Goal: Task Accomplishment & Management: Complete application form

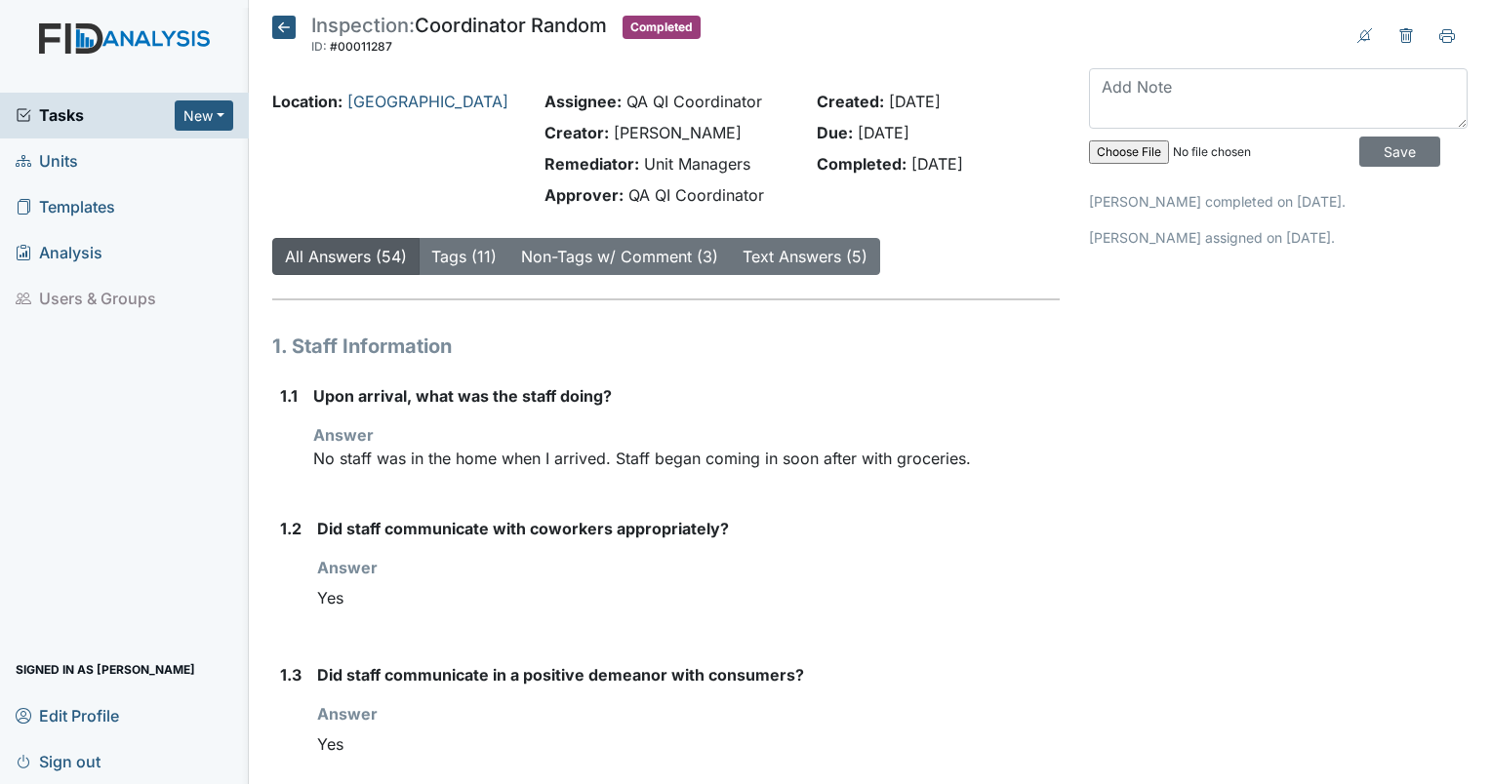
click at [33, 104] on span "Tasks" at bounding box center [95, 114] width 159 height 23
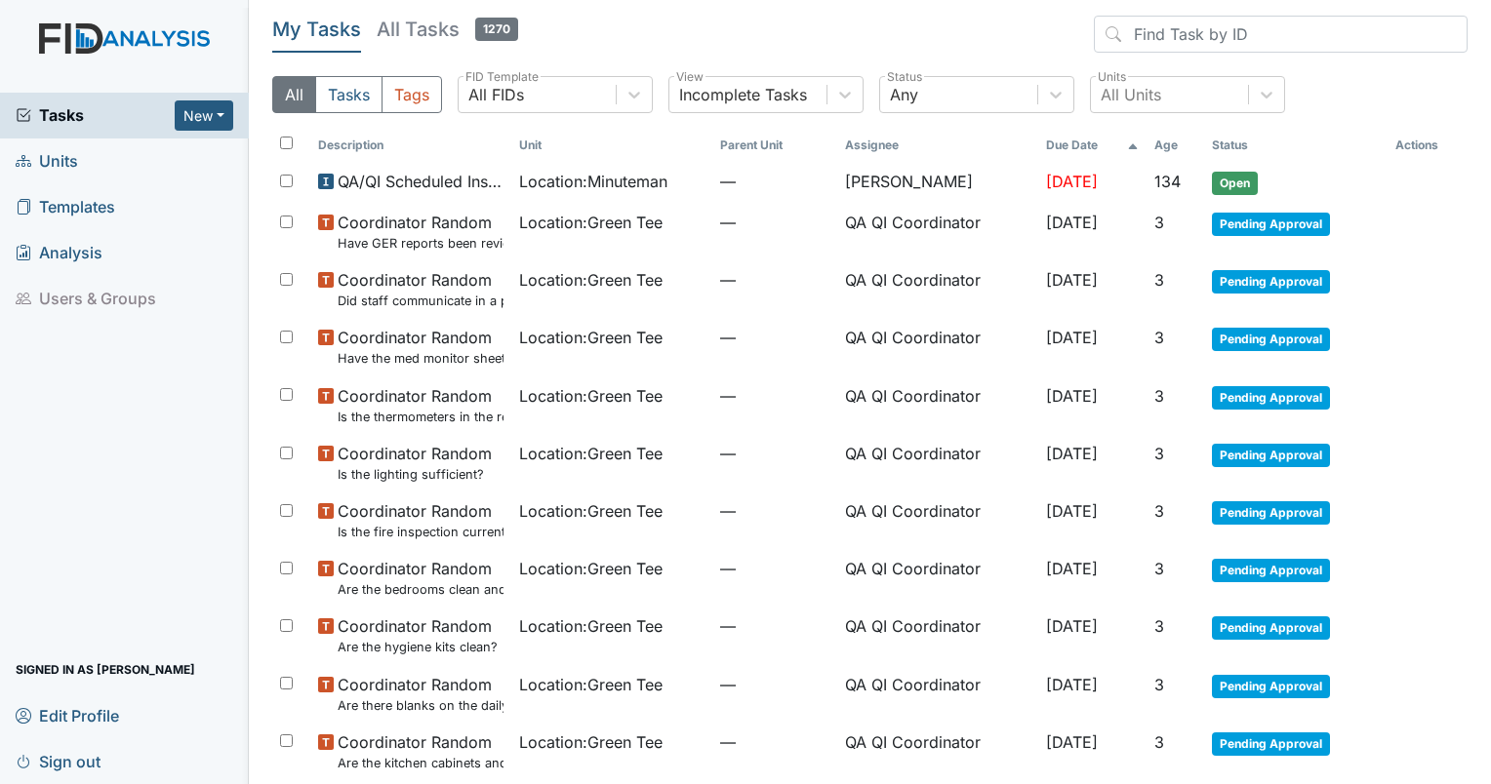
click at [546, 187] on span "Location : Minuteman" at bounding box center [593, 181] width 148 height 23
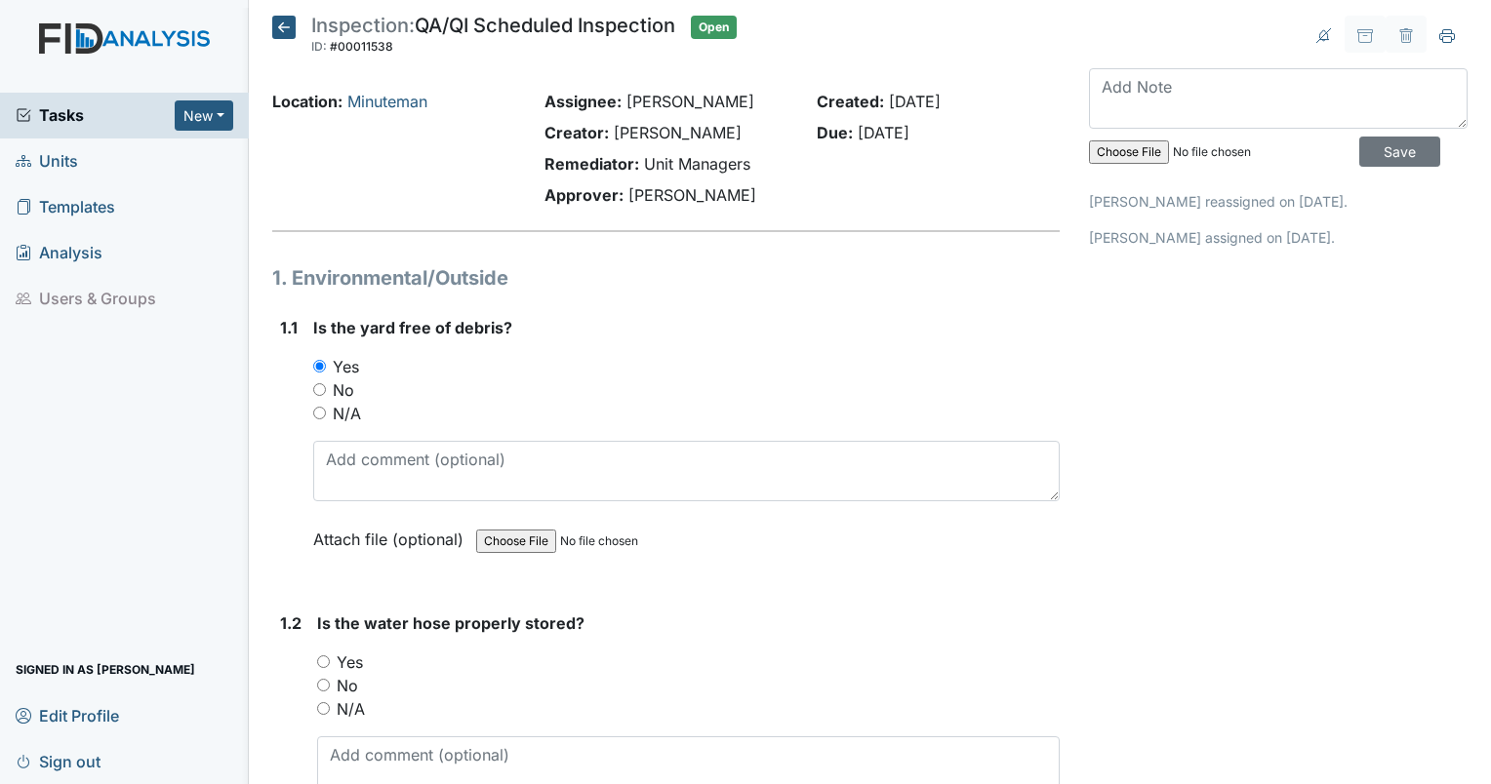
click at [320, 664] on input "Yes" at bounding box center [323, 662] width 13 height 13
radio input "true"
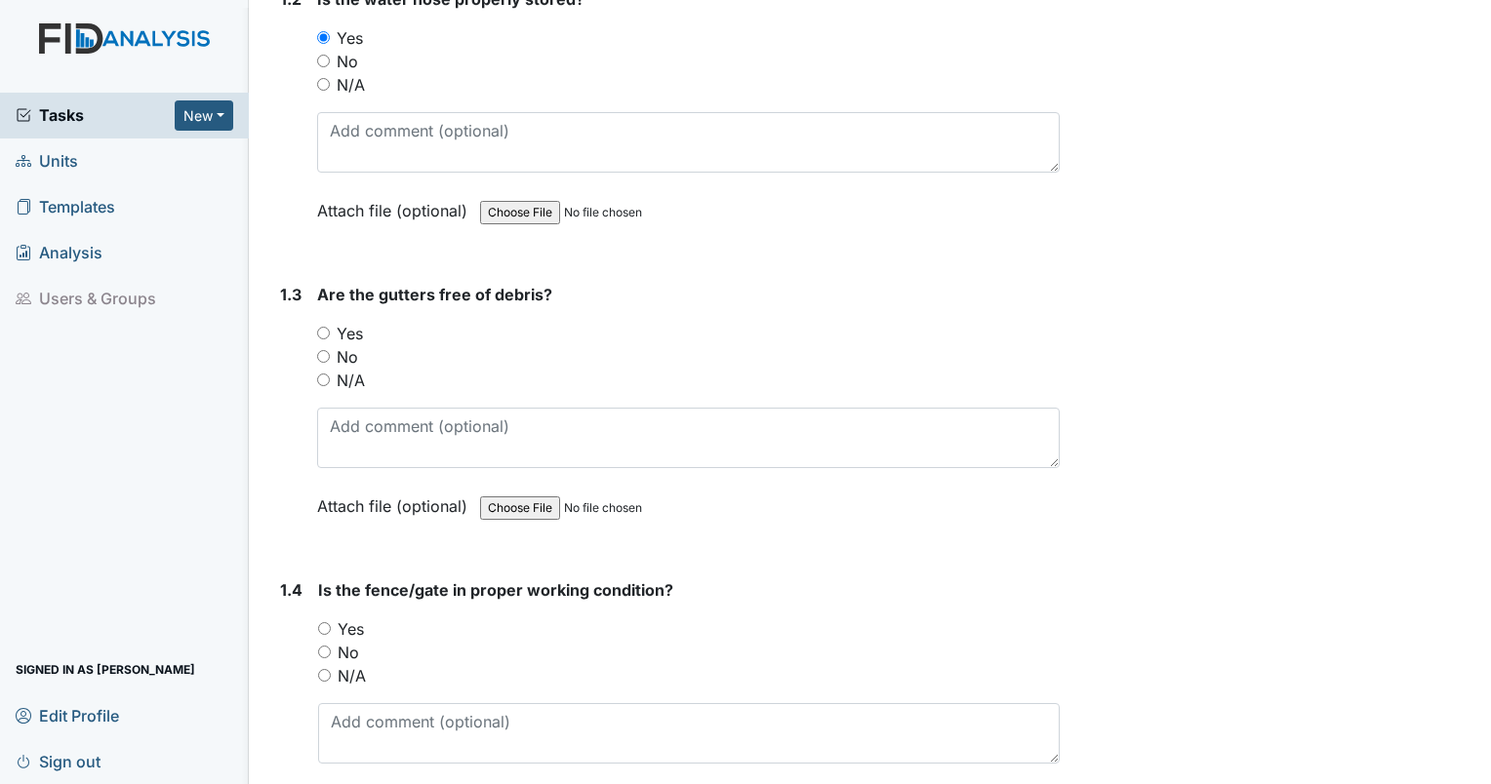
scroll to position [607, 0]
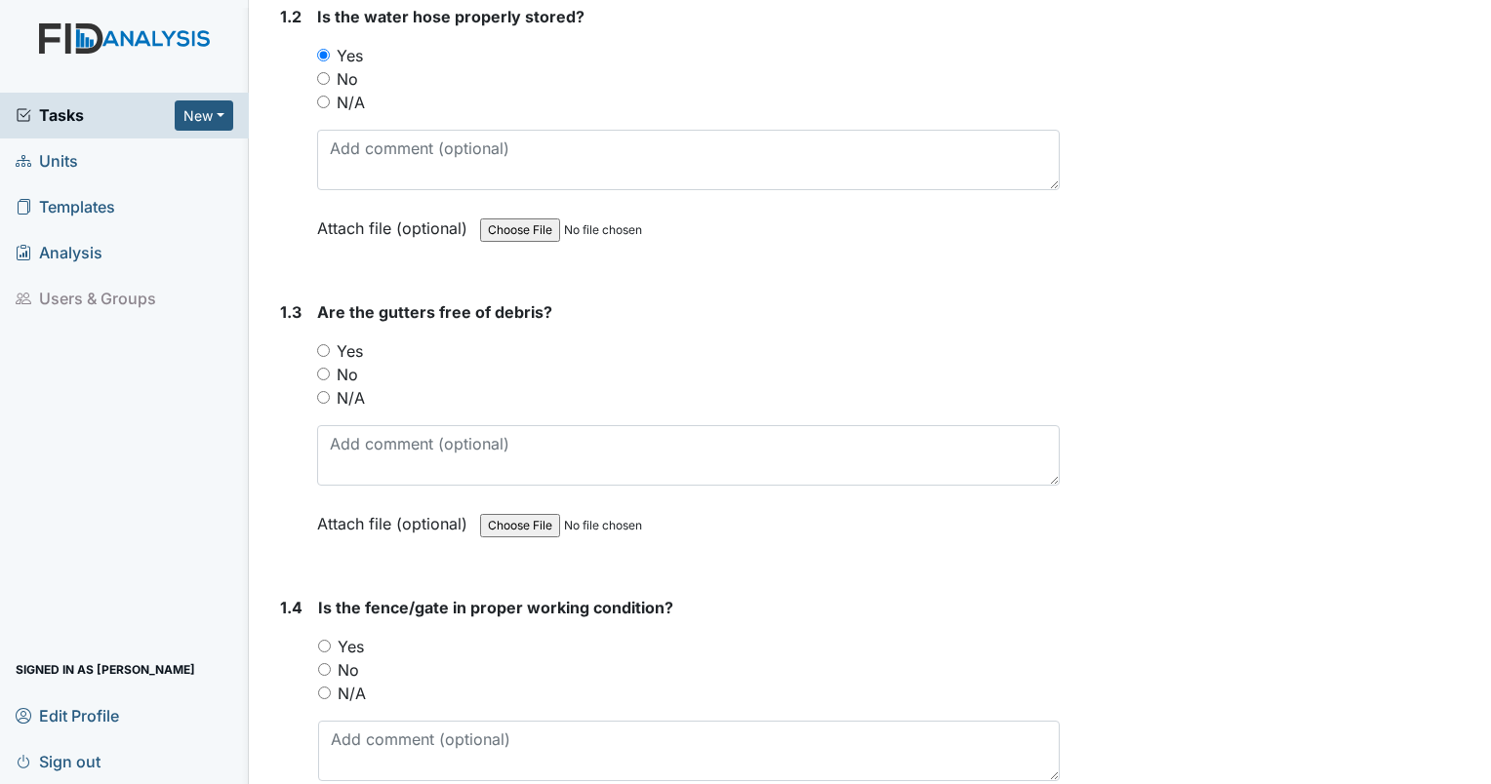
click at [324, 382] on div "No" at bounding box center [688, 374] width 742 height 23
click at [325, 379] on div "No" at bounding box center [688, 374] width 742 height 23
click at [324, 378] on div "No" at bounding box center [688, 374] width 742 height 23
click at [324, 370] on input "No" at bounding box center [323, 374] width 13 height 13
radio input "true"
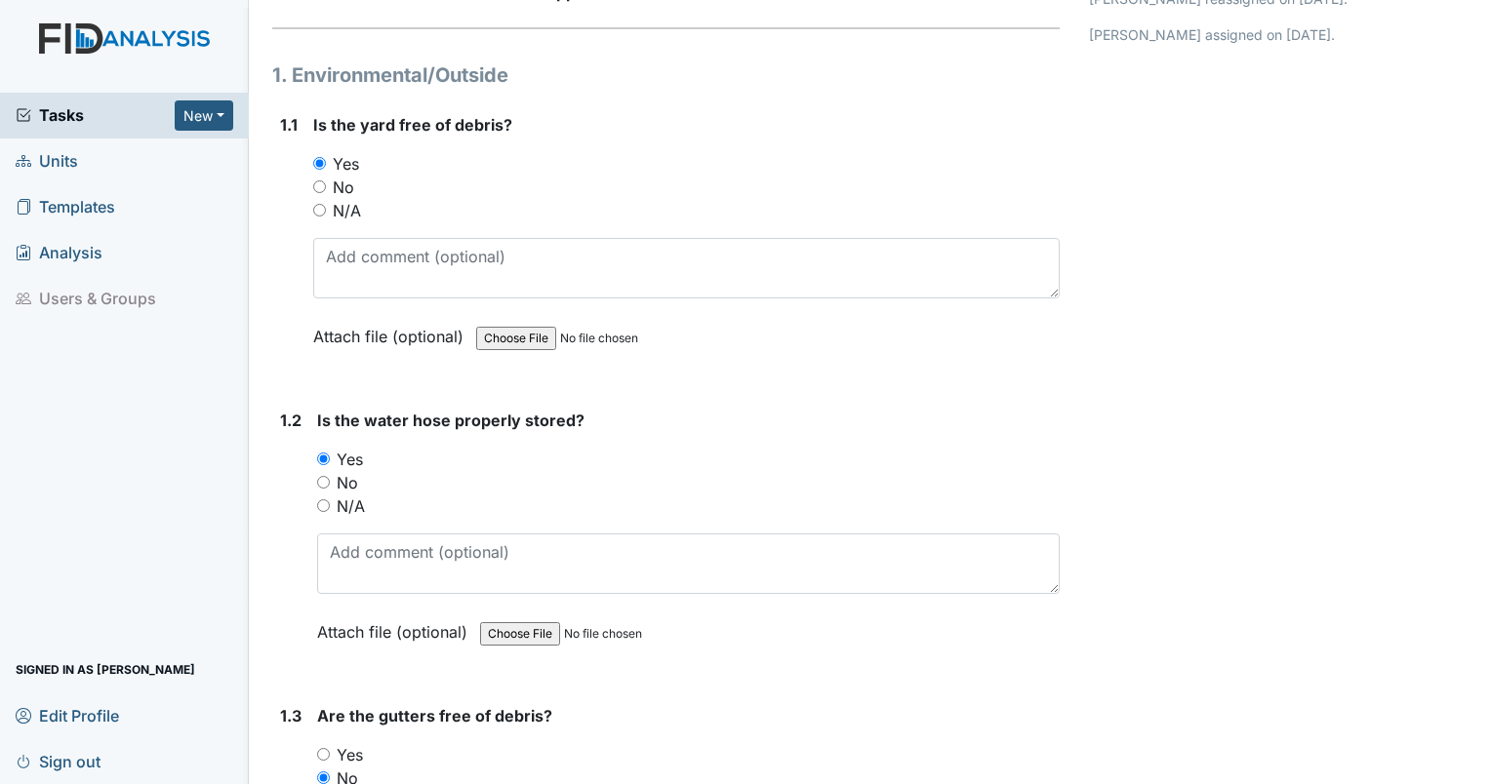
scroll to position [164, 0]
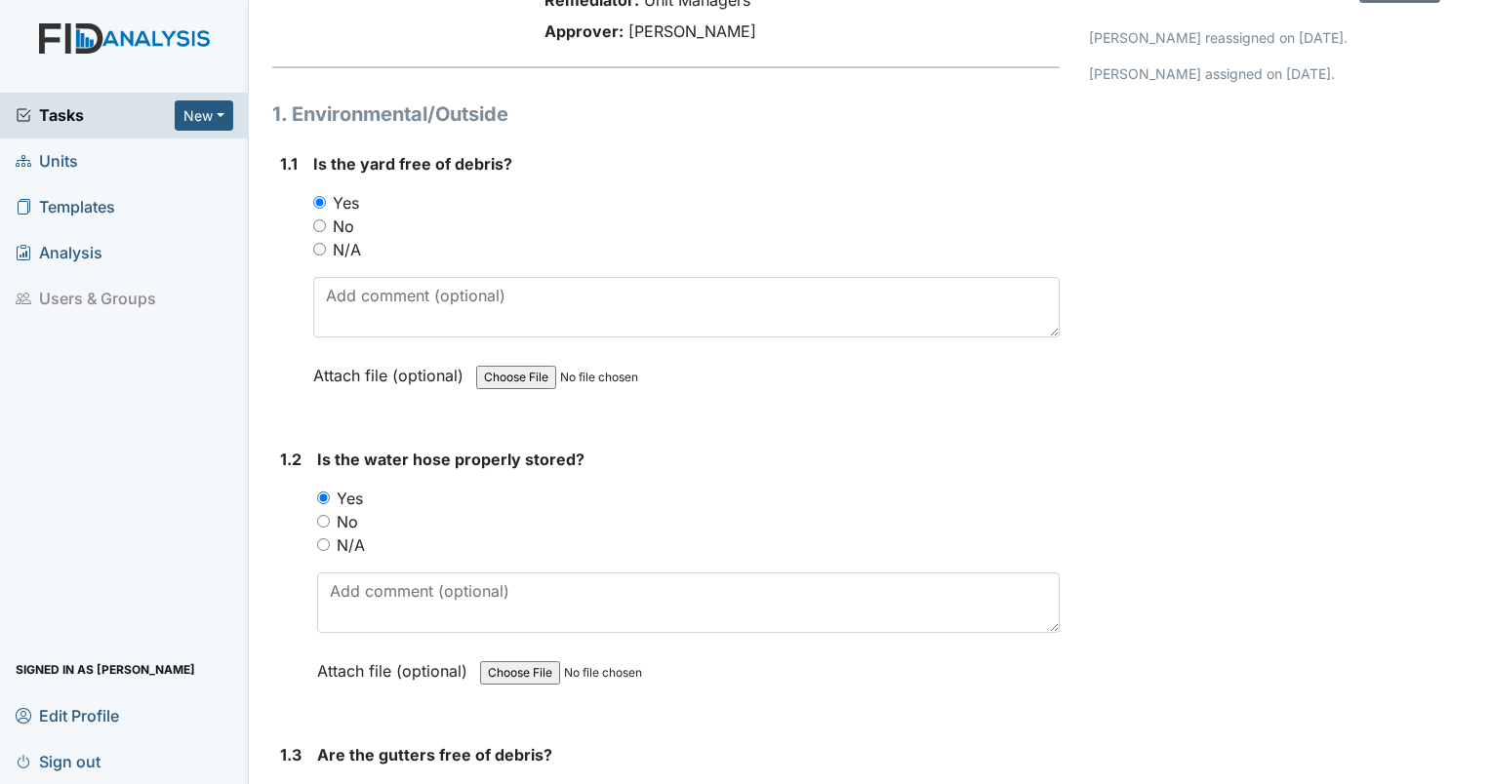
click at [316, 224] on input "No" at bounding box center [319, 226] width 13 height 13
radio input "true"
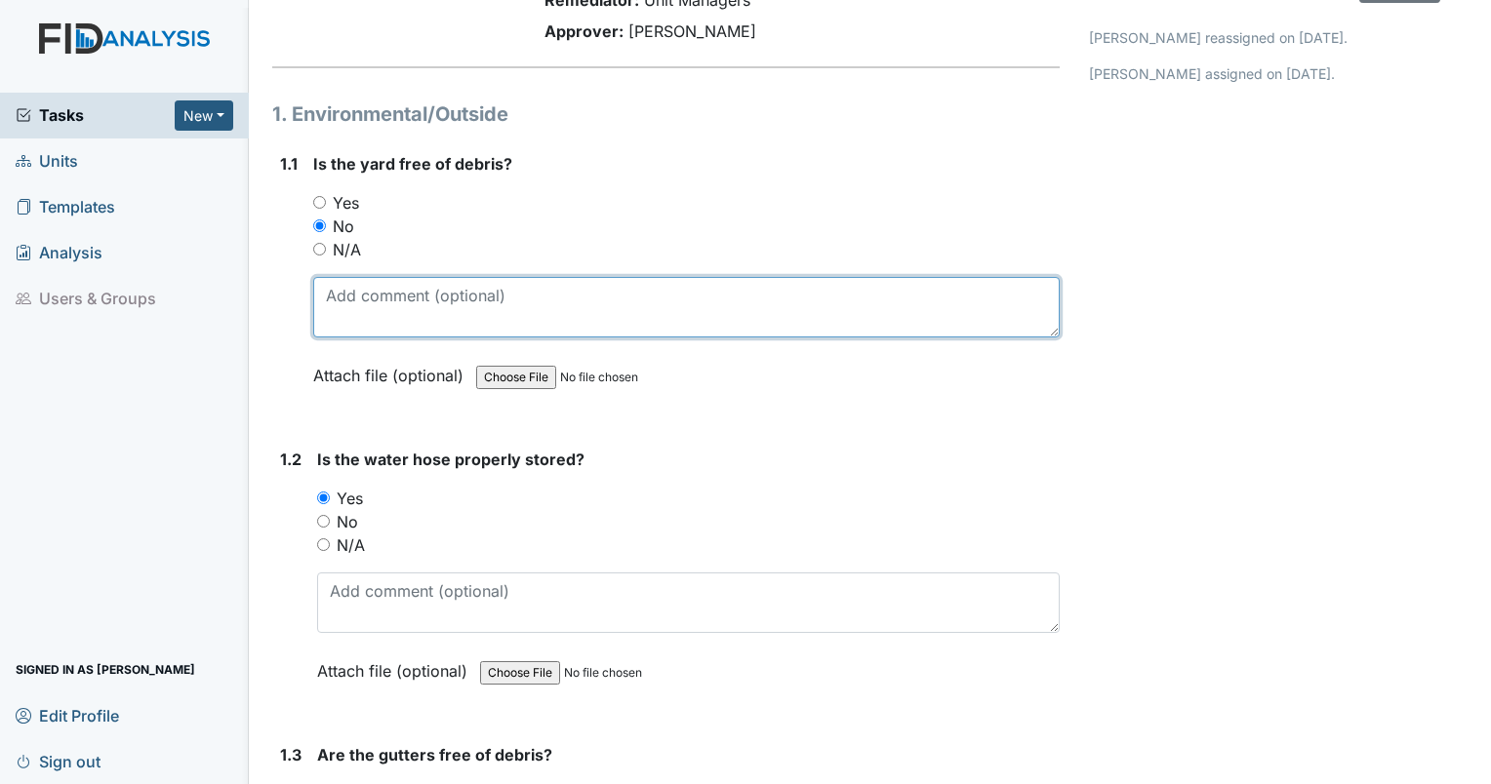
click at [371, 298] on textarea at bounding box center [686, 307] width 746 height 60
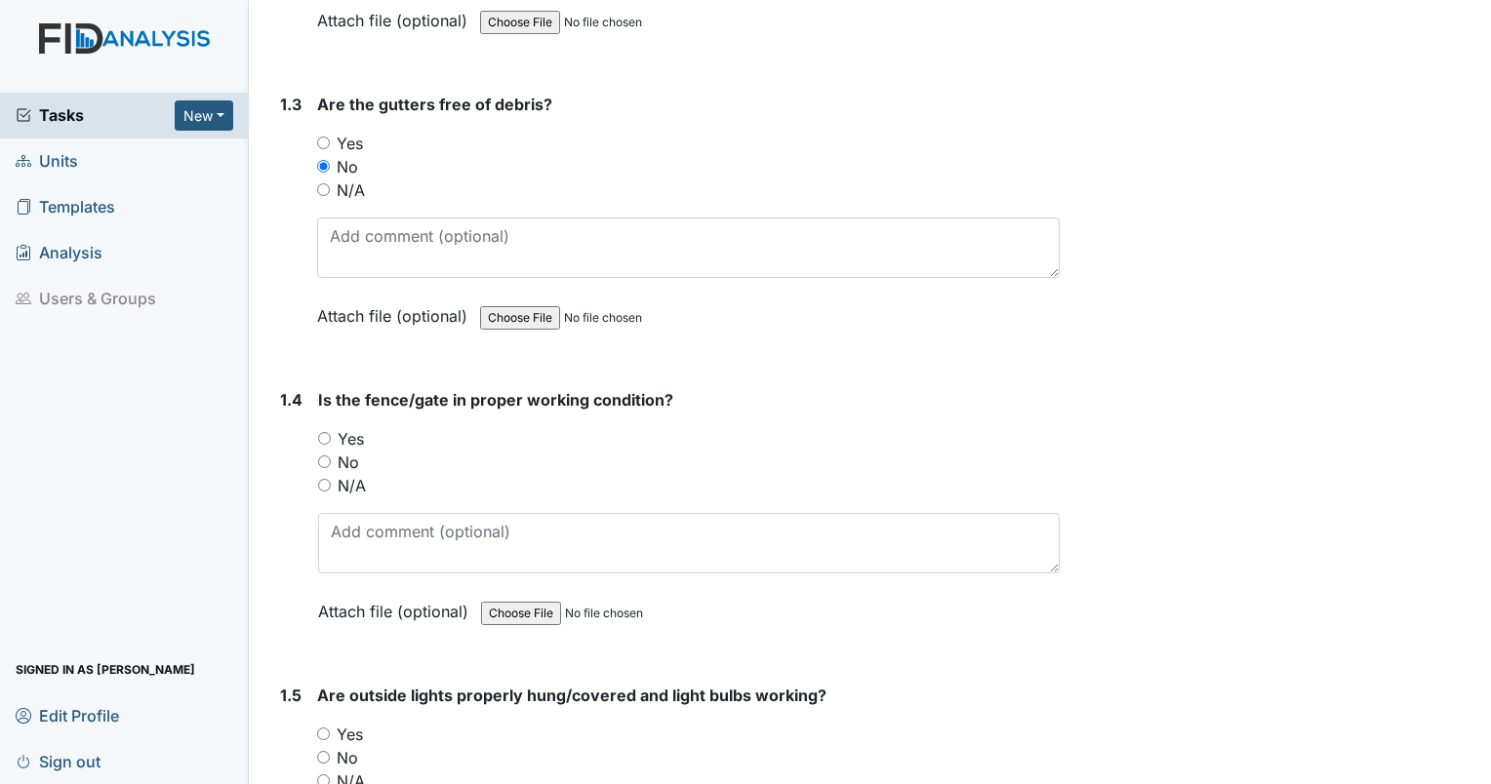
scroll to position [880, 0]
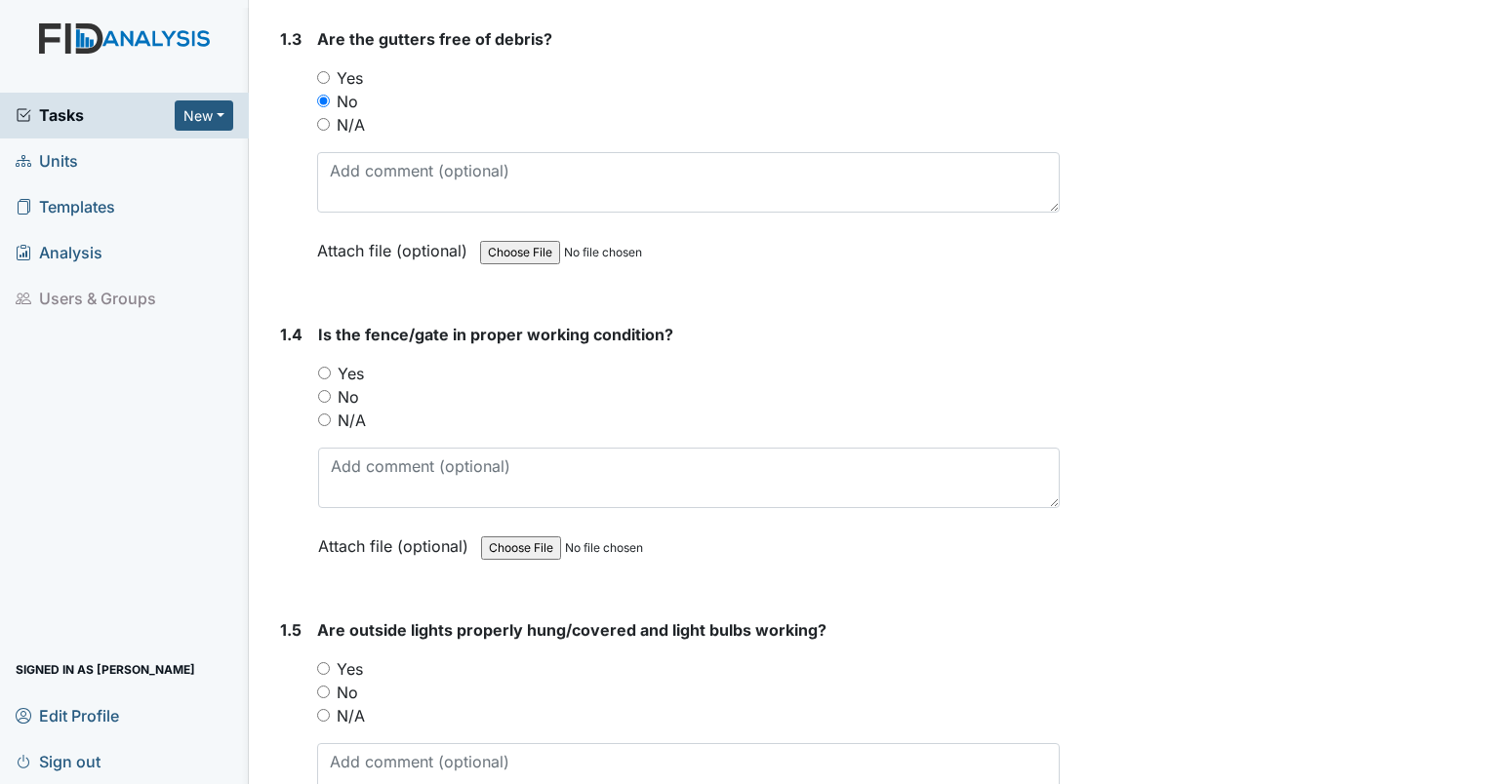
type textarea "laundry line broken in yard should be removed. low limbs on side of house. shru…"
click at [324, 367] on input "Yes" at bounding box center [324, 373] width 13 height 13
radio input "true"
click at [328, 390] on input "No" at bounding box center [324, 396] width 13 height 13
radio input "true"
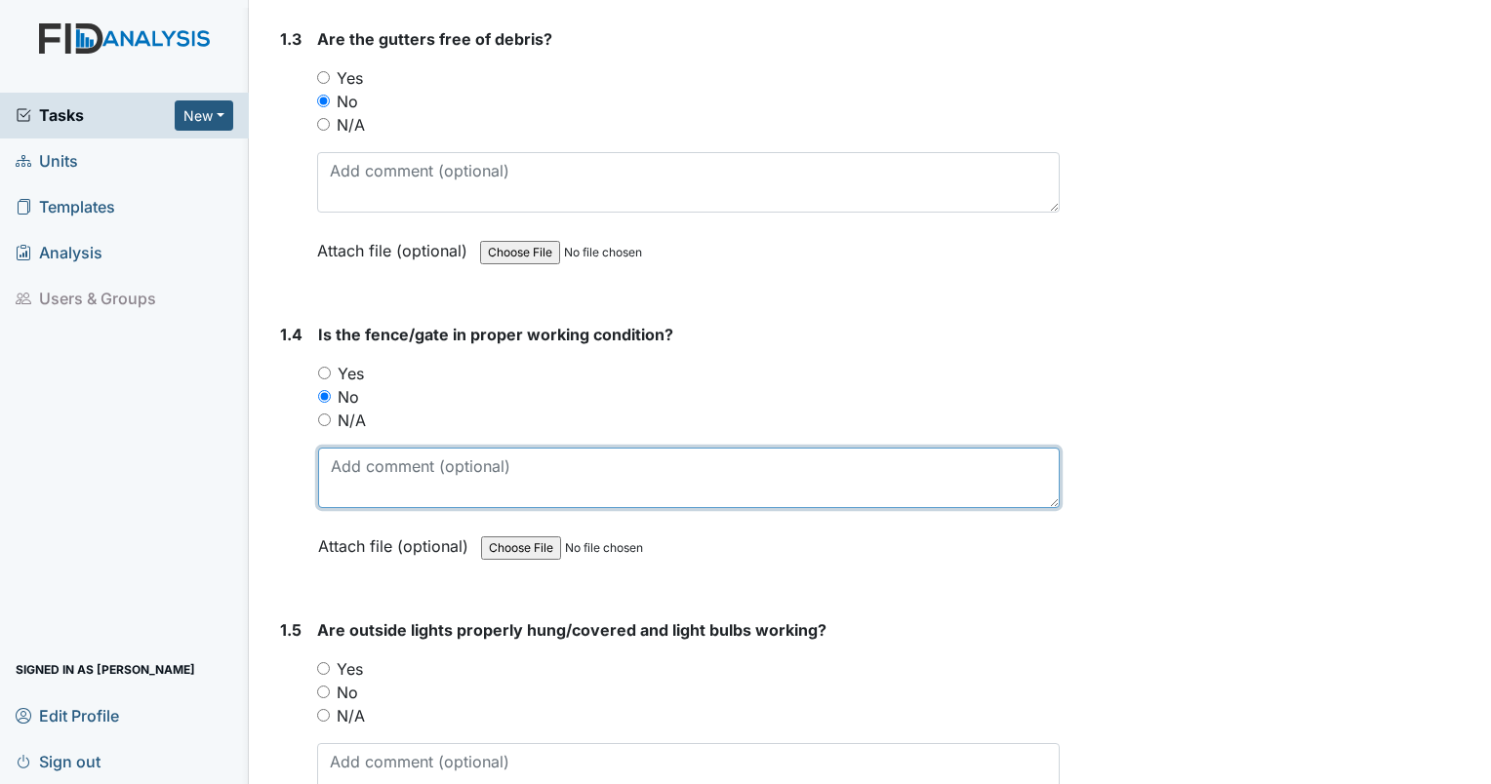
click at [379, 480] on textarea at bounding box center [689, 478] width 742 height 60
type textarea "broken fencing near carport."
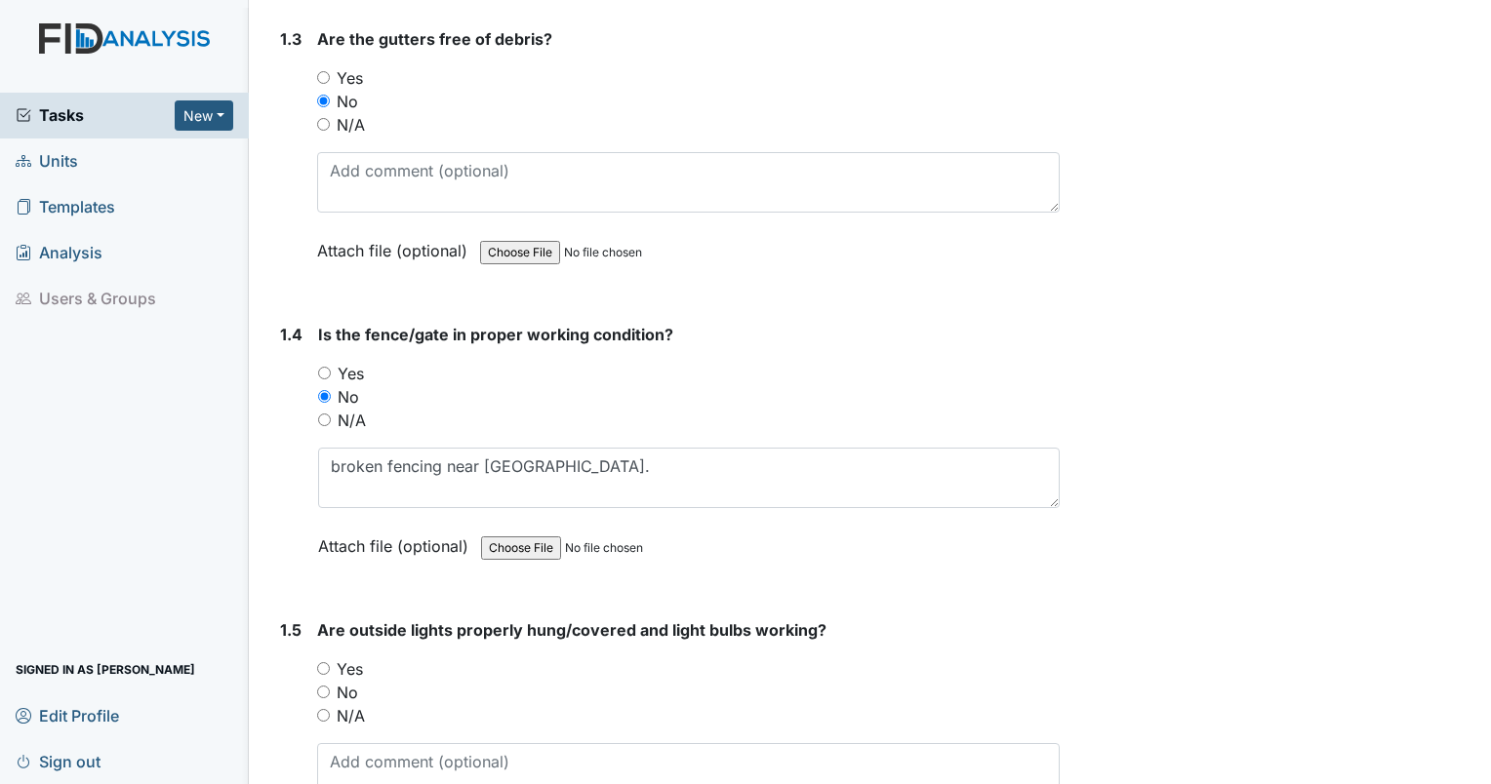
click at [325, 665] on input "Yes" at bounding box center [323, 668] width 13 height 13
radio input "true"
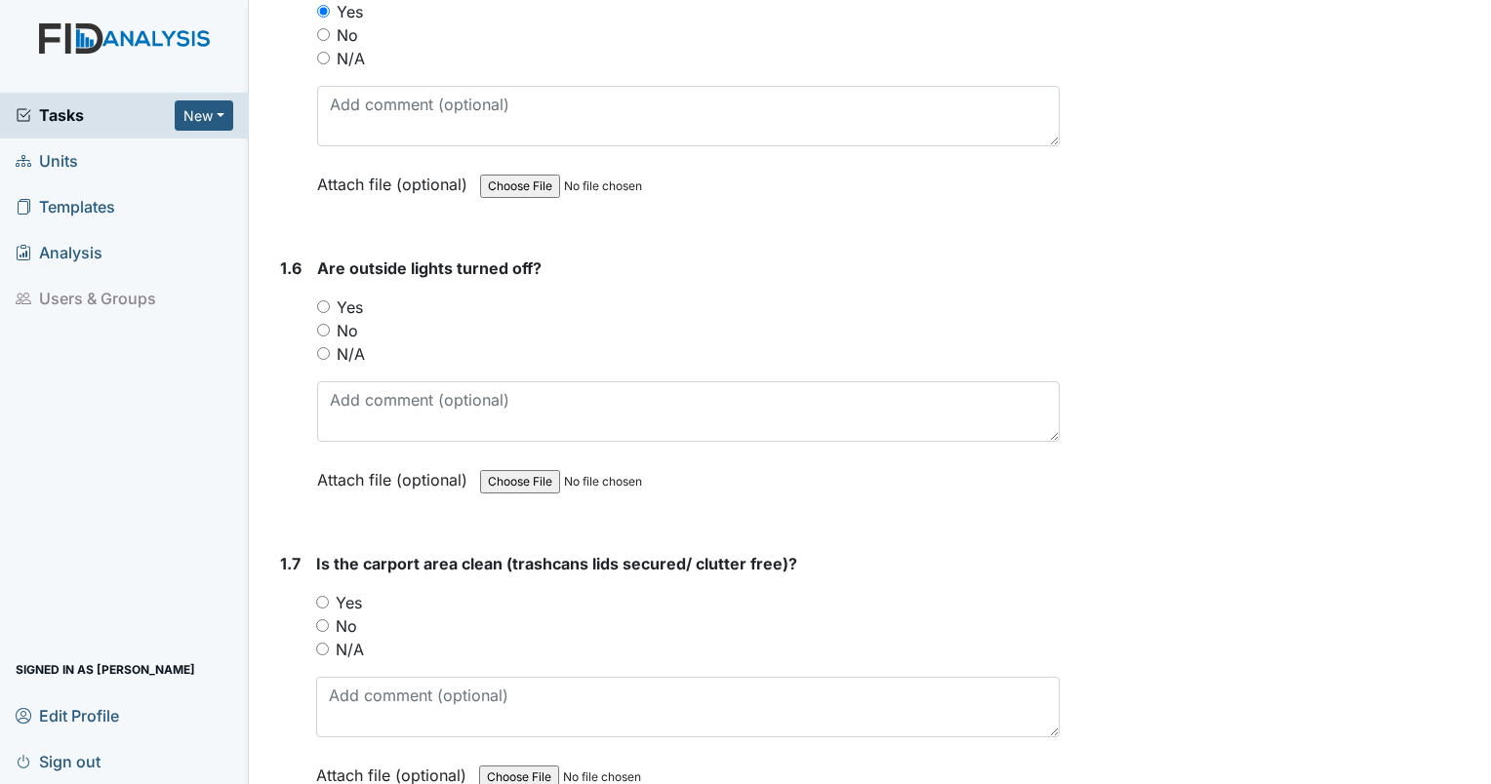
scroll to position [1572, 0]
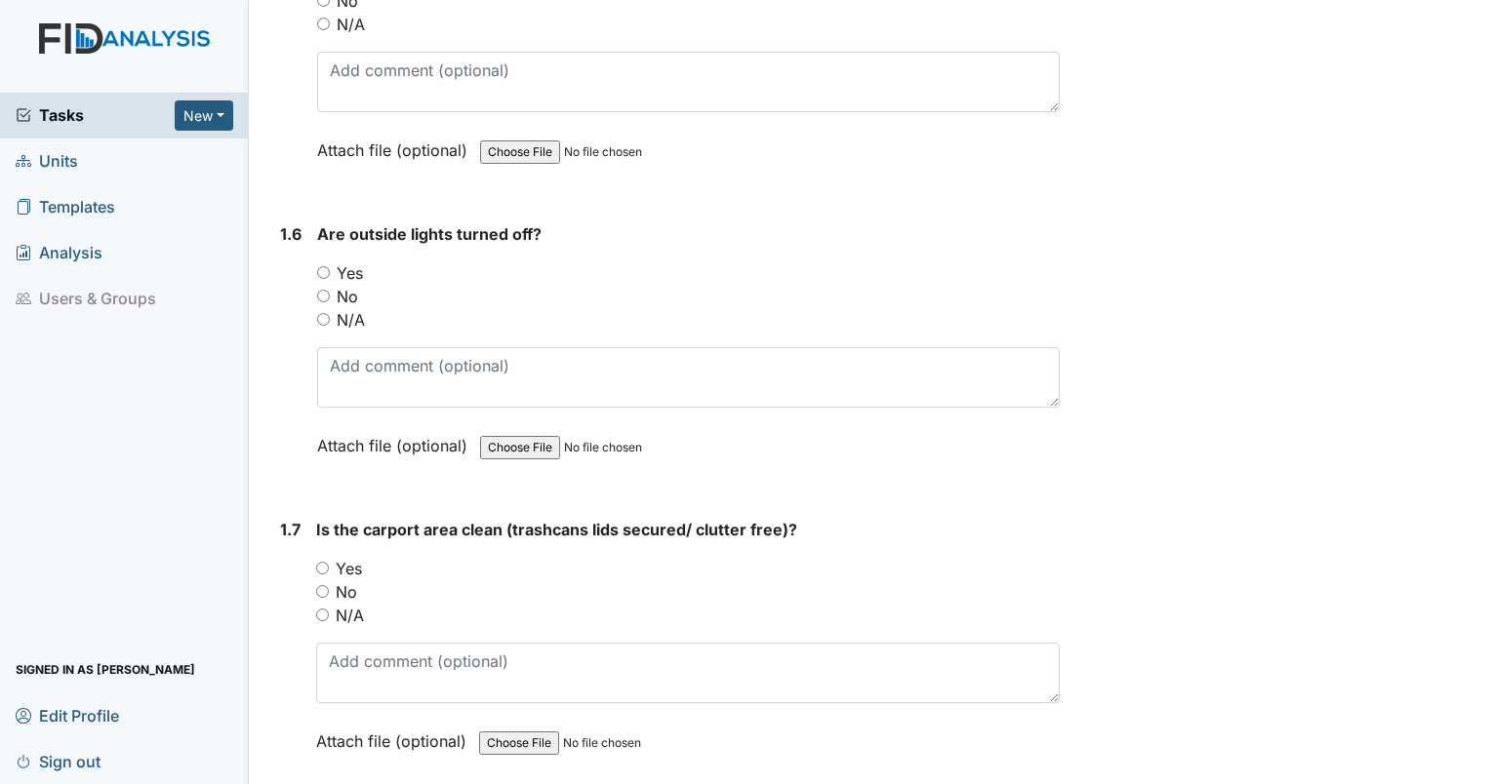
click at [326, 266] on input "Yes" at bounding box center [323, 272] width 13 height 13
radio input "true"
click at [320, 562] on input "Yes" at bounding box center [322, 568] width 13 height 13
radio input "true"
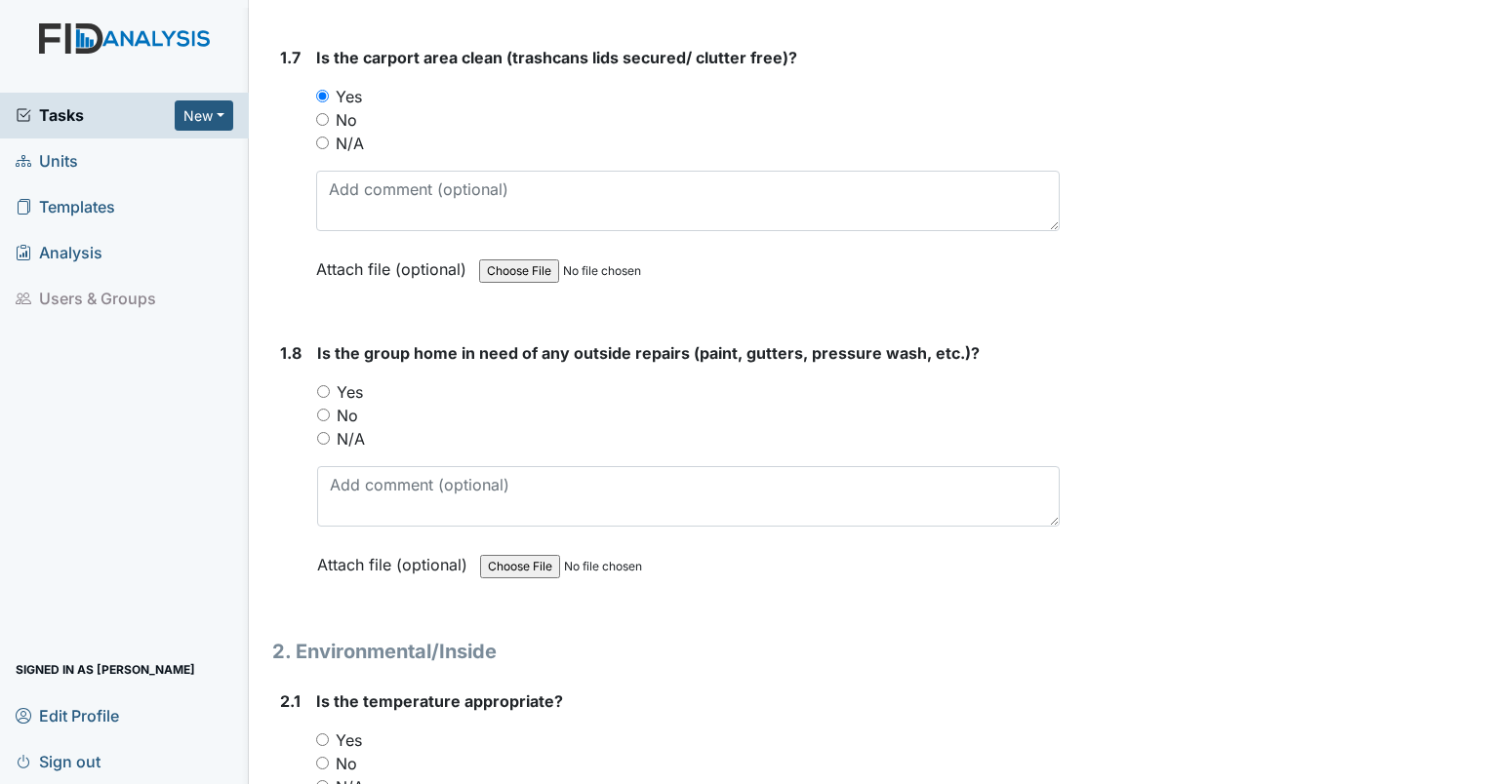
scroll to position [2078, 0]
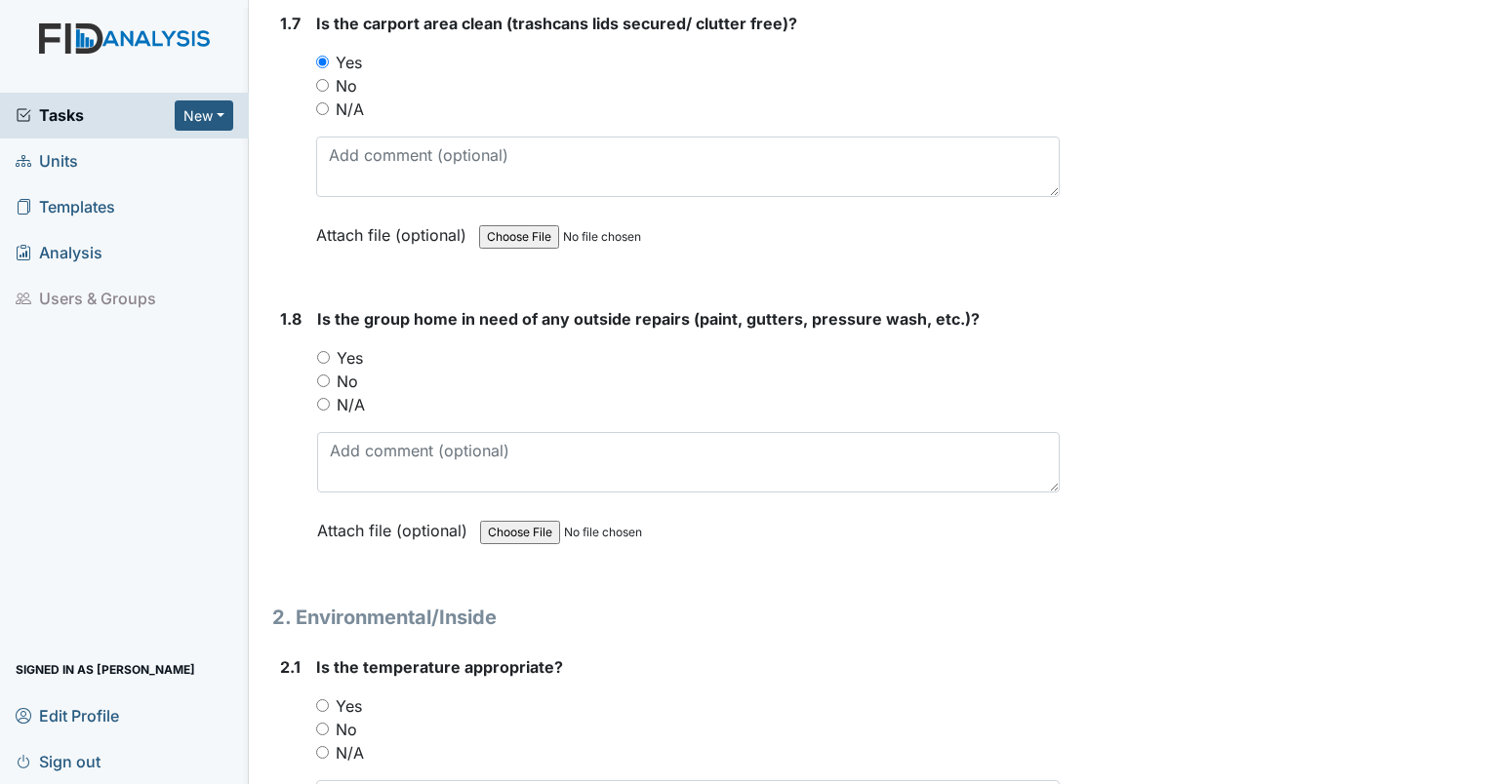
click at [320, 375] on input "No" at bounding box center [323, 381] width 13 height 13
radio input "true"
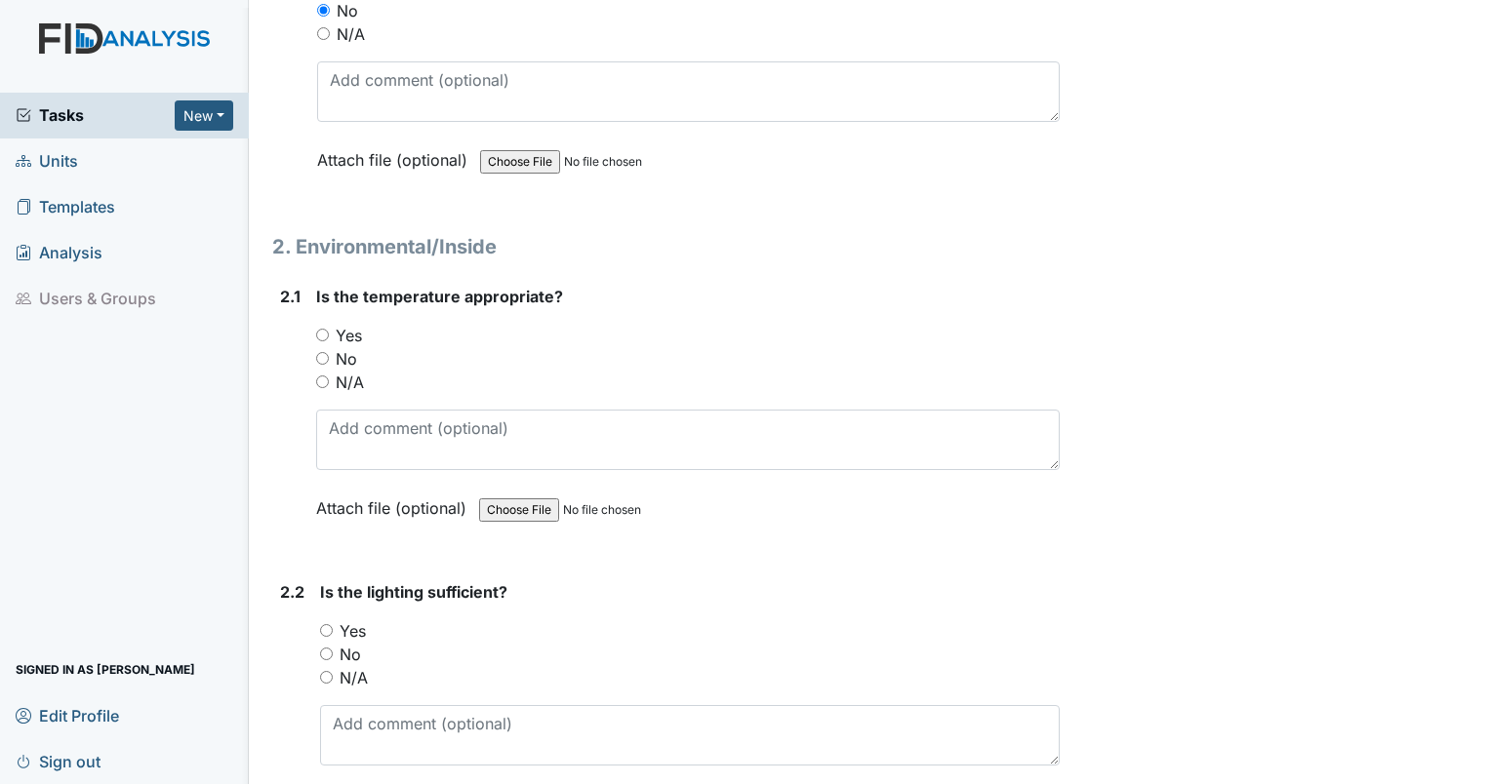
scroll to position [2550, 0]
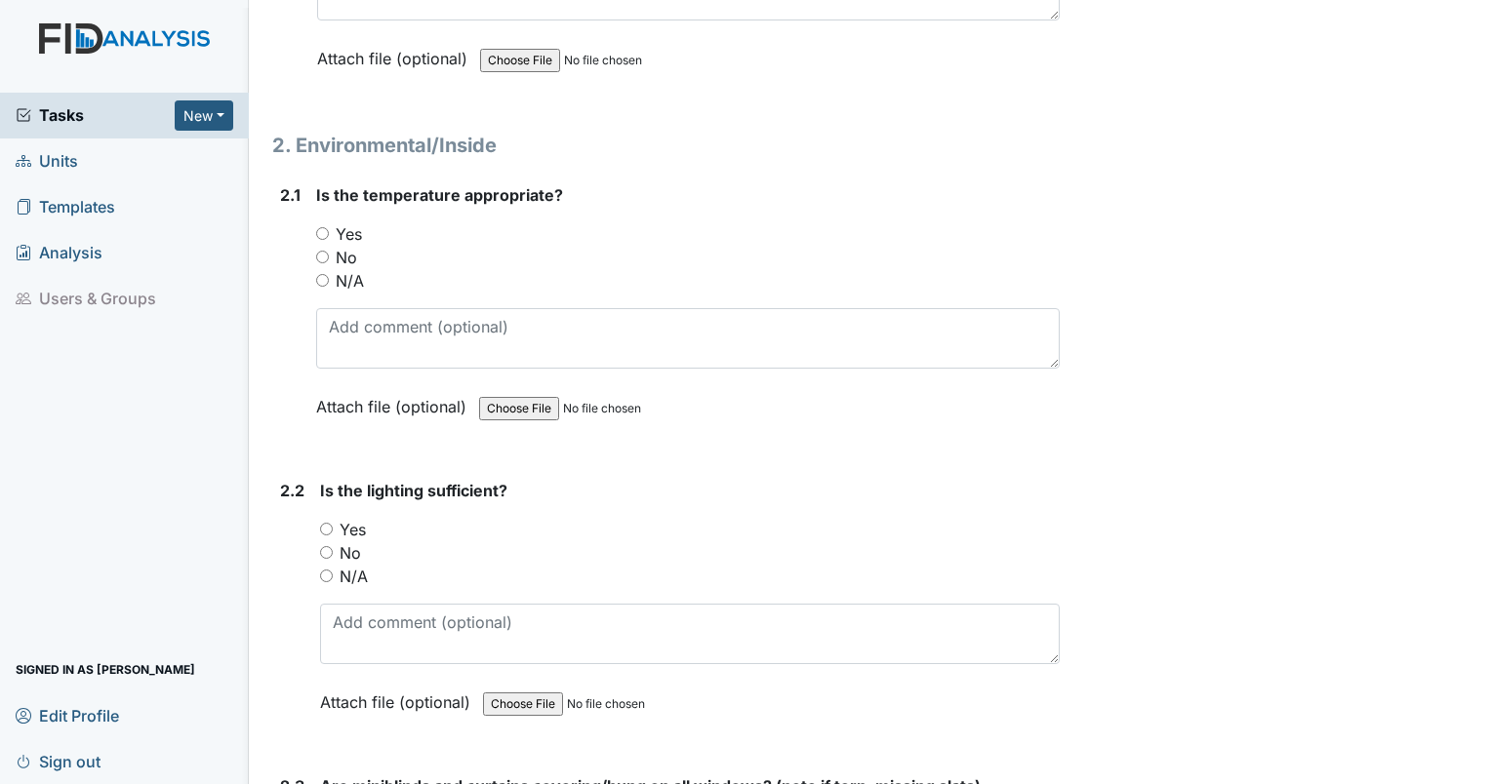
click at [320, 227] on input "Yes" at bounding box center [322, 233] width 13 height 13
radio input "true"
click at [322, 523] on input "Yes" at bounding box center [326, 529] width 13 height 13
radio input "true"
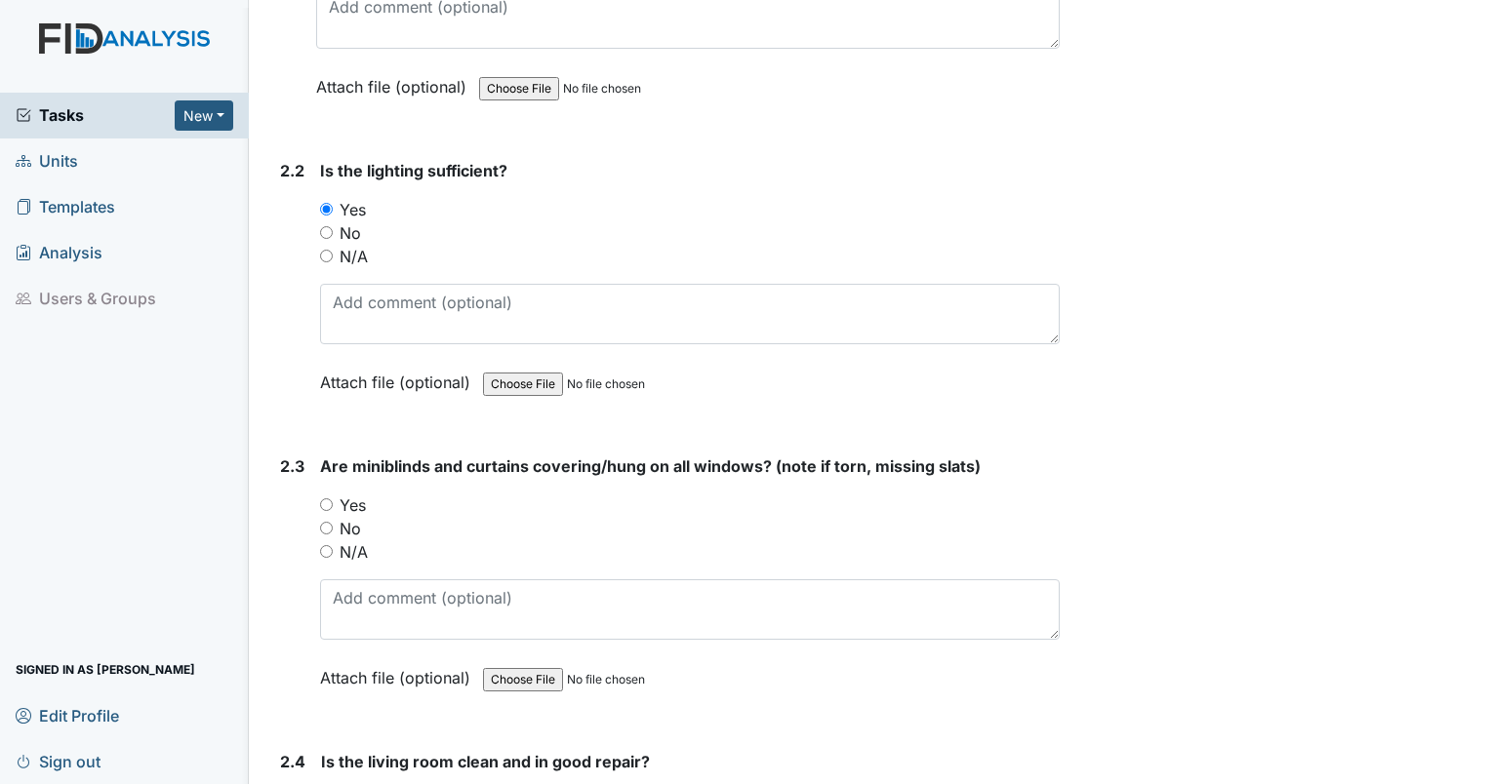
scroll to position [2921, 0]
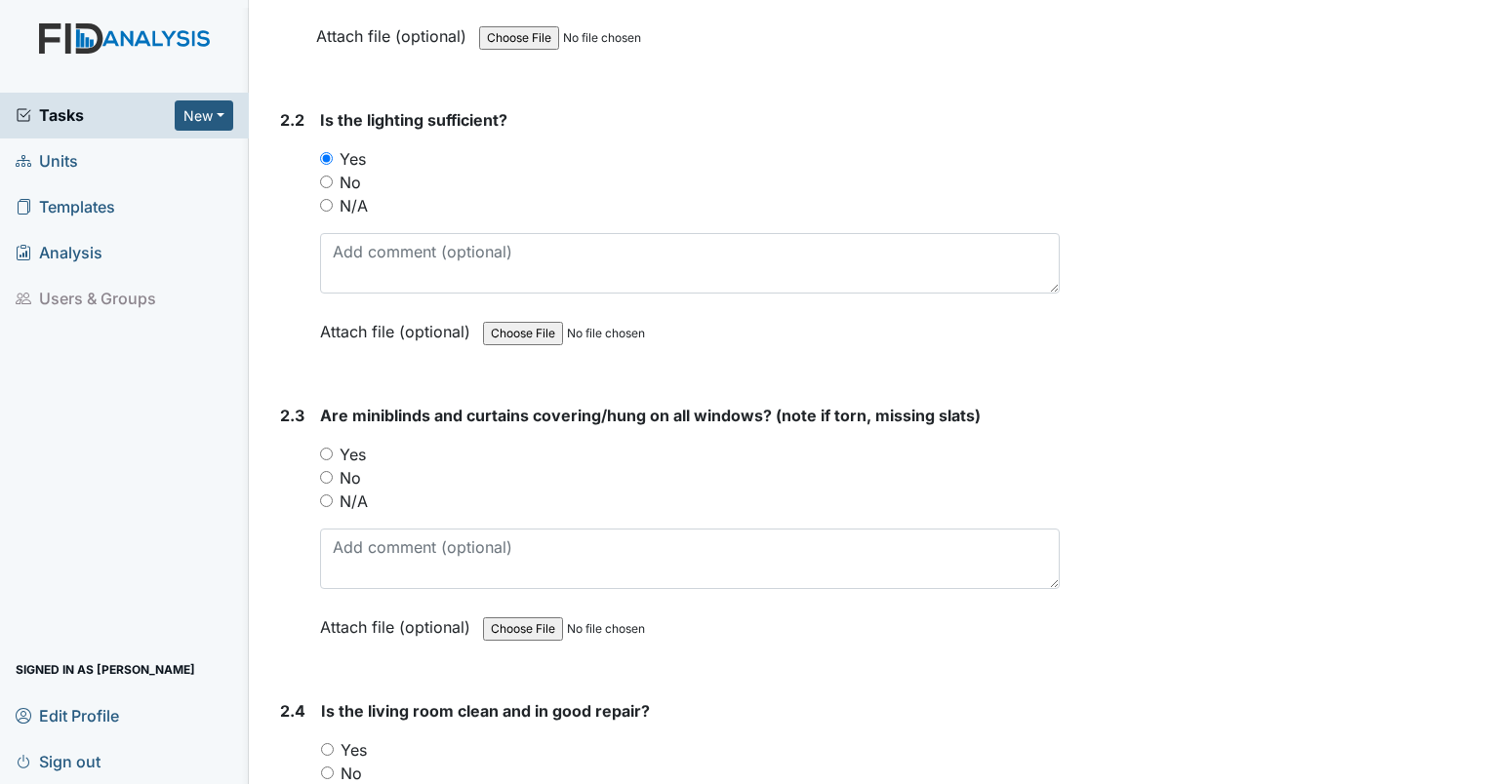
click at [322, 448] on input "Yes" at bounding box center [326, 454] width 13 height 13
radio input "true"
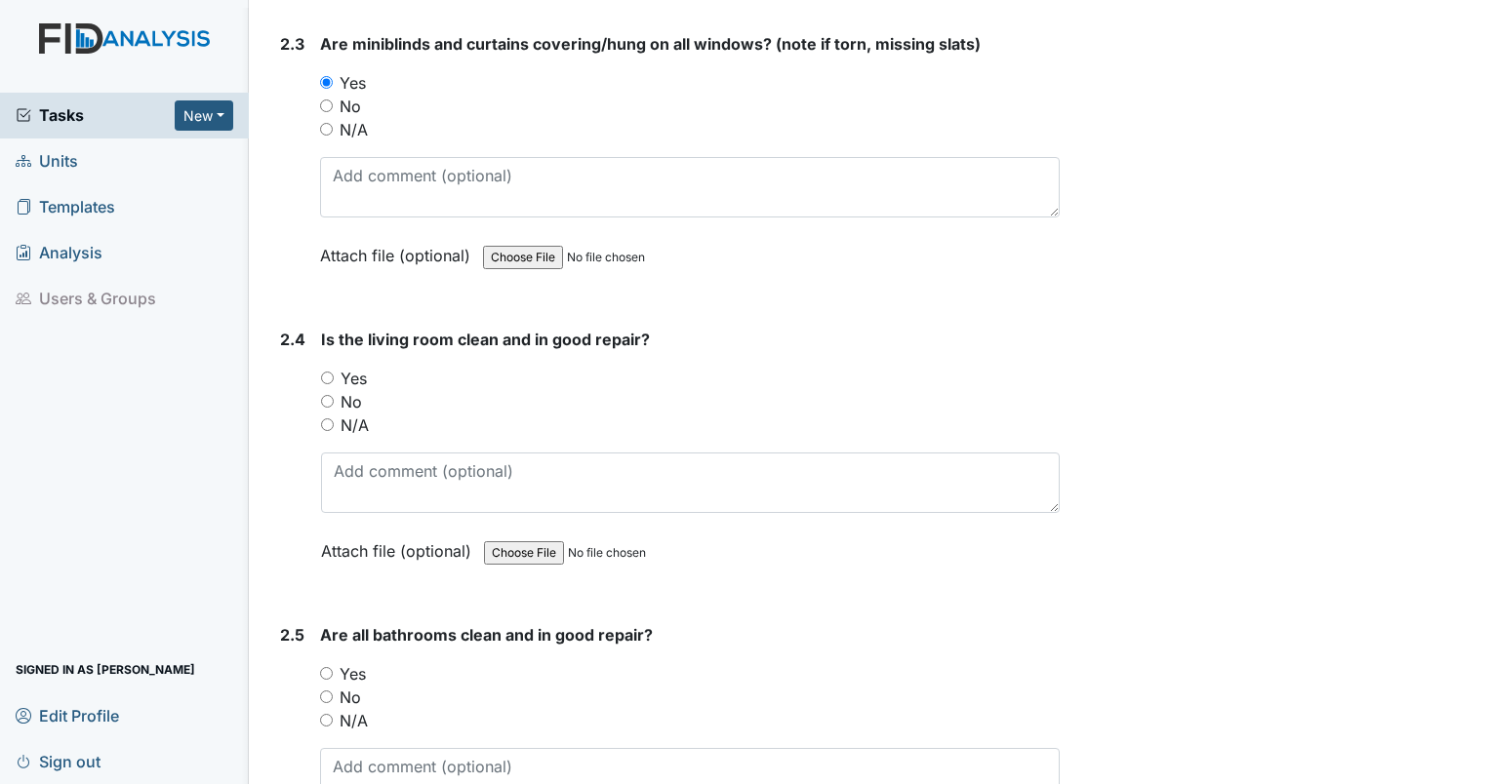
scroll to position [3377, 0]
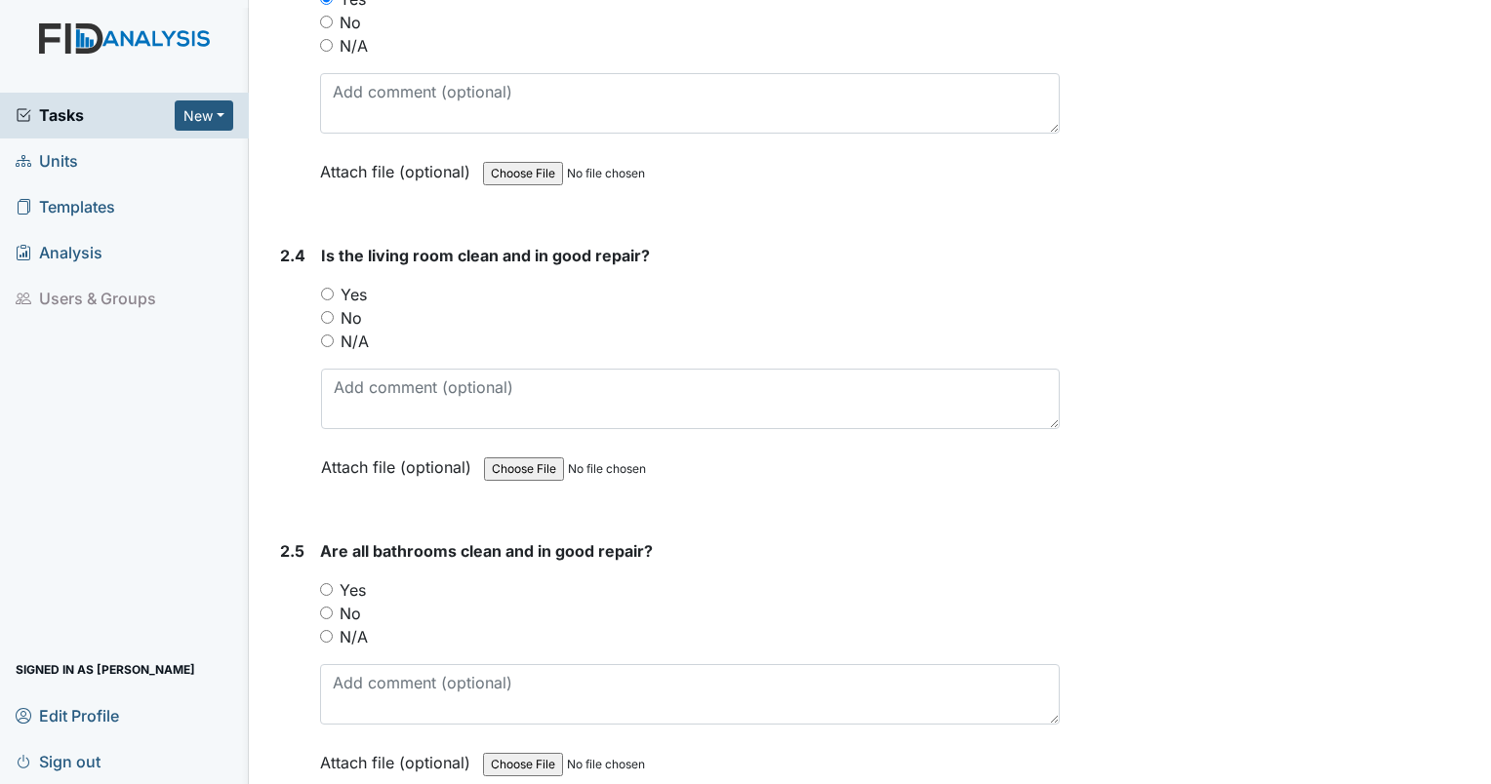
click at [326, 288] on input "Yes" at bounding box center [327, 294] width 13 height 13
radio input "true"
click at [330, 311] on input "No" at bounding box center [327, 317] width 13 height 13
radio input "true"
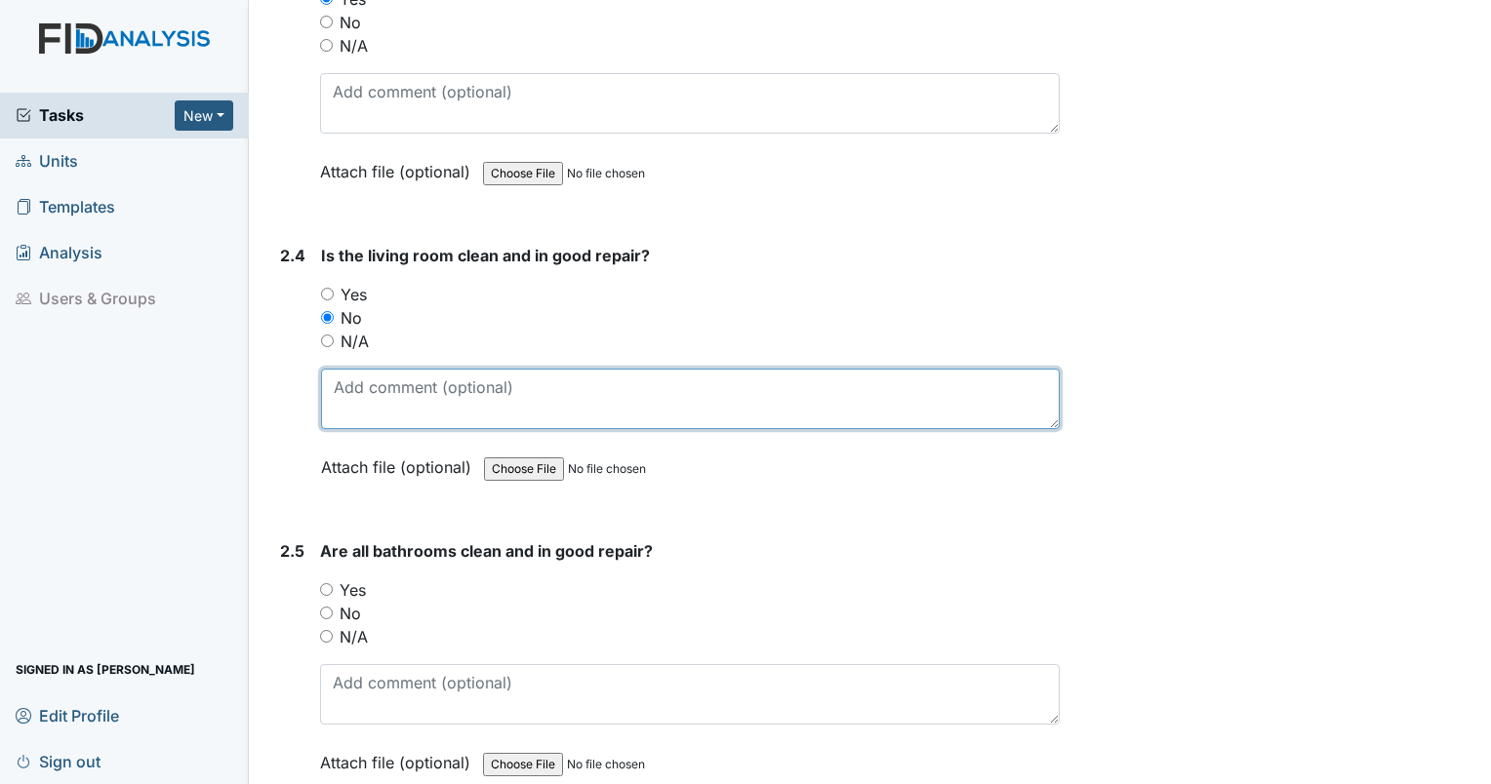
click at [356, 369] on textarea at bounding box center [690, 399] width 739 height 60
type textarea "paint needed"
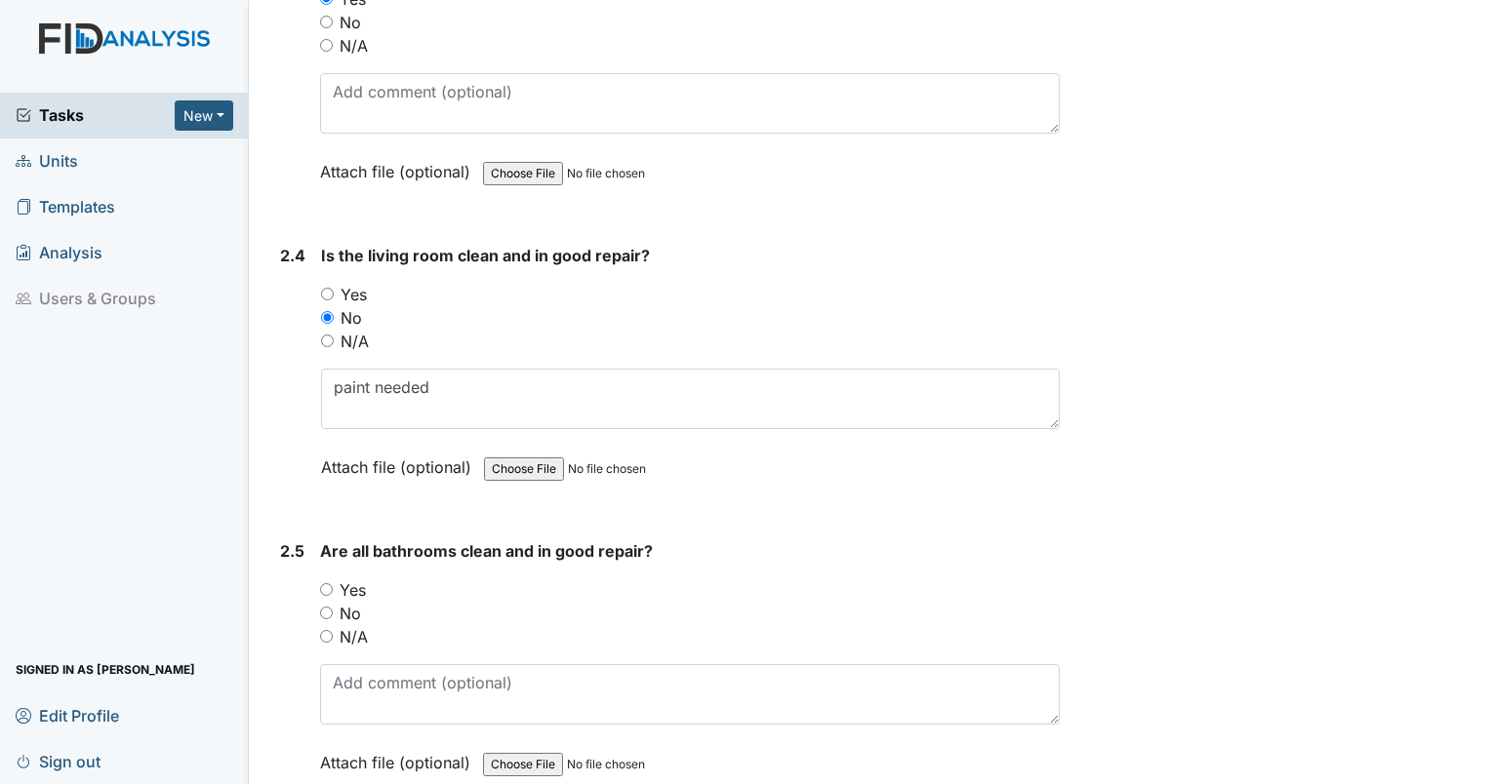
click at [326, 607] on input "No" at bounding box center [326, 613] width 13 height 13
radio input "true"
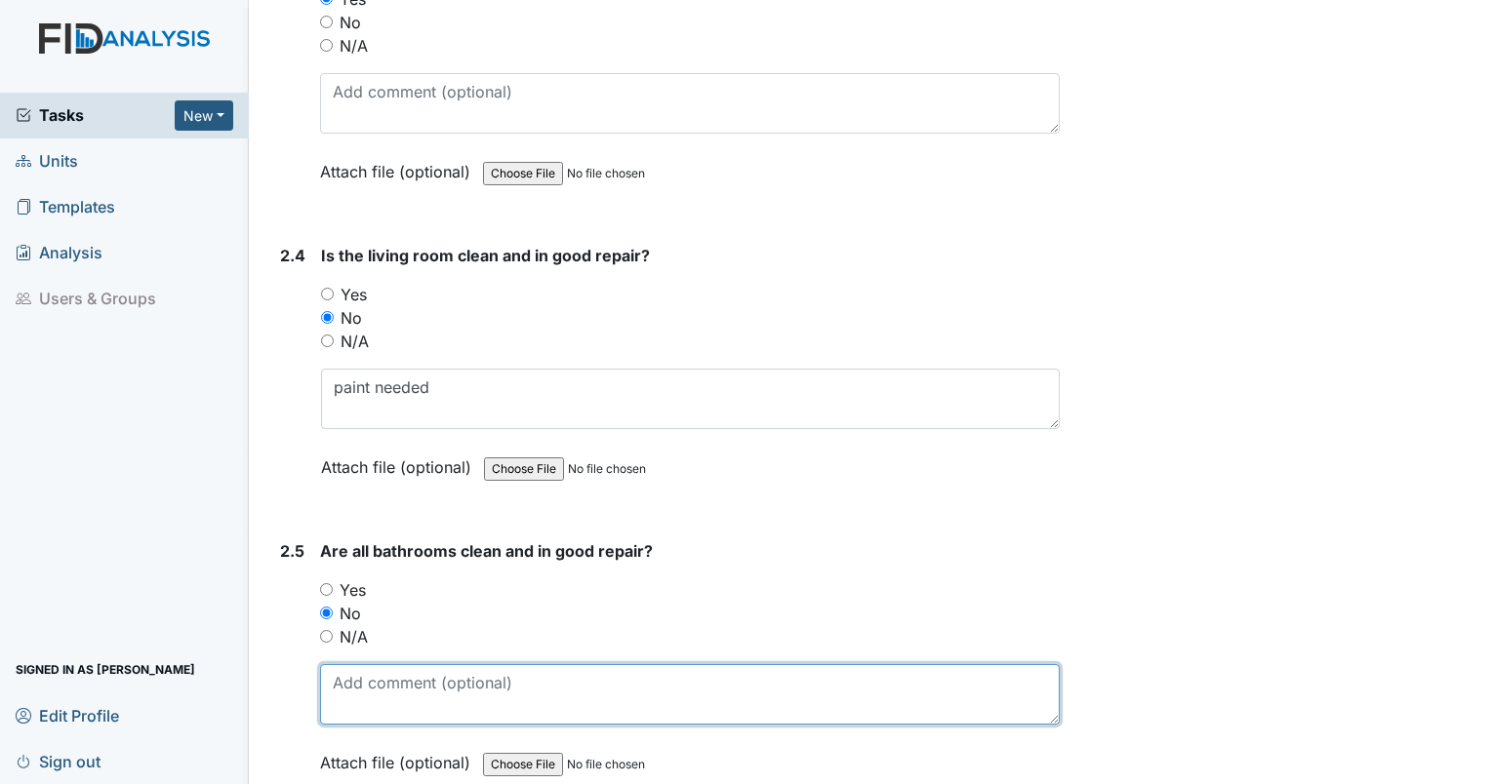
click at [372, 679] on textarea at bounding box center [690, 694] width 740 height 60
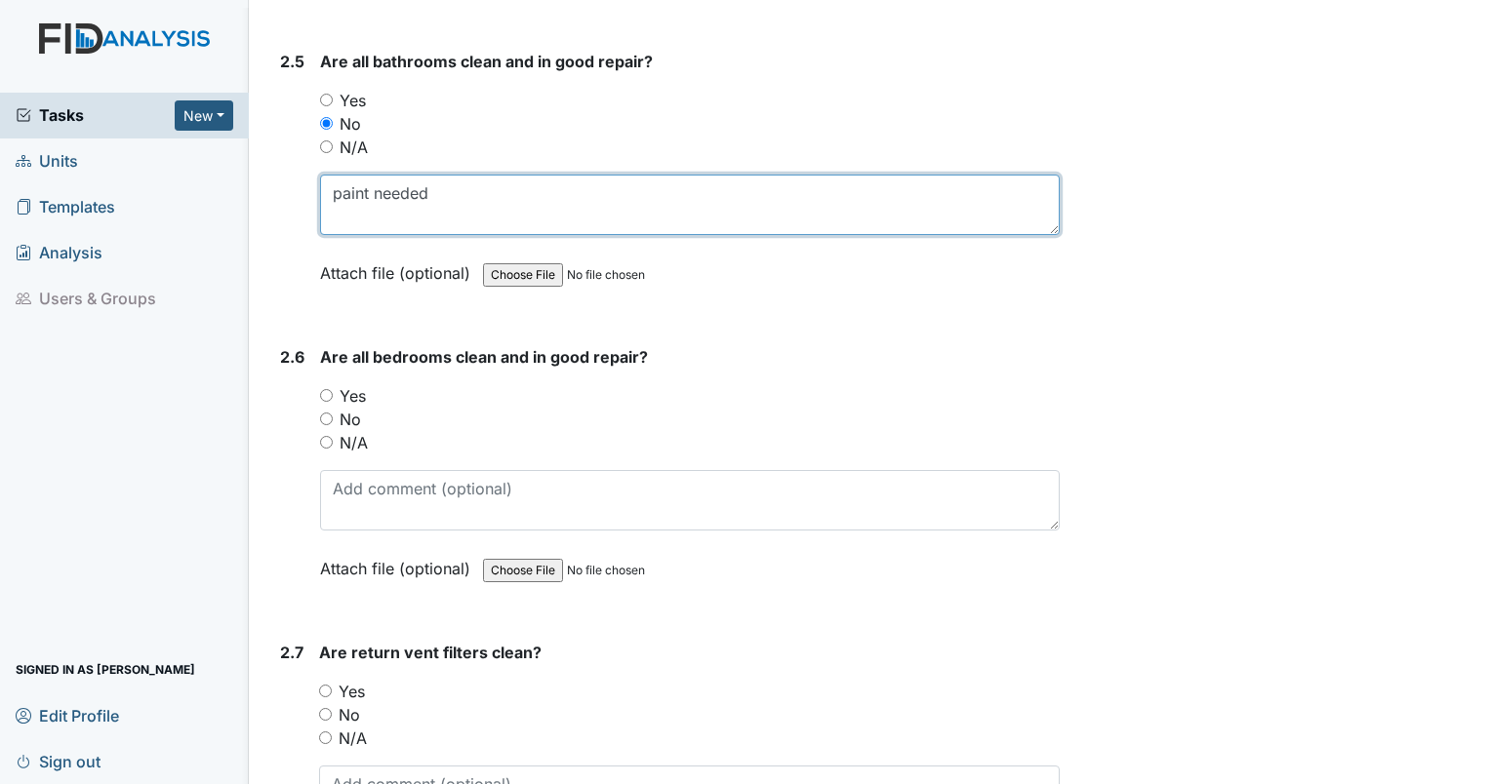
scroll to position [3900, 0]
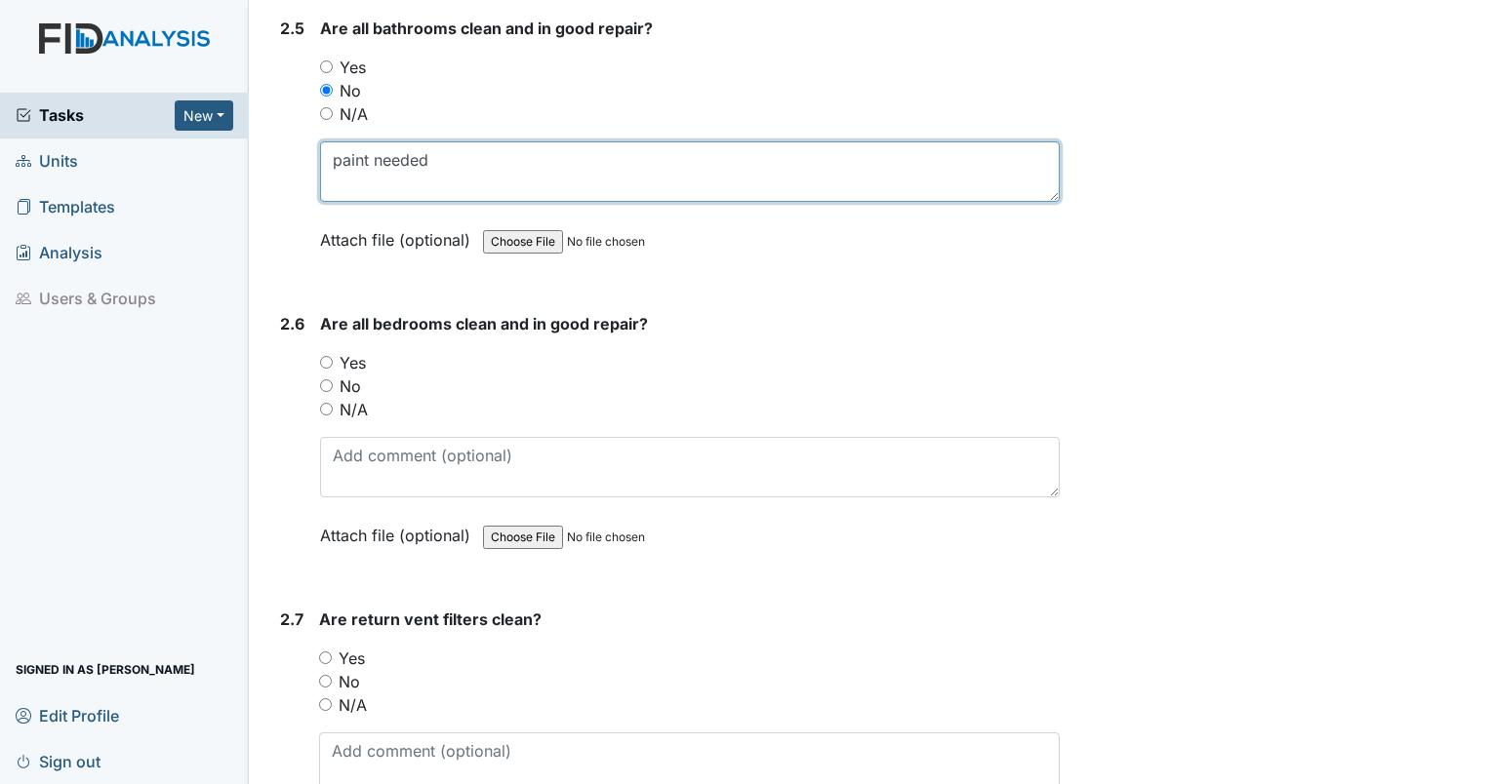
type textarea "paint needed"
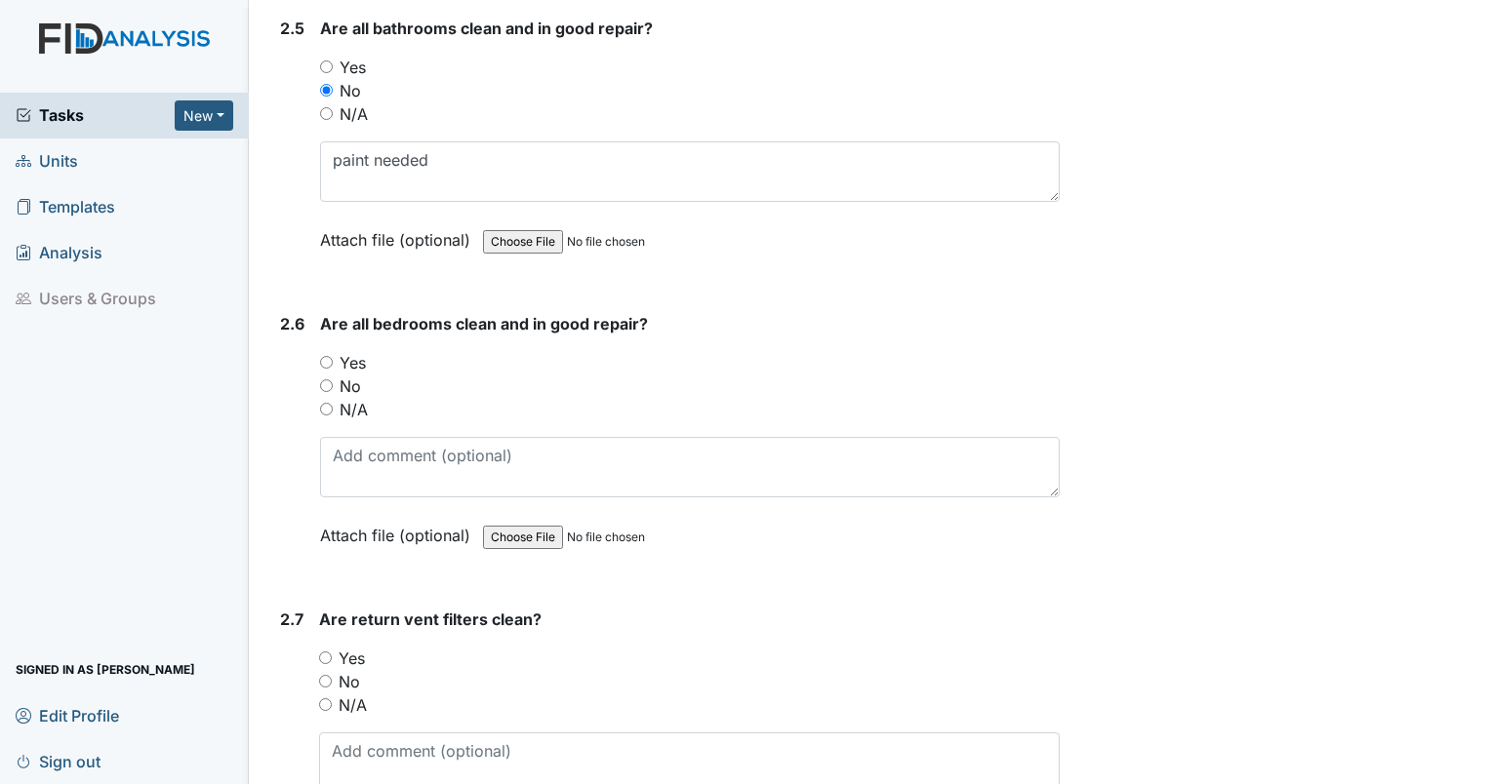
click at [324, 403] on input "N/A" at bounding box center [326, 409] width 13 height 13
radio input "true"
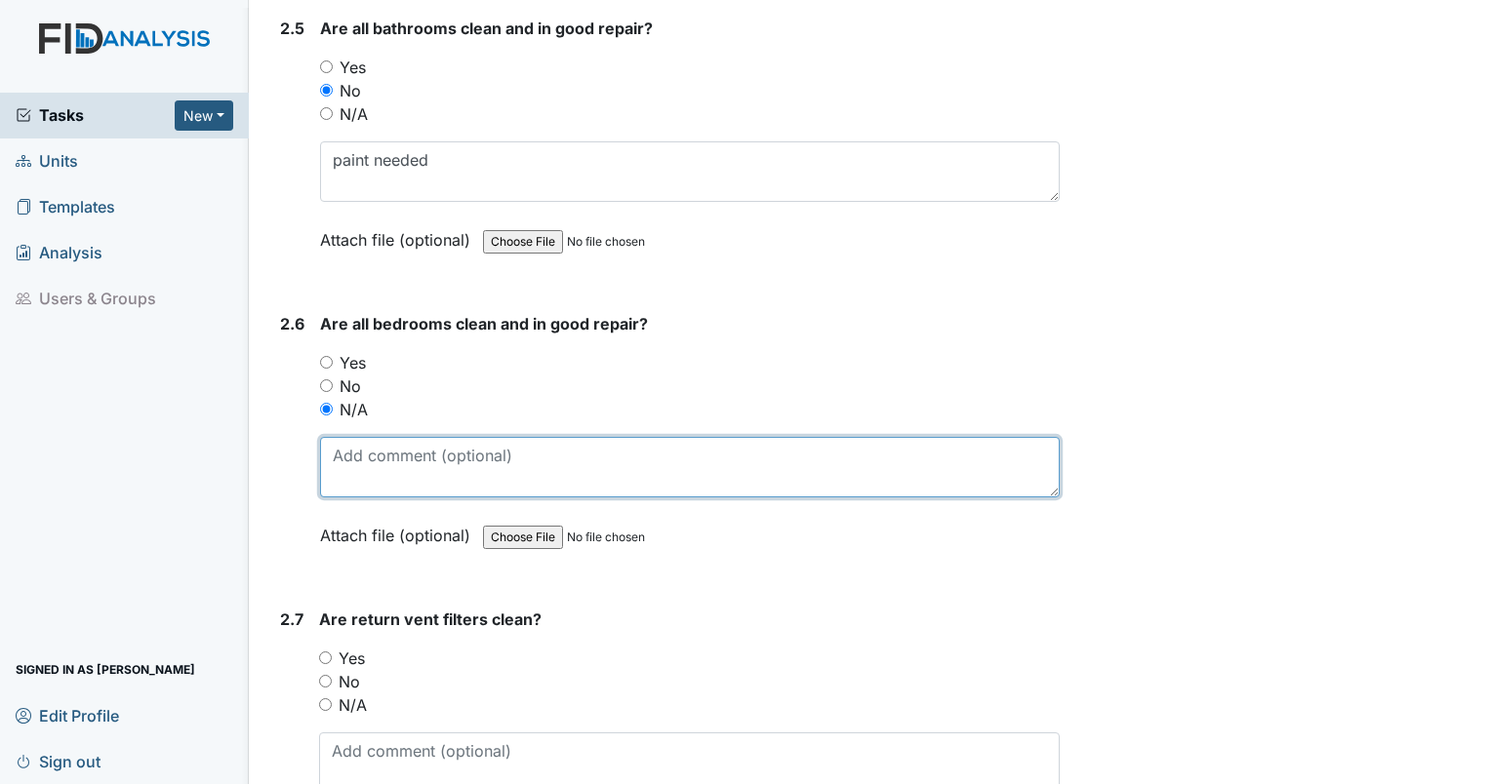
click at [351, 440] on textarea at bounding box center [690, 467] width 740 height 60
type textarea "residents were napping. unable to check some rooms."
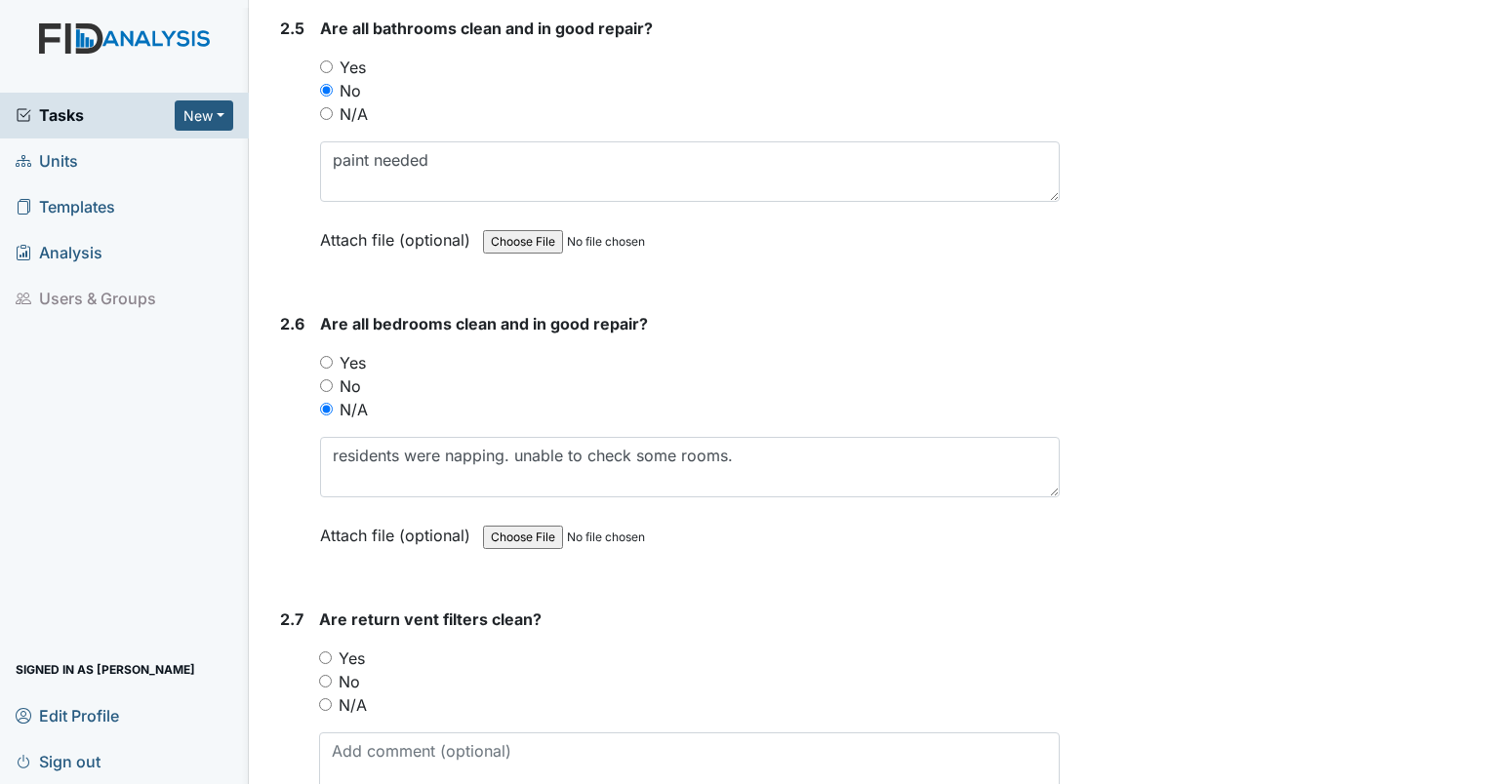
click at [324, 380] on input "No" at bounding box center [326, 386] width 13 height 13
radio input "true"
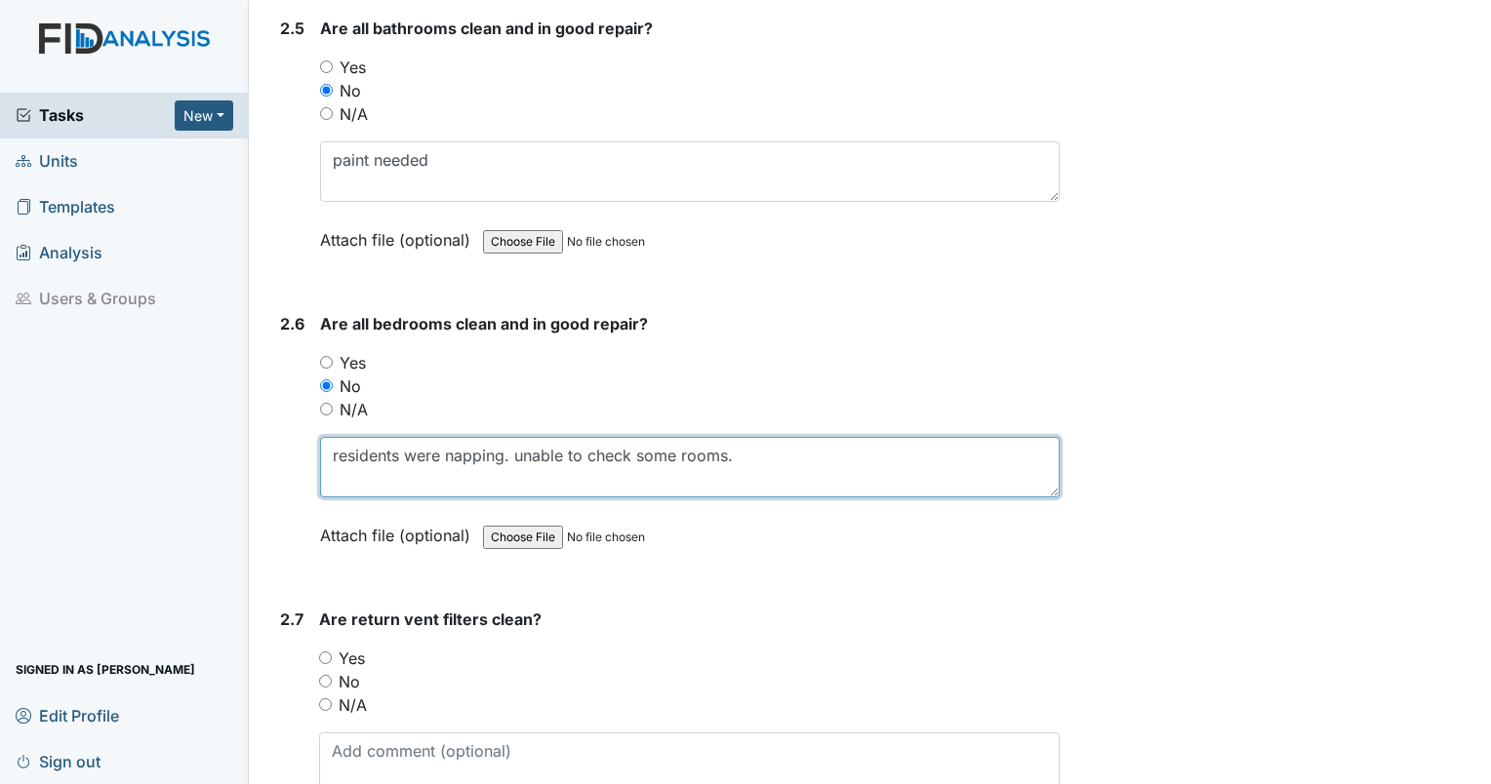
click at [775, 442] on textarea "residents were napping. unable to check some rooms." at bounding box center [690, 467] width 740 height 60
type textarea "residents were napping. unable to check some rooms. 4 - strong smell of shoes i…"
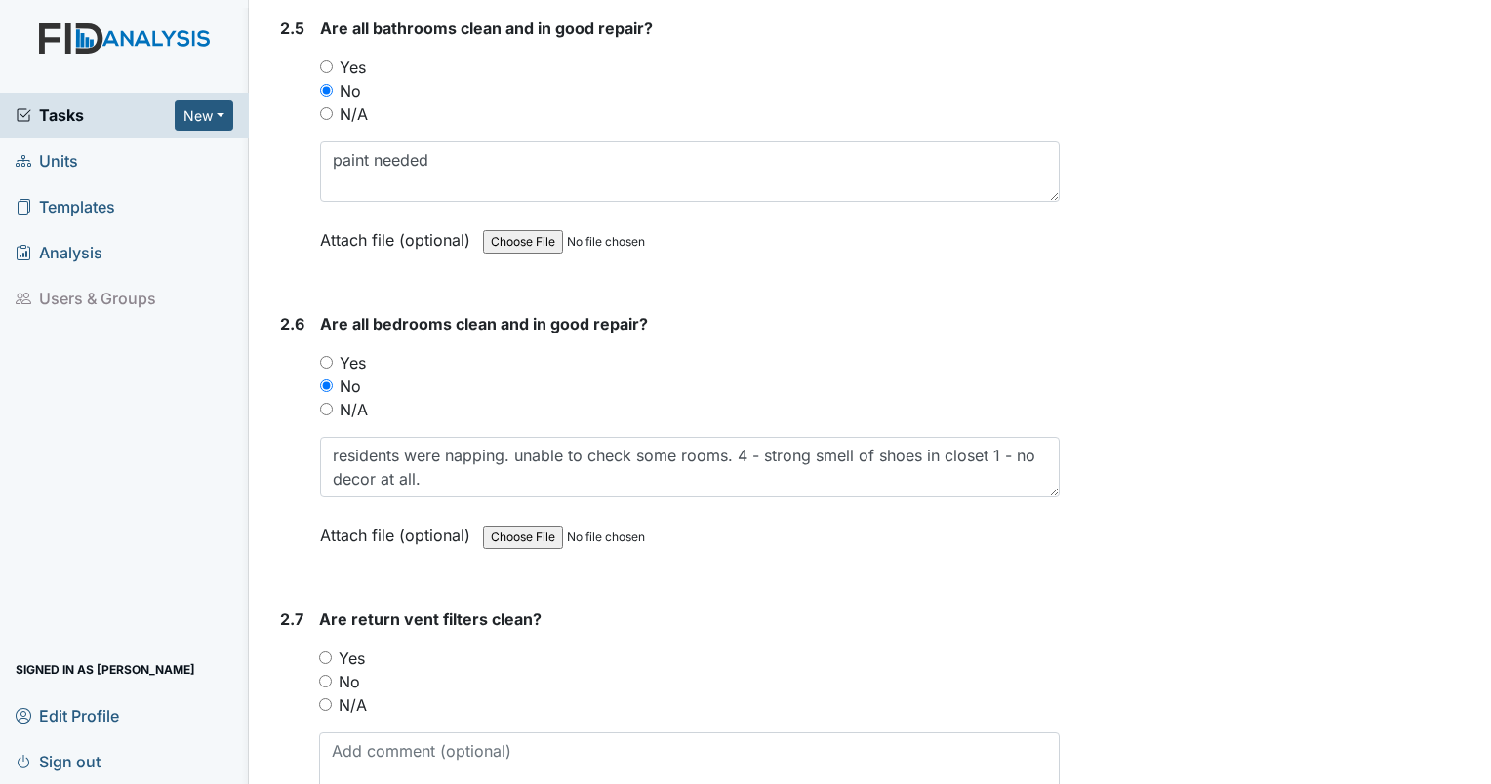
click at [325, 652] on input "Yes" at bounding box center [325, 658] width 13 height 13
radio input "true"
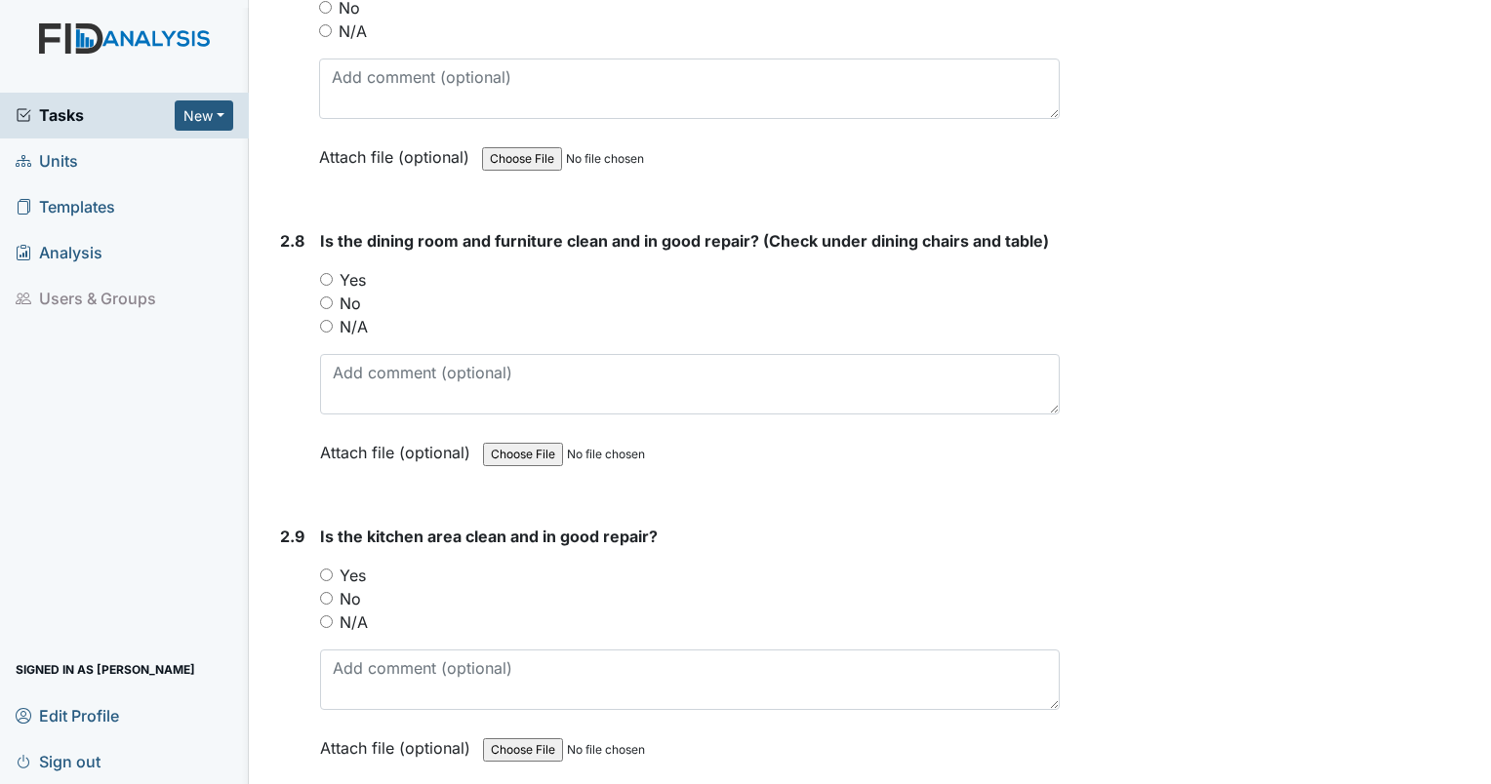
scroll to position [4558, 0]
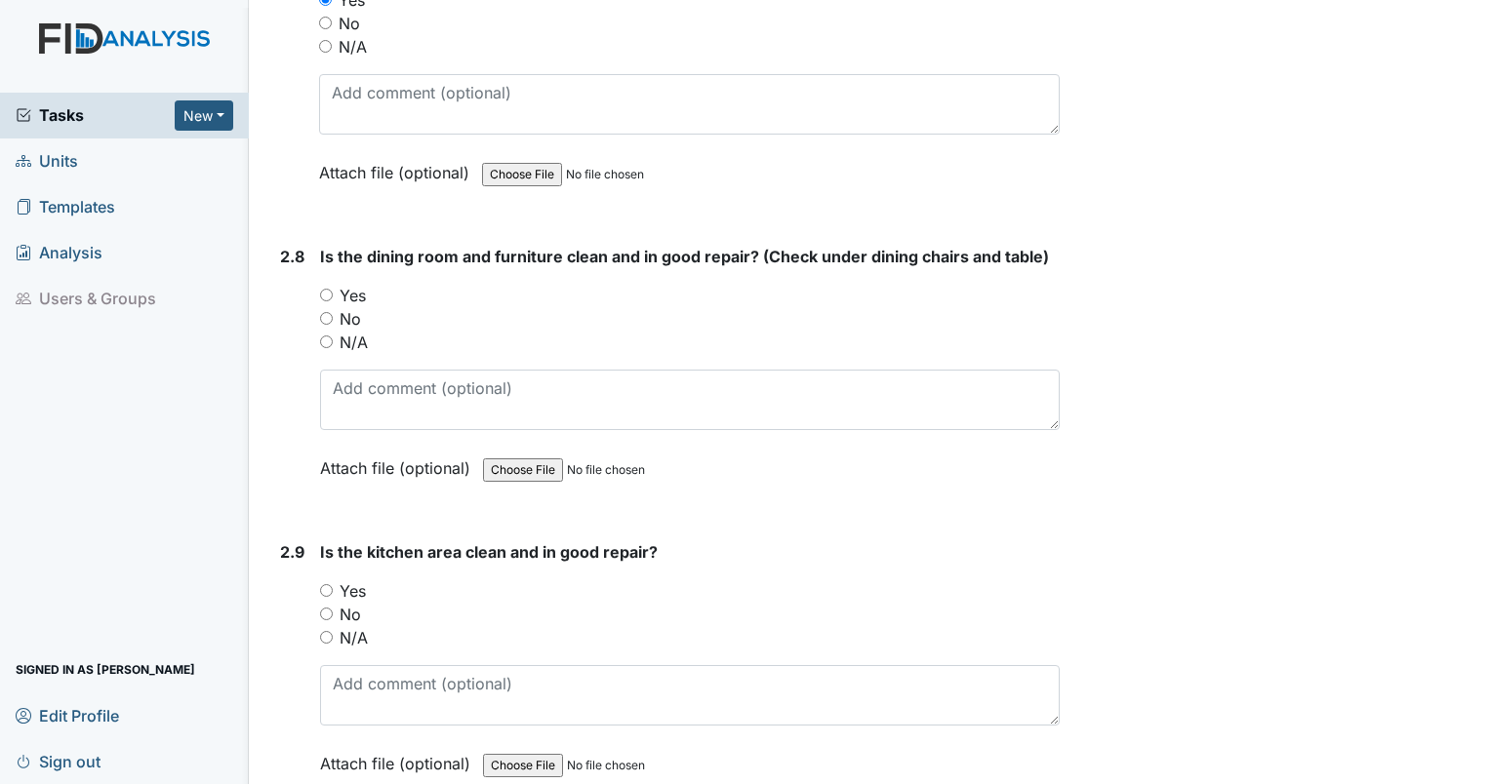
click at [328, 289] on input "Yes" at bounding box center [326, 295] width 13 height 13
radio input "true"
click at [322, 312] on div "No" at bounding box center [690, 318] width 740 height 23
click at [324, 312] on input "No" at bounding box center [326, 318] width 13 height 13
radio input "true"
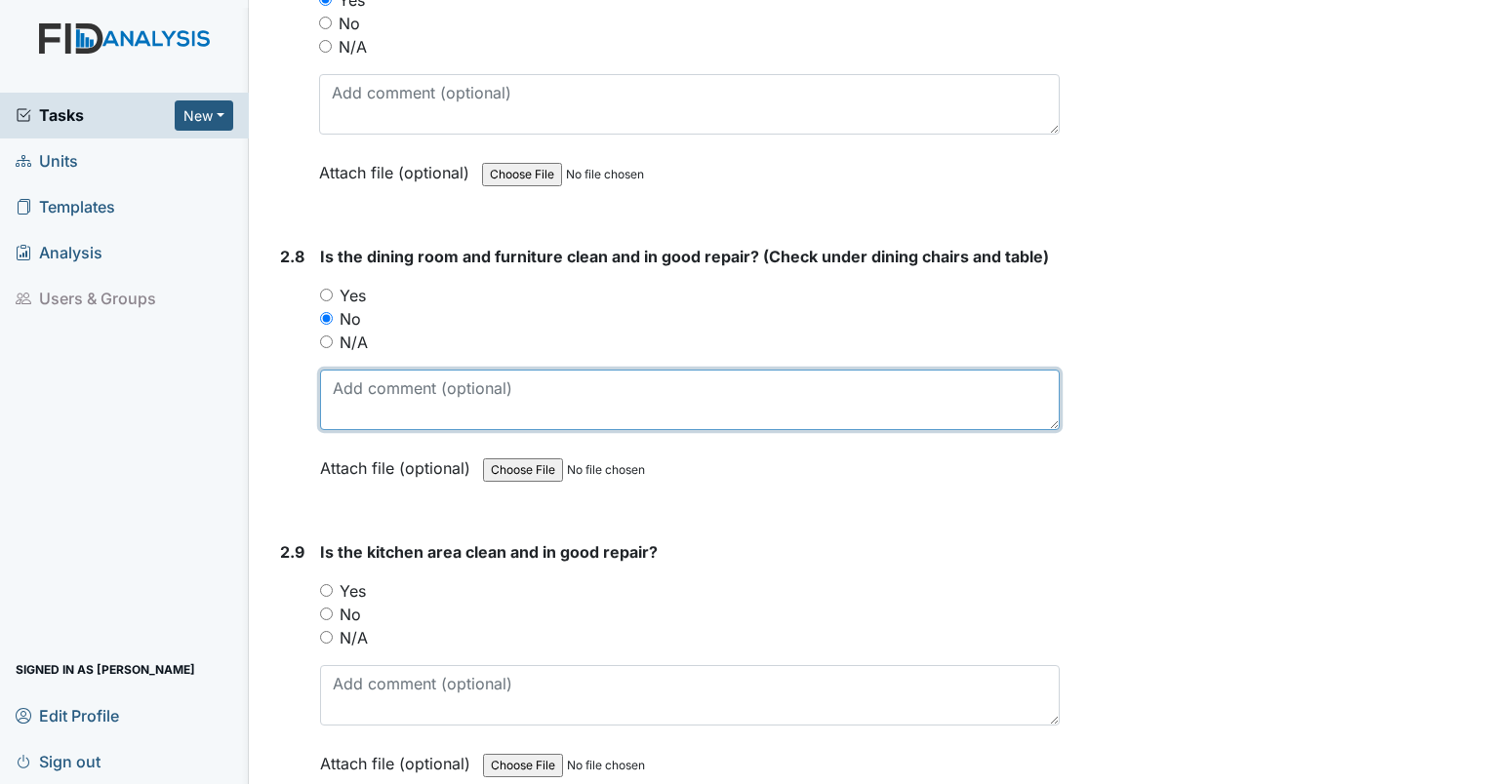
click at [379, 370] on textarea at bounding box center [690, 400] width 740 height 60
type textarea "paint needed"
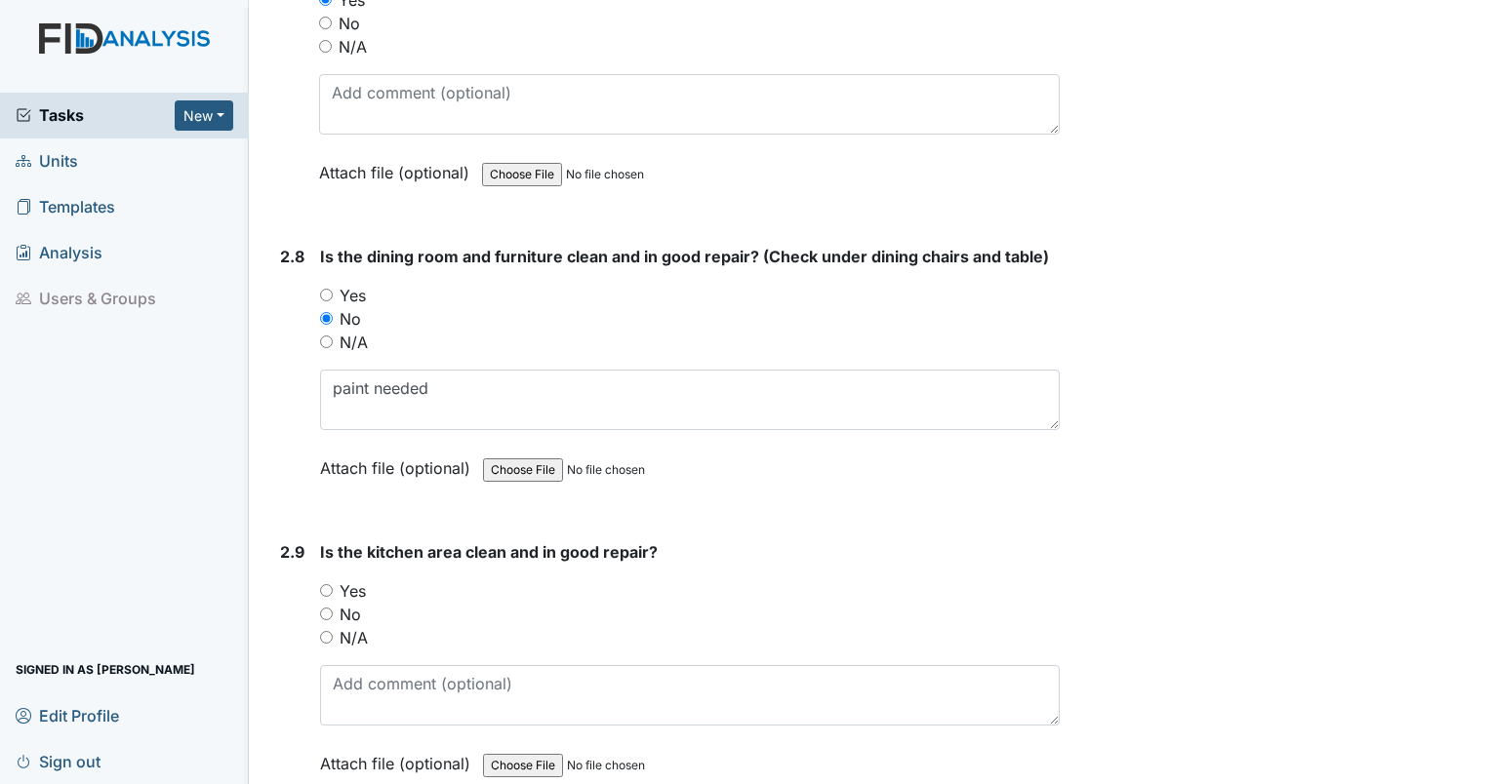
click at [324, 608] on input "No" at bounding box center [326, 614] width 13 height 13
radio input "true"
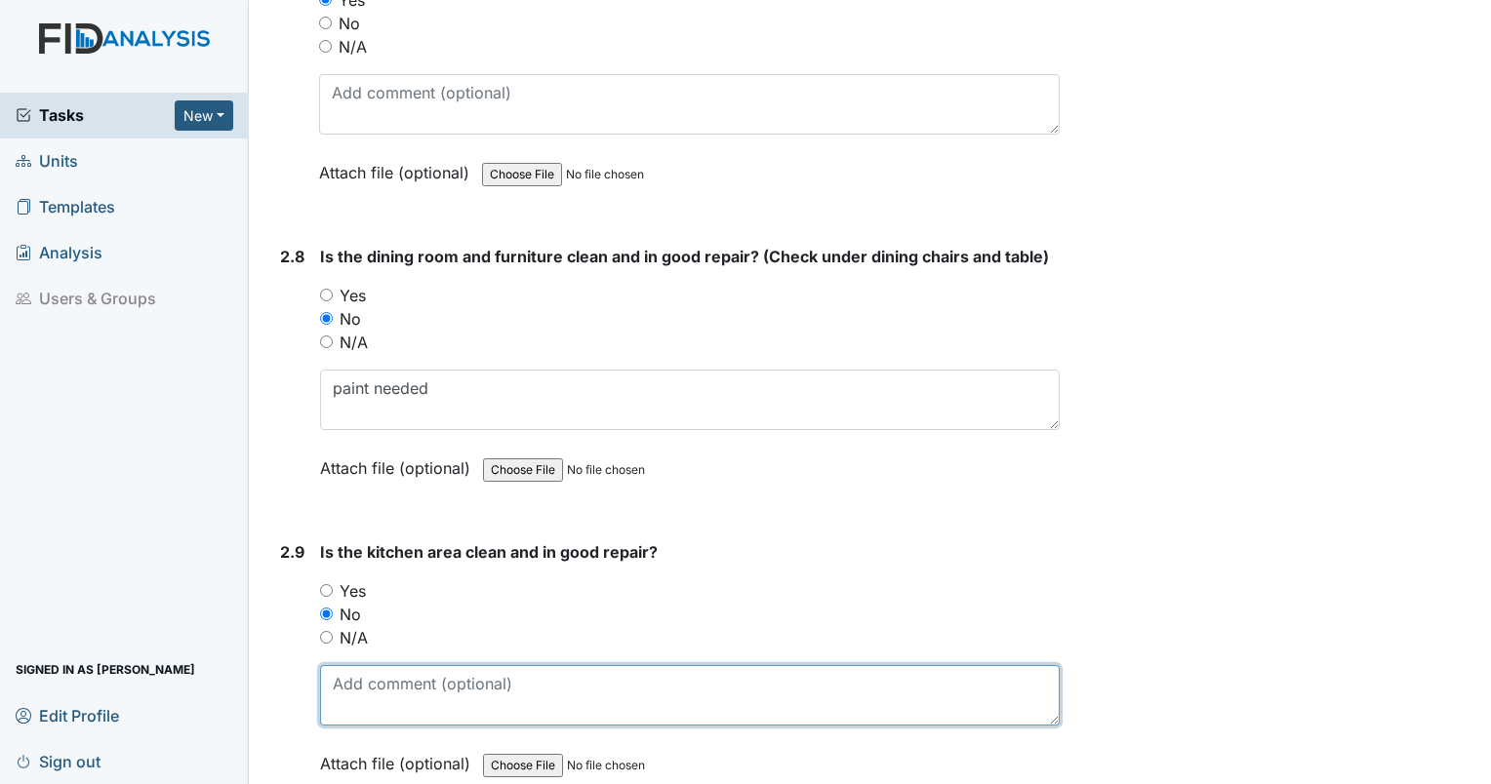
click at [390, 696] on textarea at bounding box center [690, 695] width 740 height 60
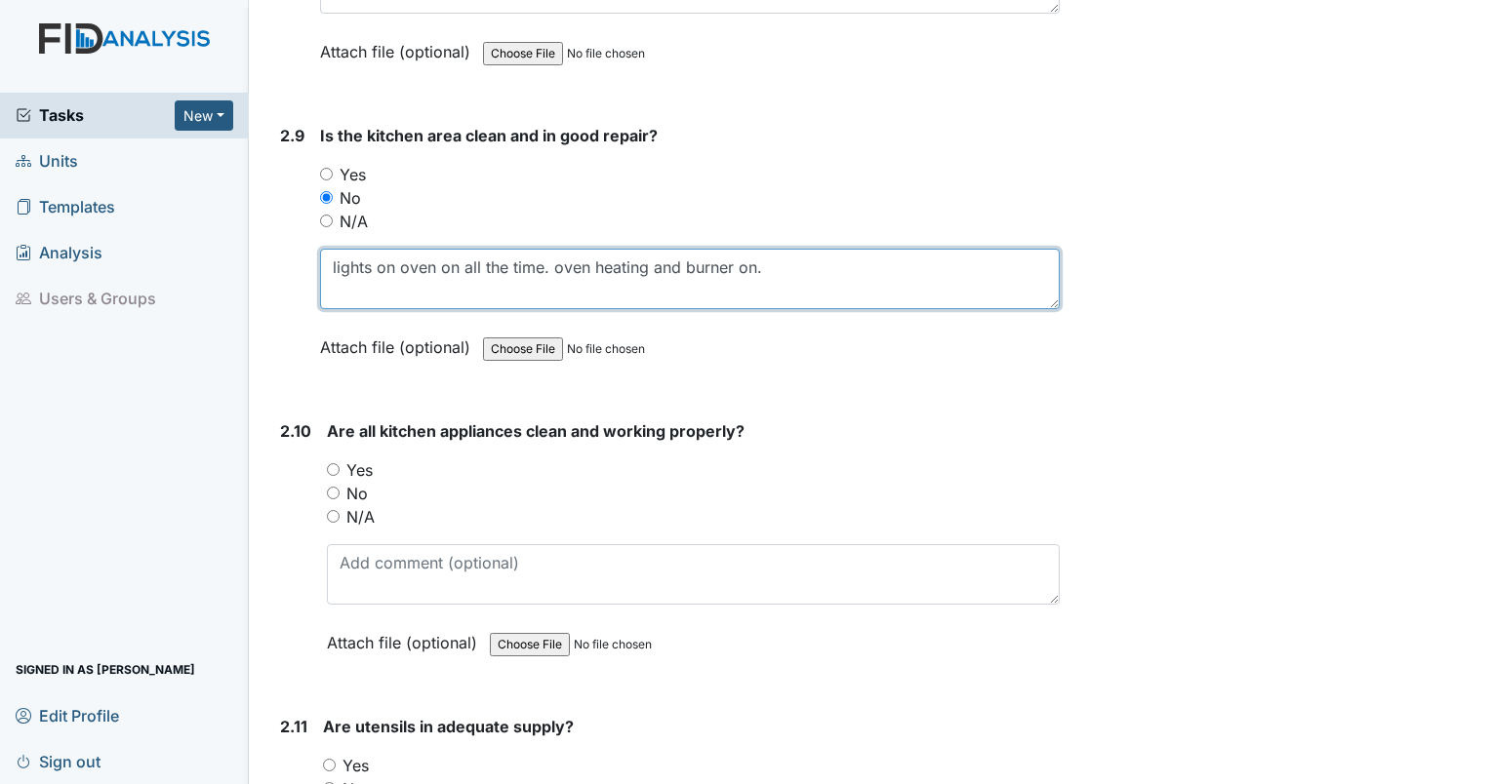
scroll to position [5117, 0]
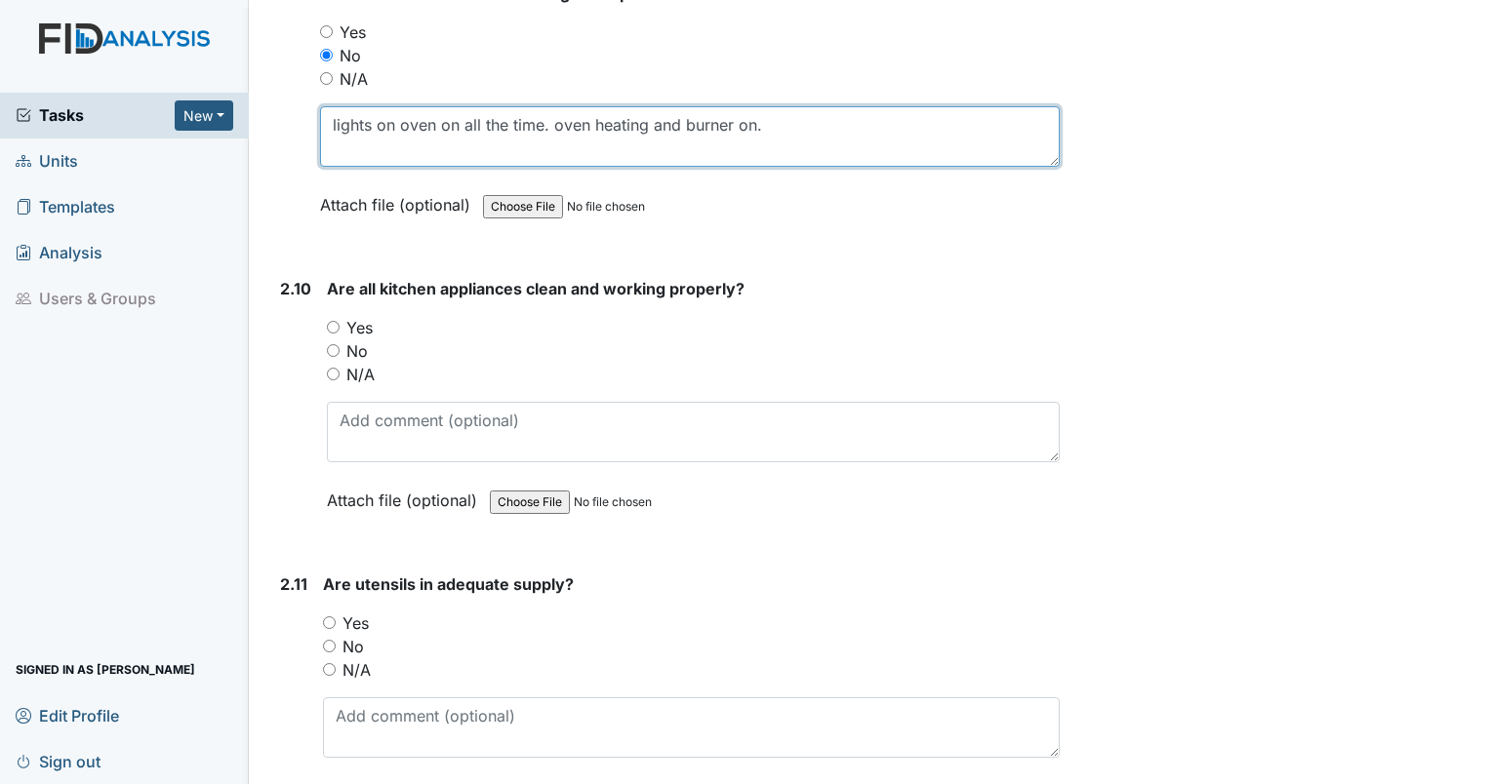
type textarea "lights on oven on all the time. oven heating and burner on."
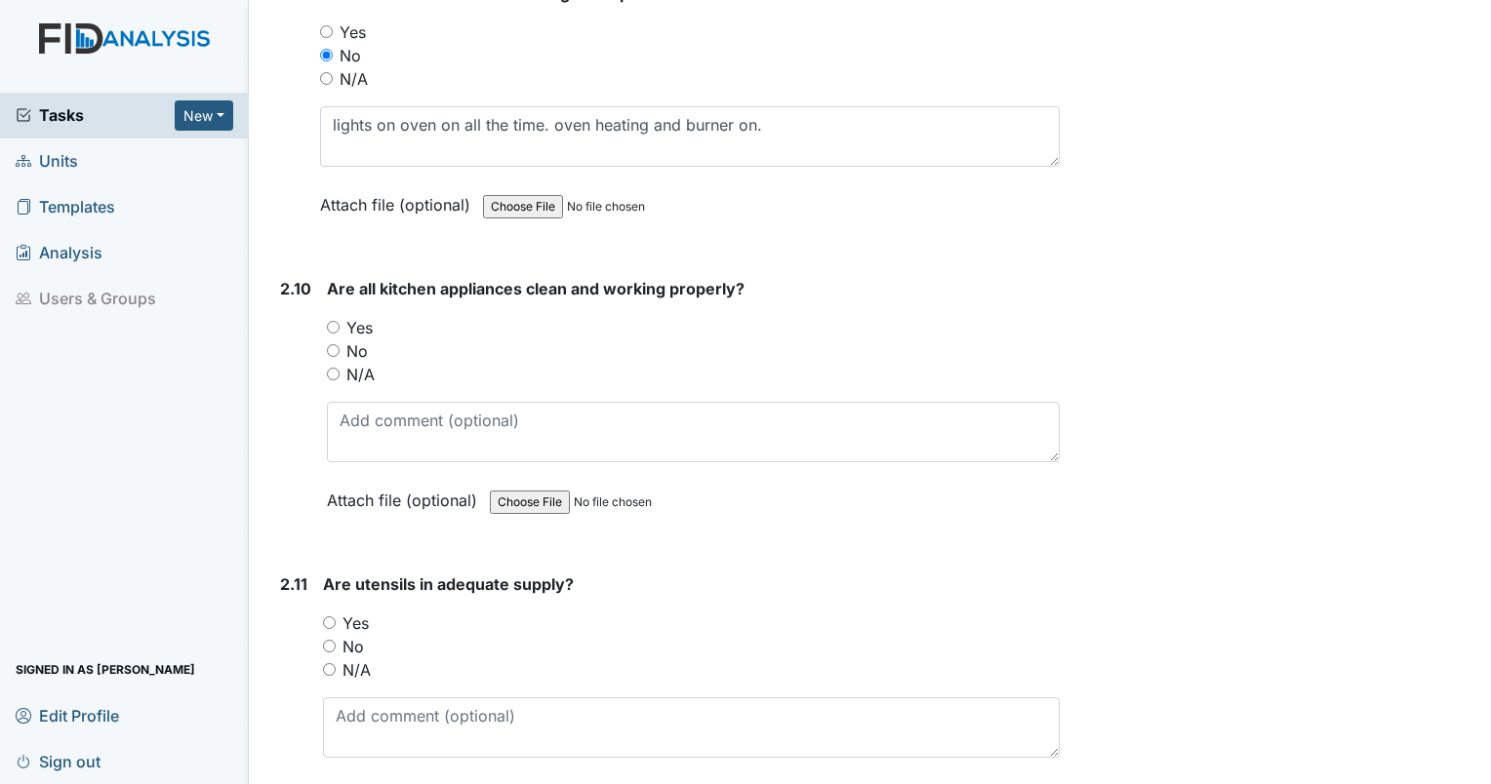
click at [336, 344] on input "No" at bounding box center [333, 350] width 13 height 13
radio input "true"
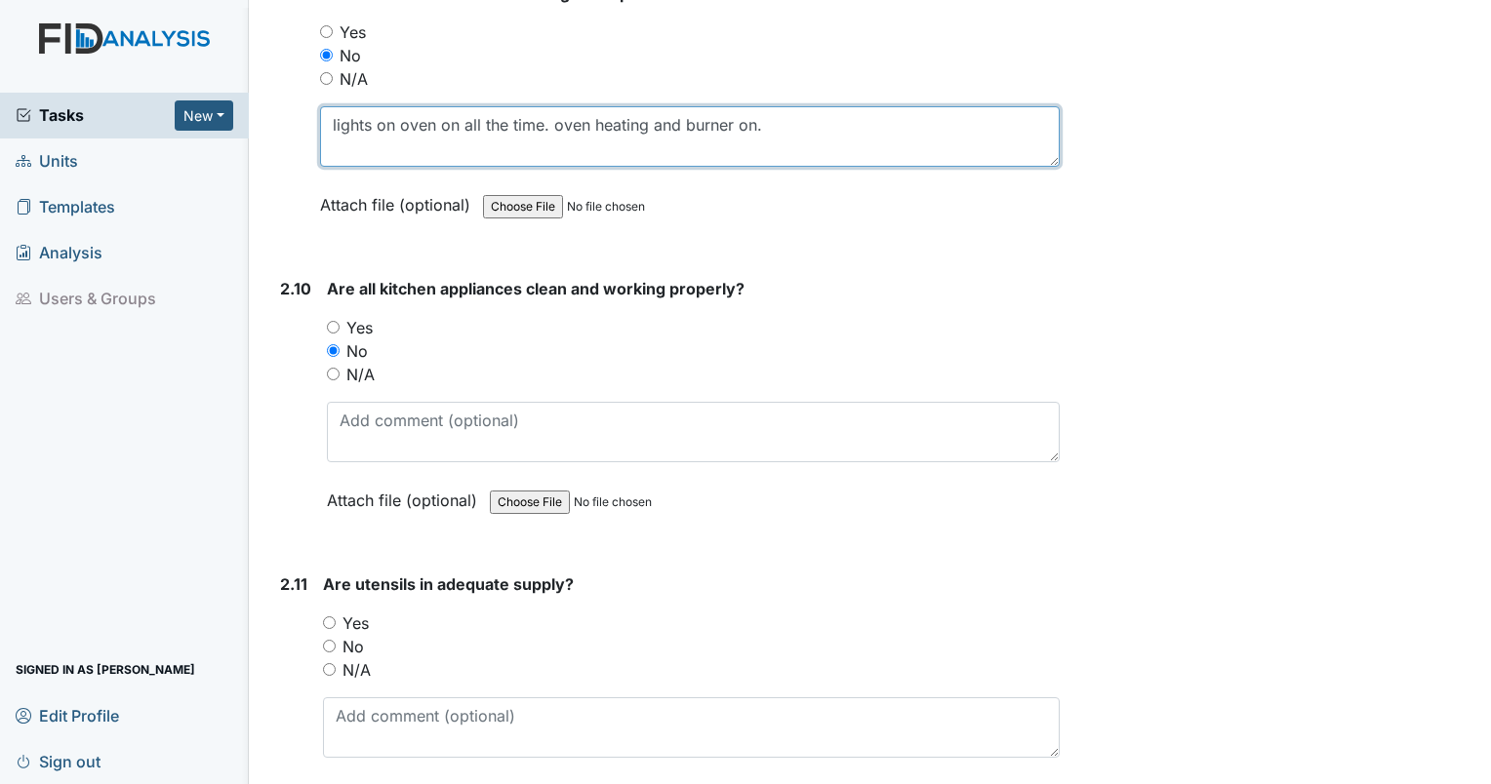
drag, startPoint x: 793, startPoint y: 121, endPoint x: 327, endPoint y: 105, distance: 466.6
click at [327, 106] on textarea "lights on oven on all the time. oven heating and burner on." at bounding box center [690, 136] width 740 height 60
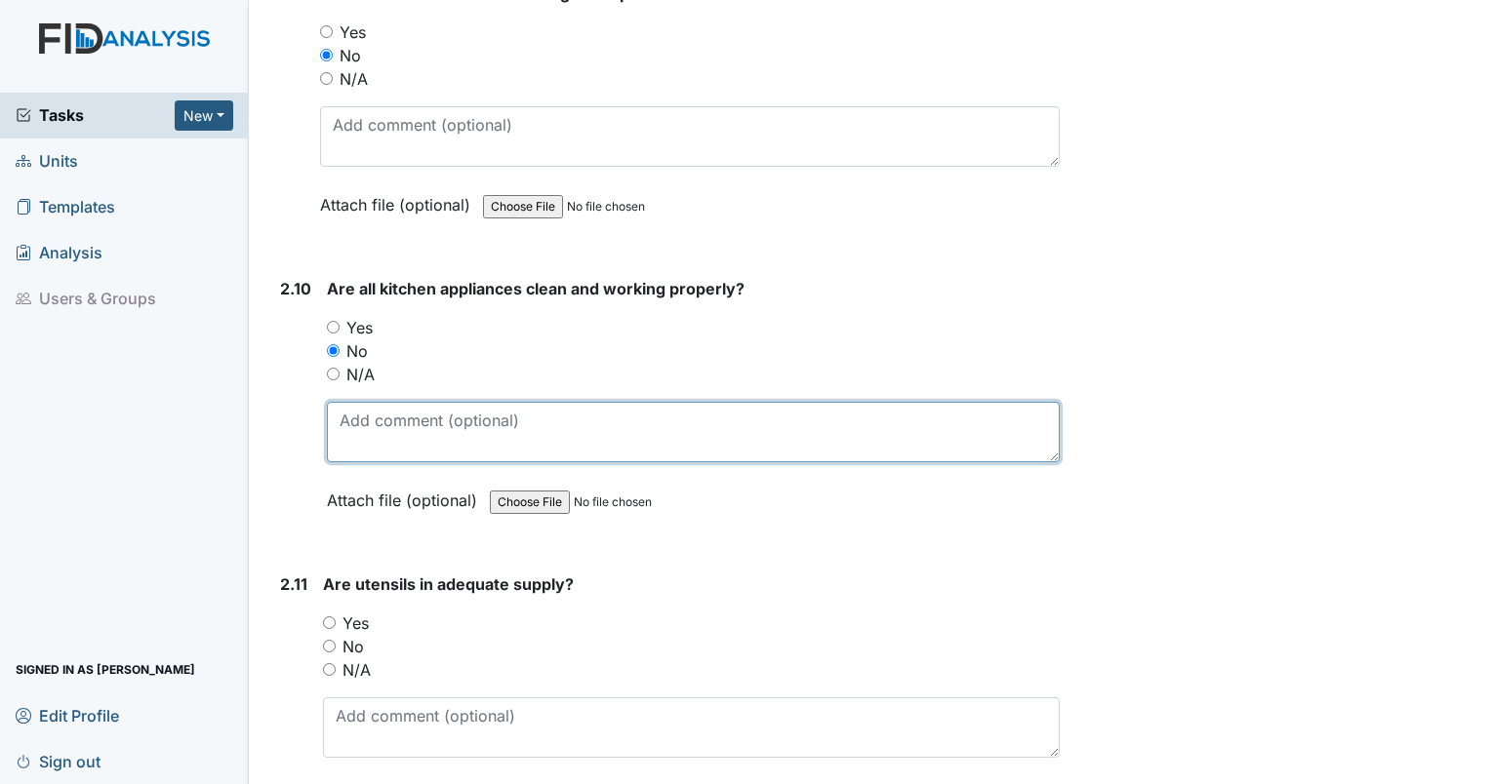
click at [423, 402] on textarea at bounding box center [693, 432] width 733 height 60
paste textarea "lights on oven on all the time. oven heating and burner on."
type textarea "lights on oven on all the time. oven heating and burner on. fridge handle loose"
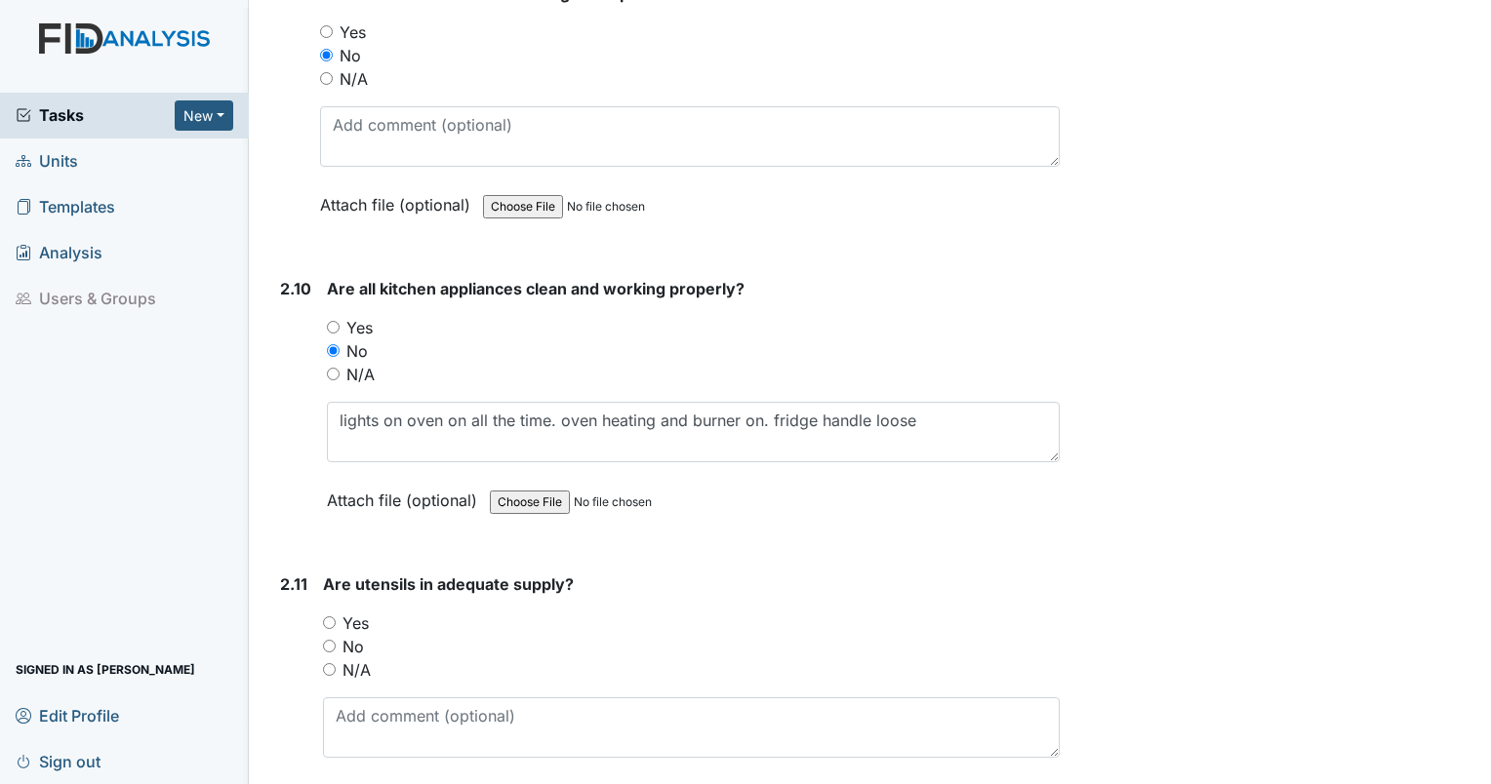
click at [332, 617] on input "Yes" at bounding box center [329, 623] width 13 height 13
radio input "true"
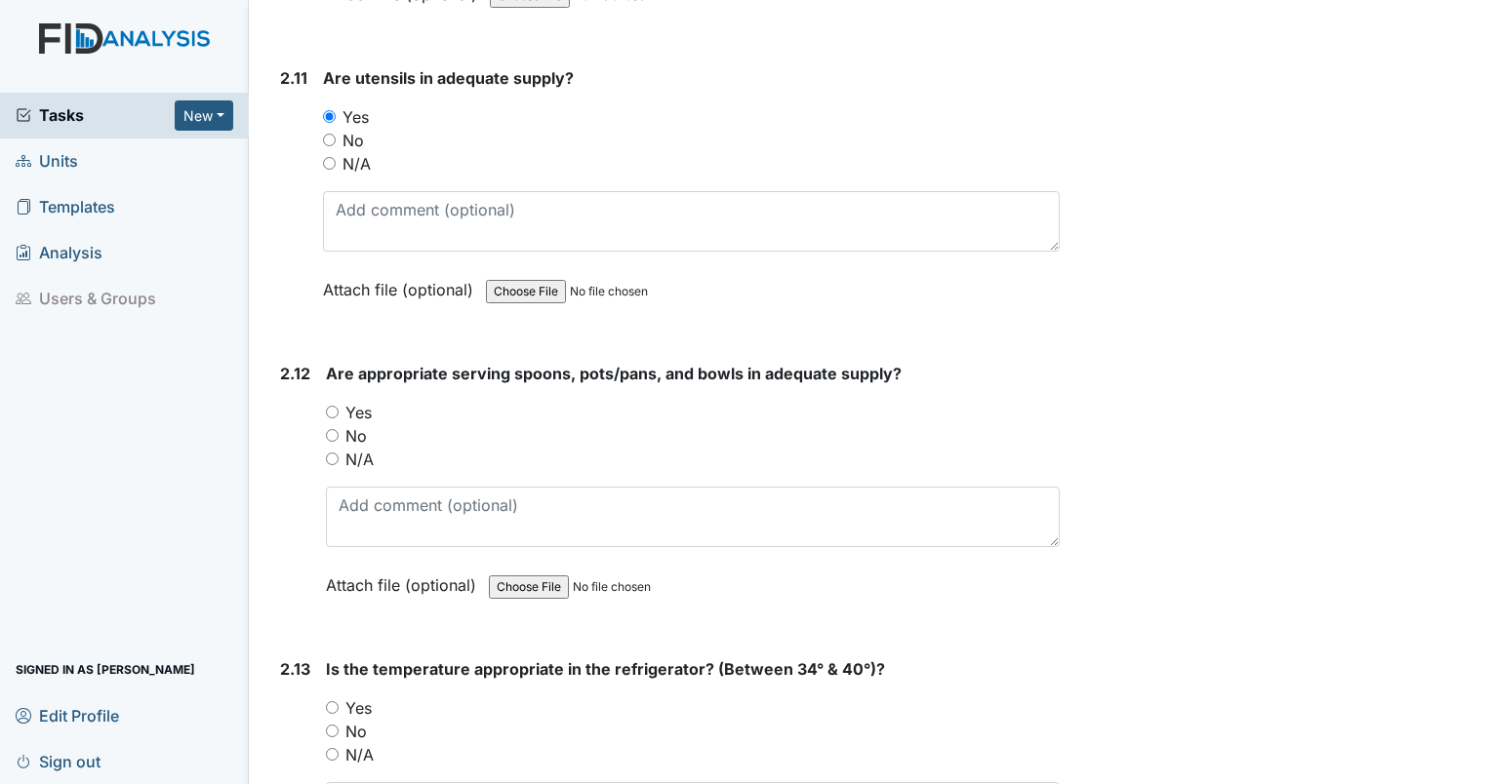
scroll to position [5658, 0]
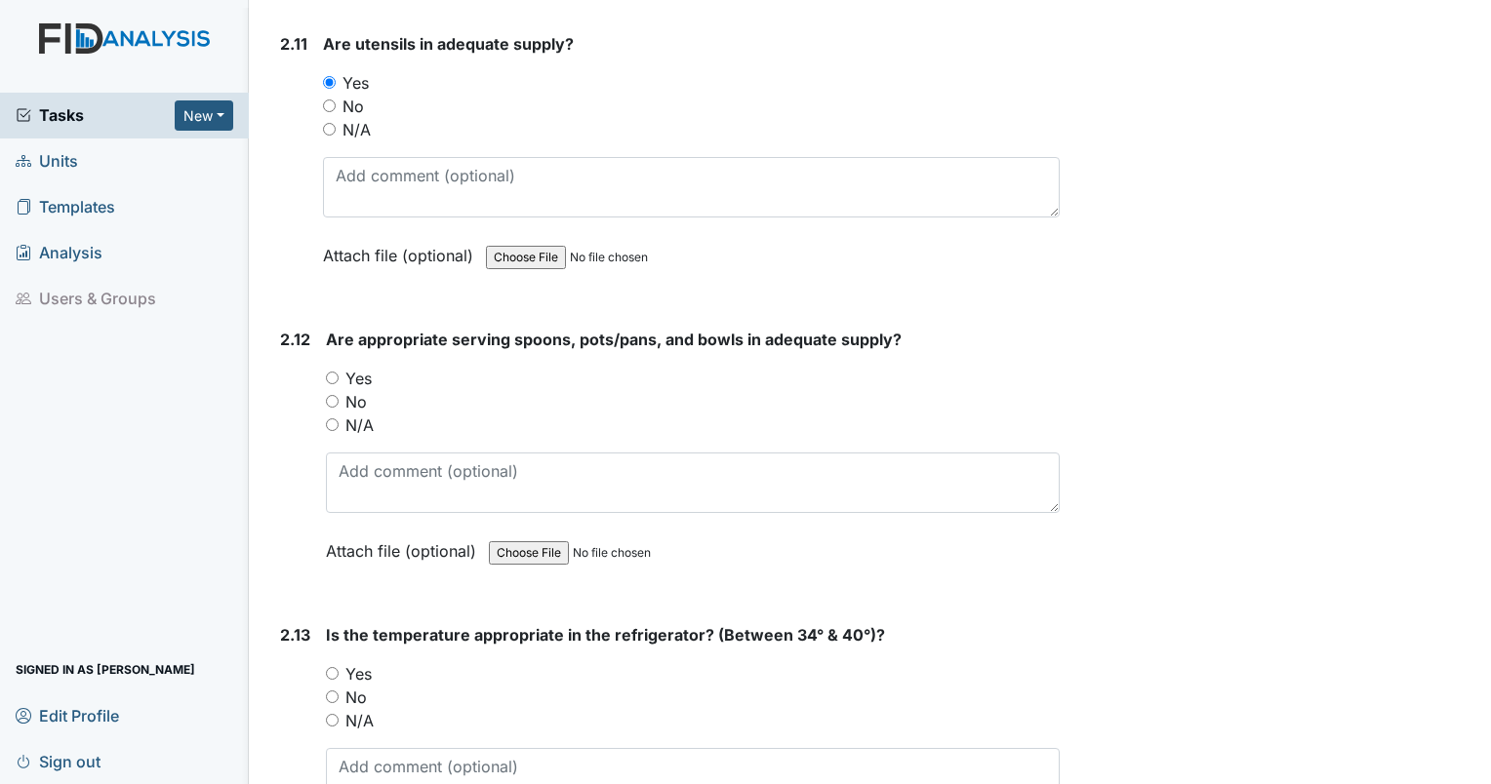
click at [326, 372] on input "Yes" at bounding box center [332, 378] width 13 height 13
radio input "true"
click at [335, 691] on input "No" at bounding box center [332, 697] width 13 height 13
radio input "true"
click at [364, 748] on textarea at bounding box center [693, 778] width 734 height 60
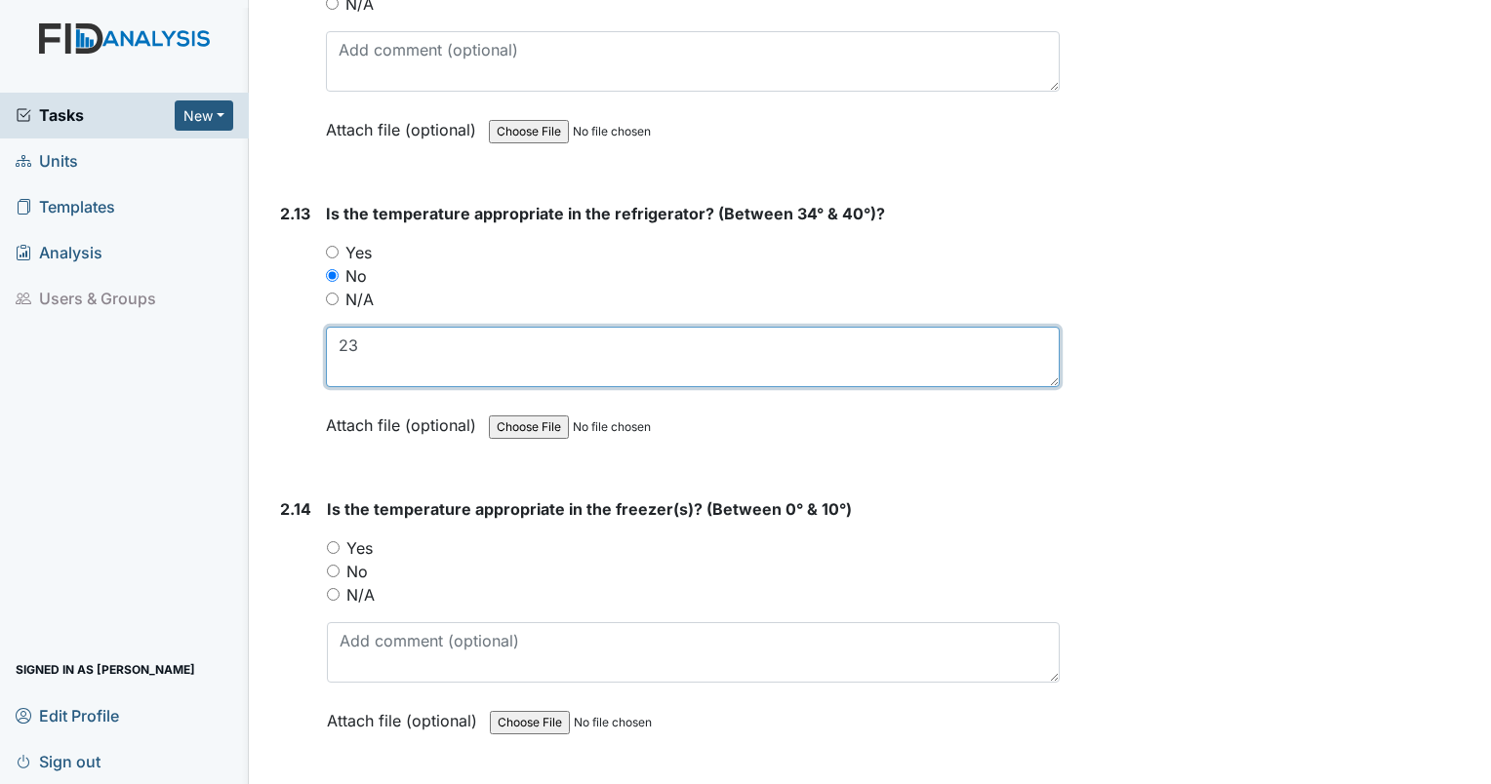
scroll to position [6063, 0]
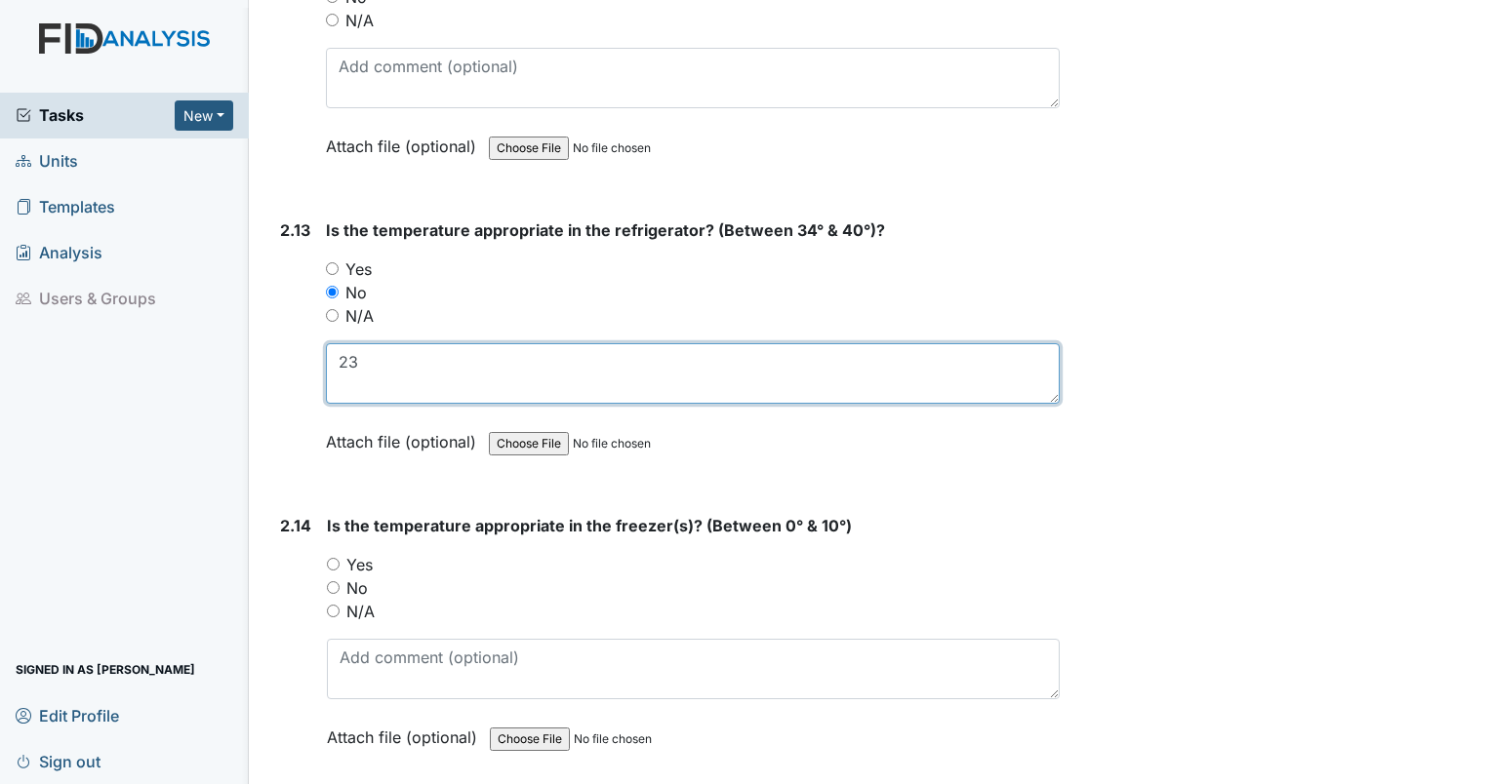
type textarea "23"
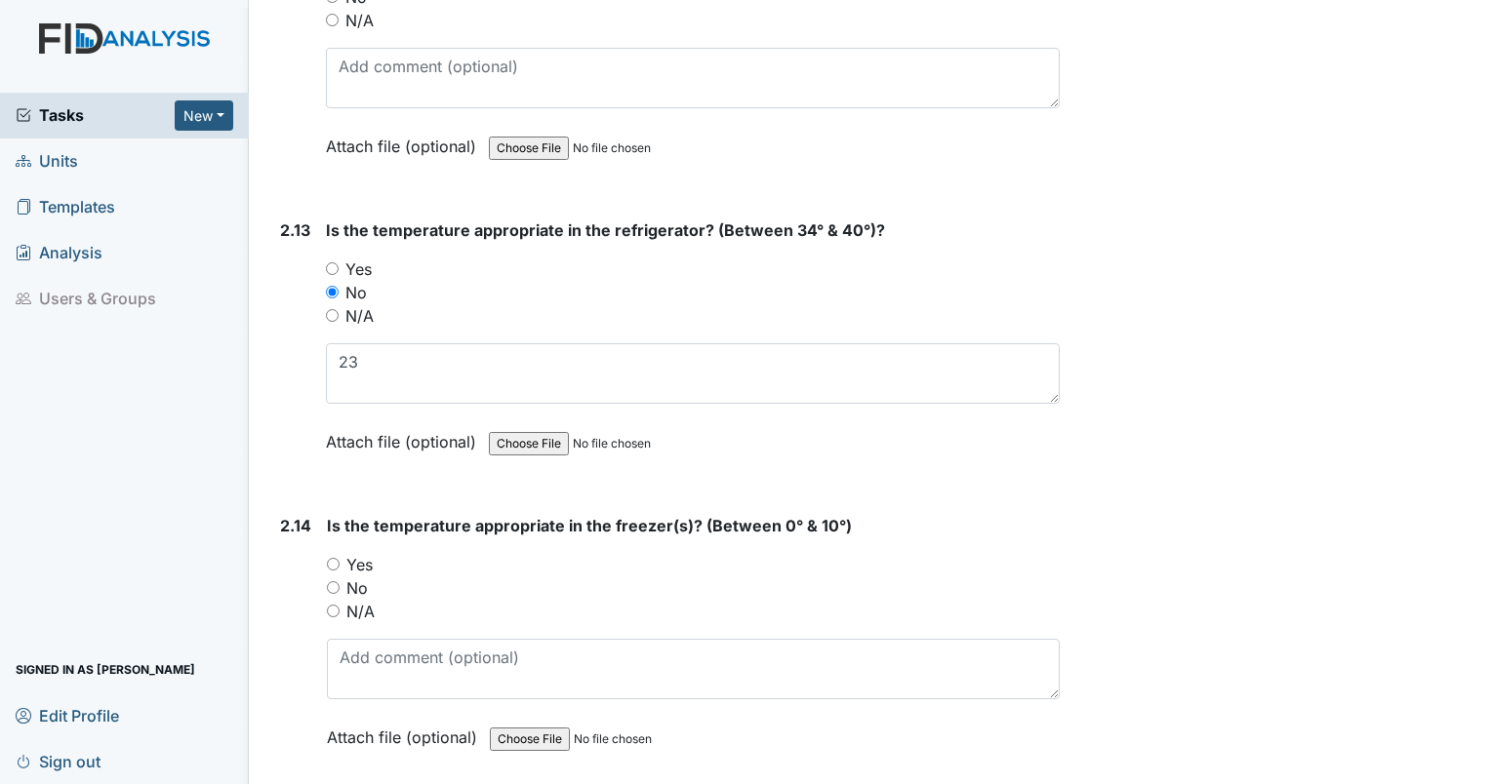
click at [327, 558] on input "Yes" at bounding box center [333, 564] width 13 height 13
radio input "true"
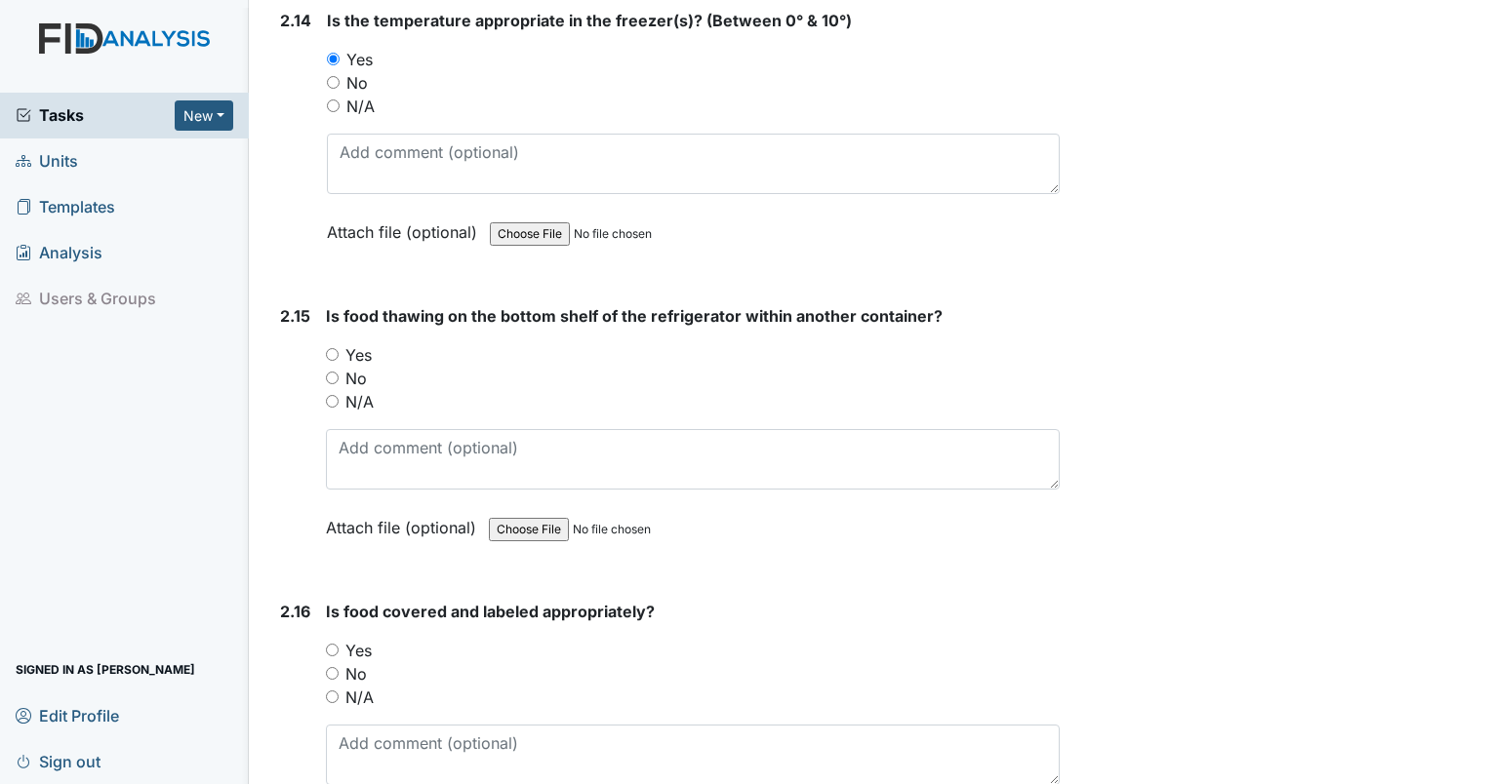
scroll to position [6552, 0]
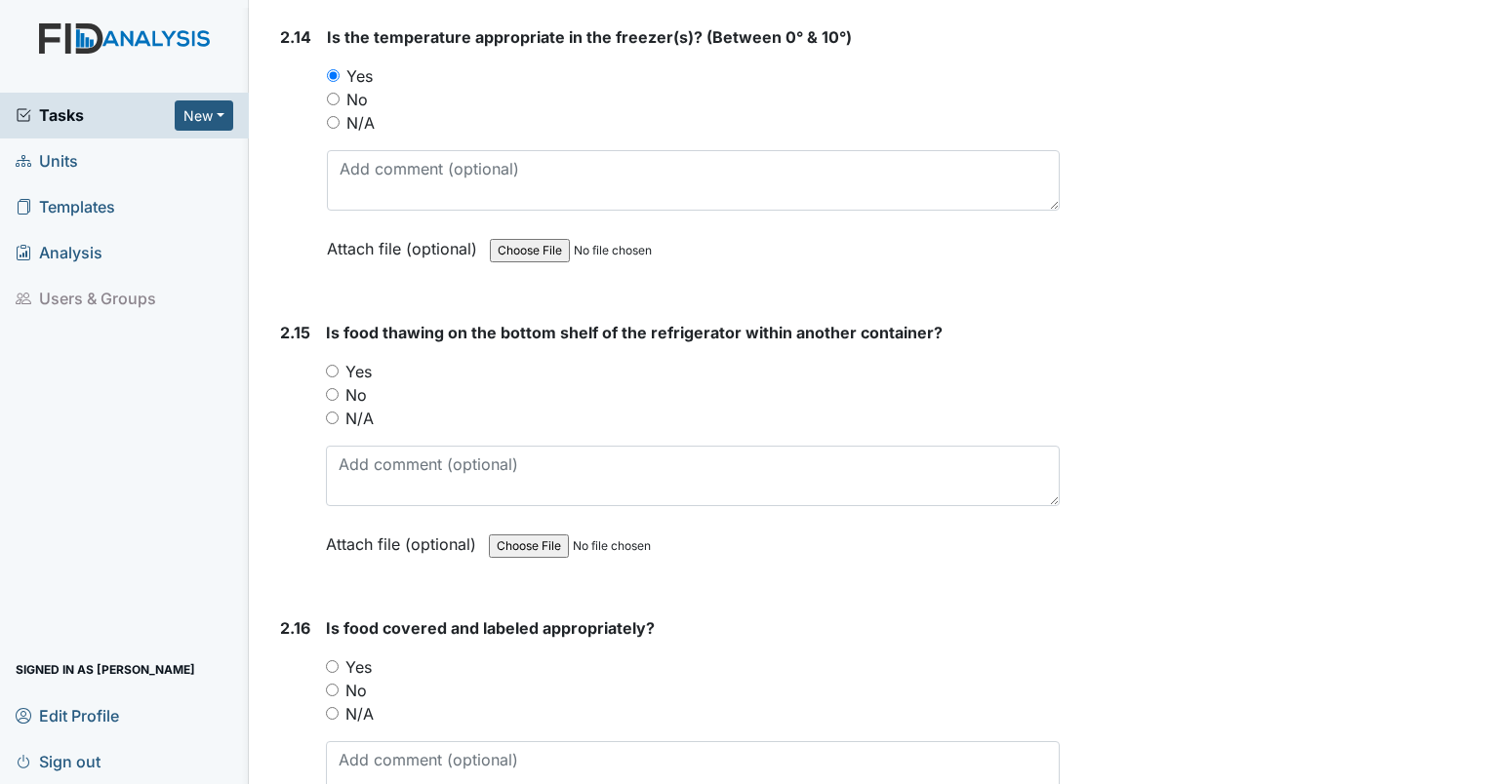
click at [334, 365] on input "Yes" at bounding box center [332, 371] width 13 height 13
radio input "true"
click at [329, 412] on input "N/A" at bounding box center [332, 418] width 13 height 13
radio input "true"
click at [333, 684] on input "No" at bounding box center [332, 690] width 13 height 13
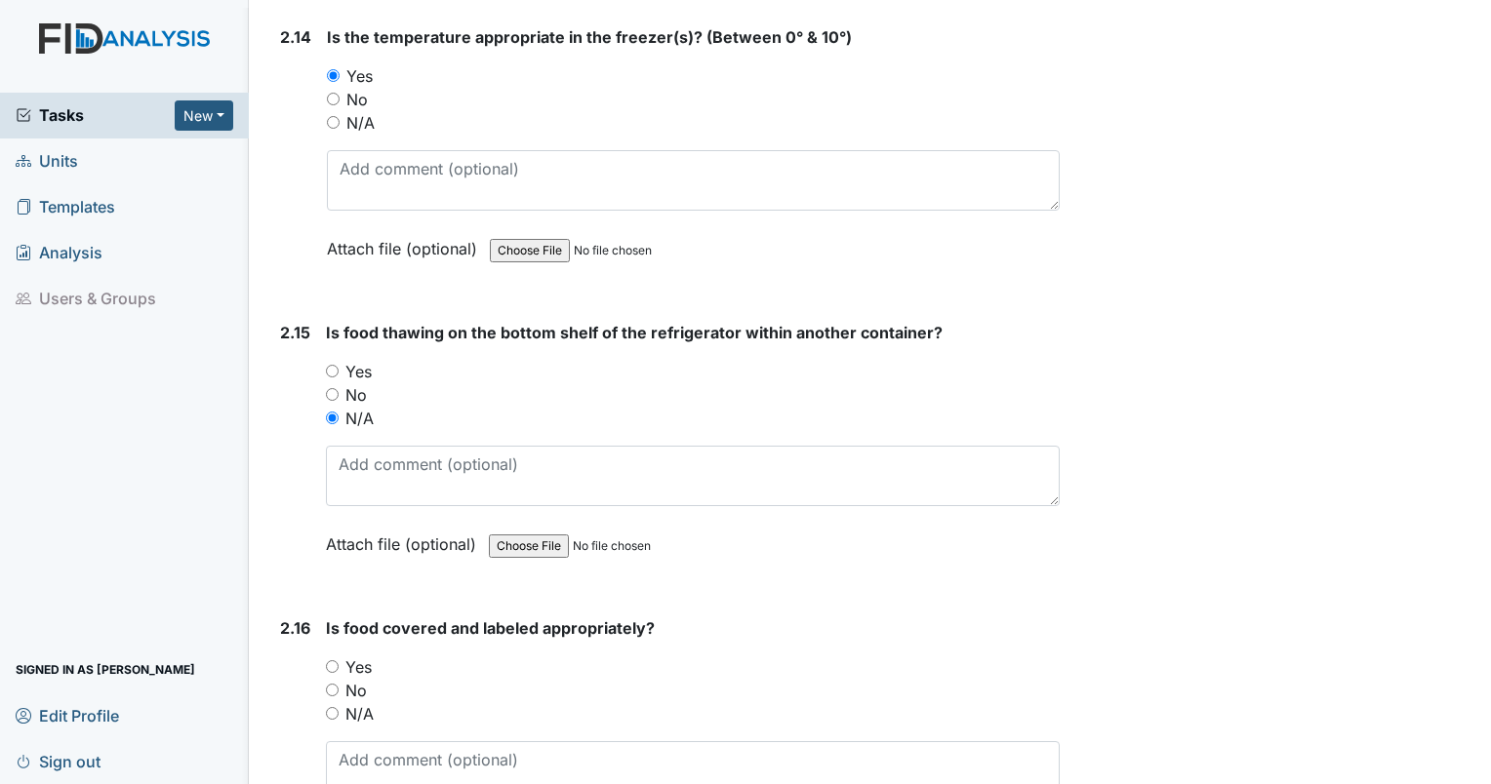
radio input "true"
click at [372, 760] on textarea at bounding box center [693, 772] width 734 height 60
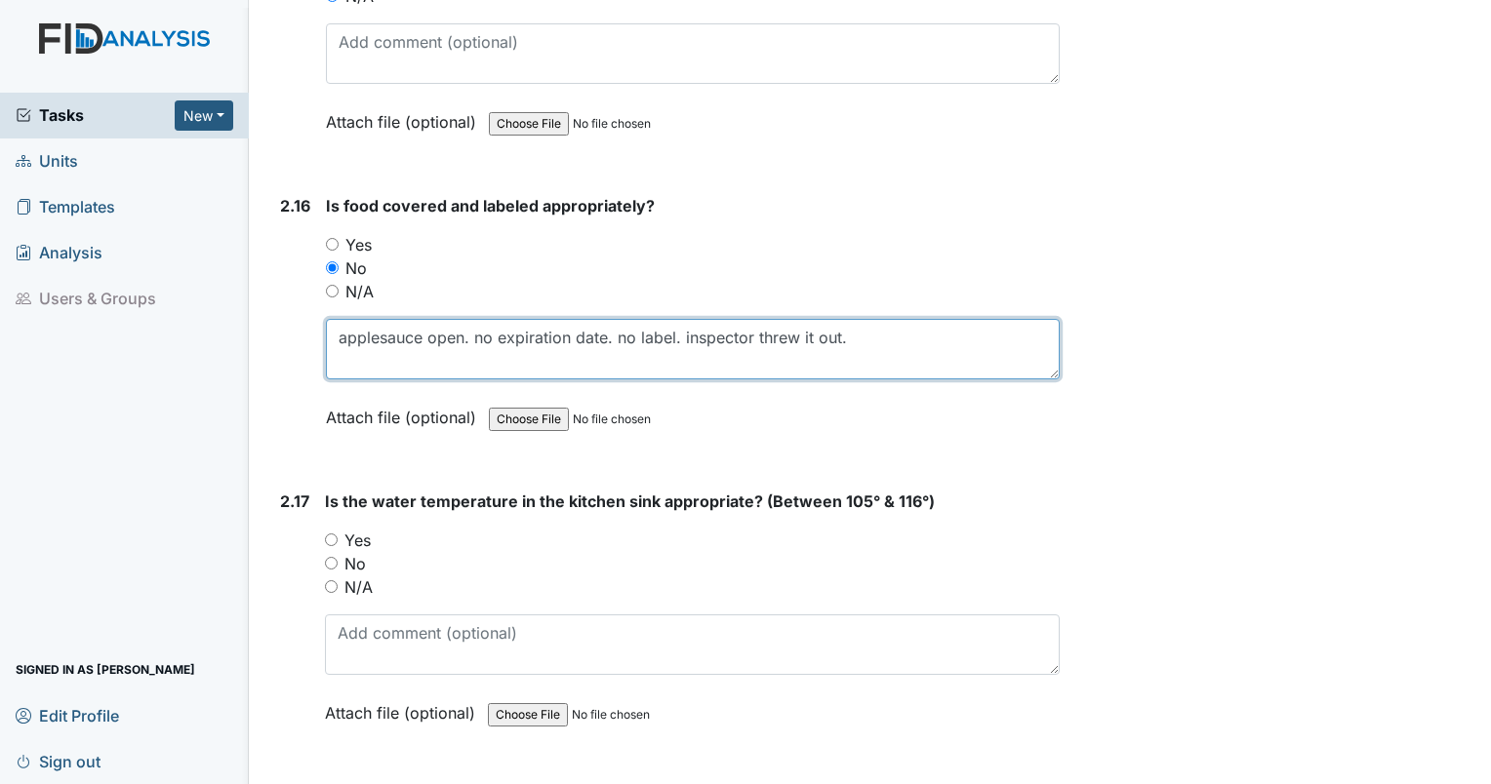
scroll to position [7058, 0]
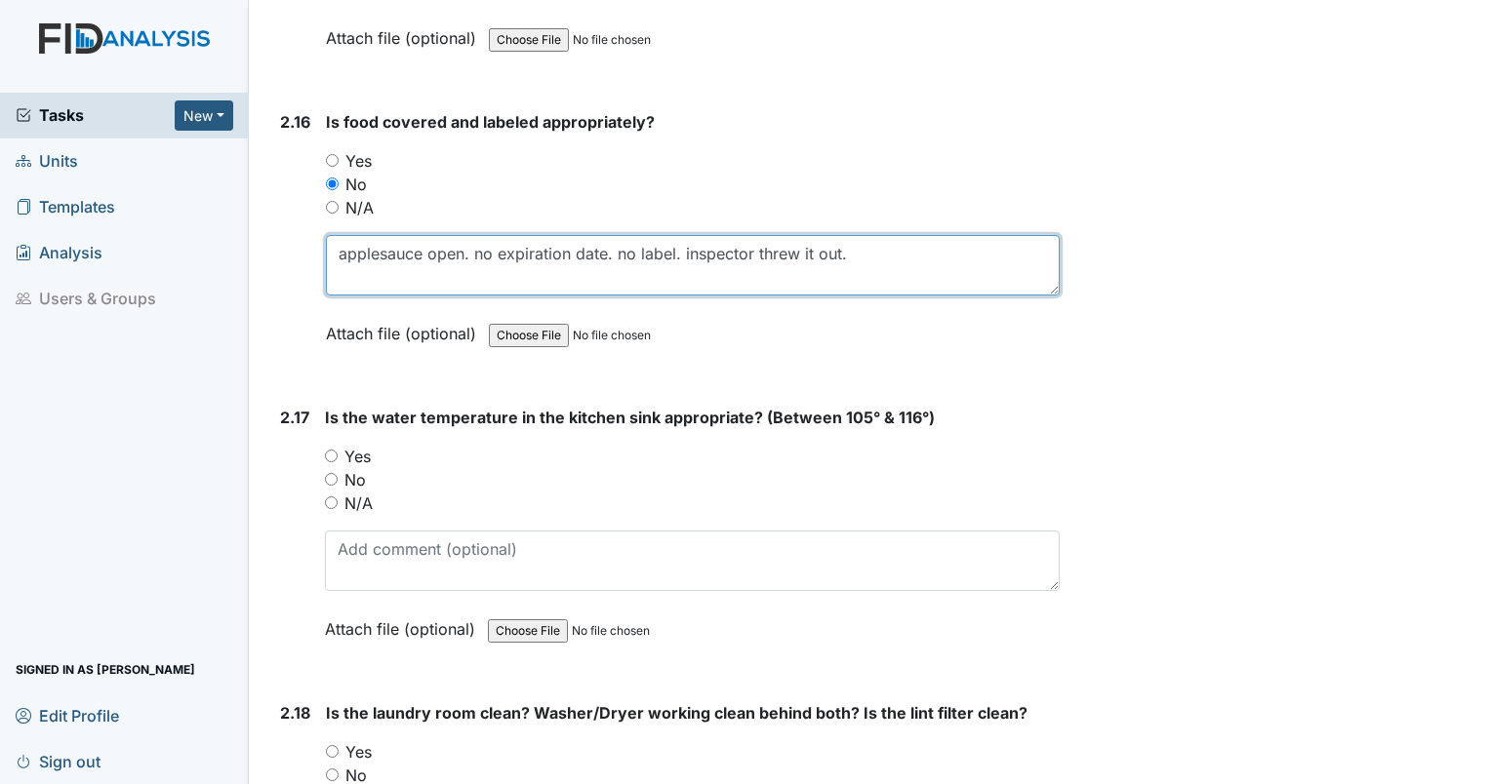
click at [794, 235] on textarea "applesauce open. no expiration date. no label. inspector threw it out." at bounding box center [693, 265] width 734 height 60
type textarea "applesauce open. no expiration date. no label. inspector had staff throw it out."
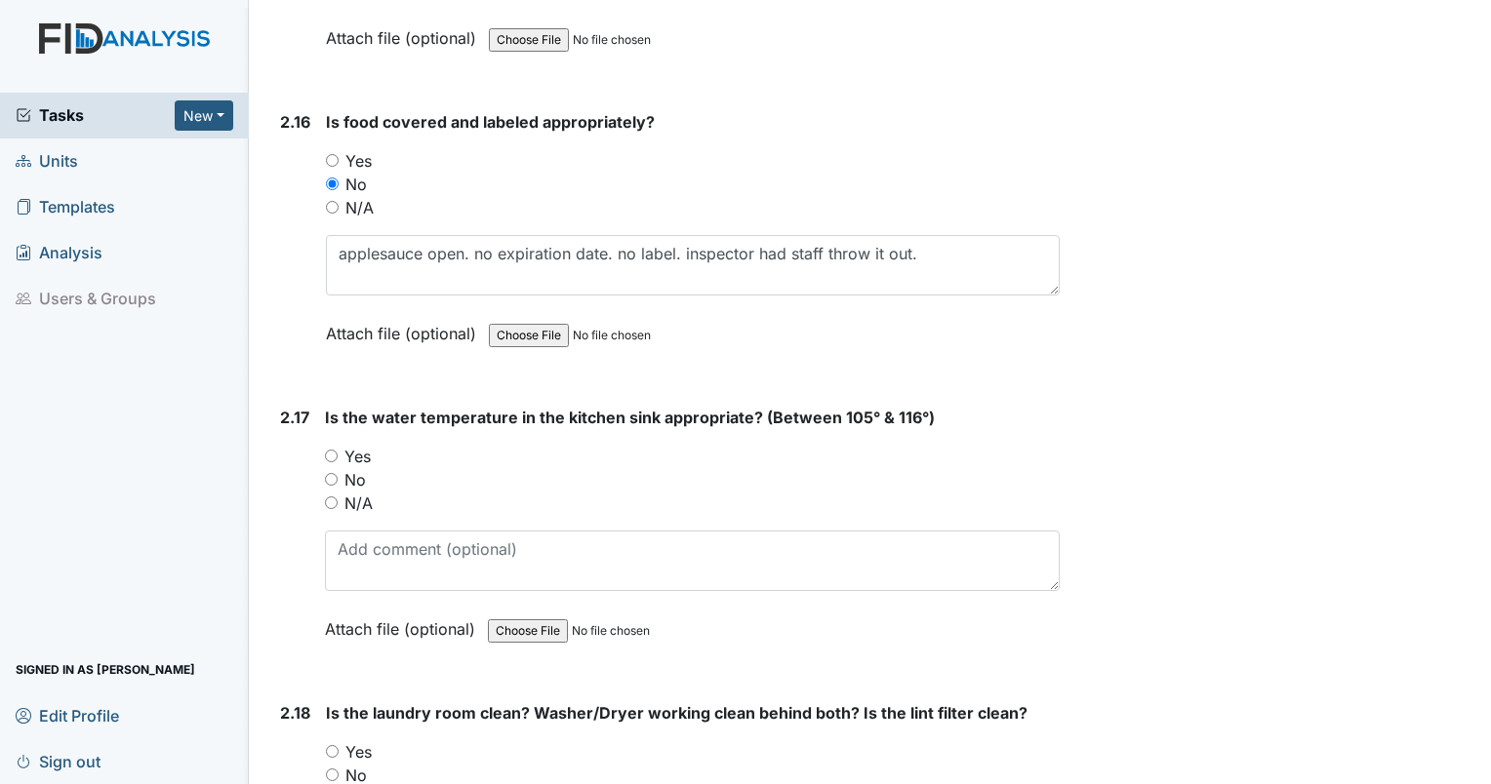
click at [327, 497] on input "N/A" at bounding box center [331, 503] width 13 height 13
radio input "true"
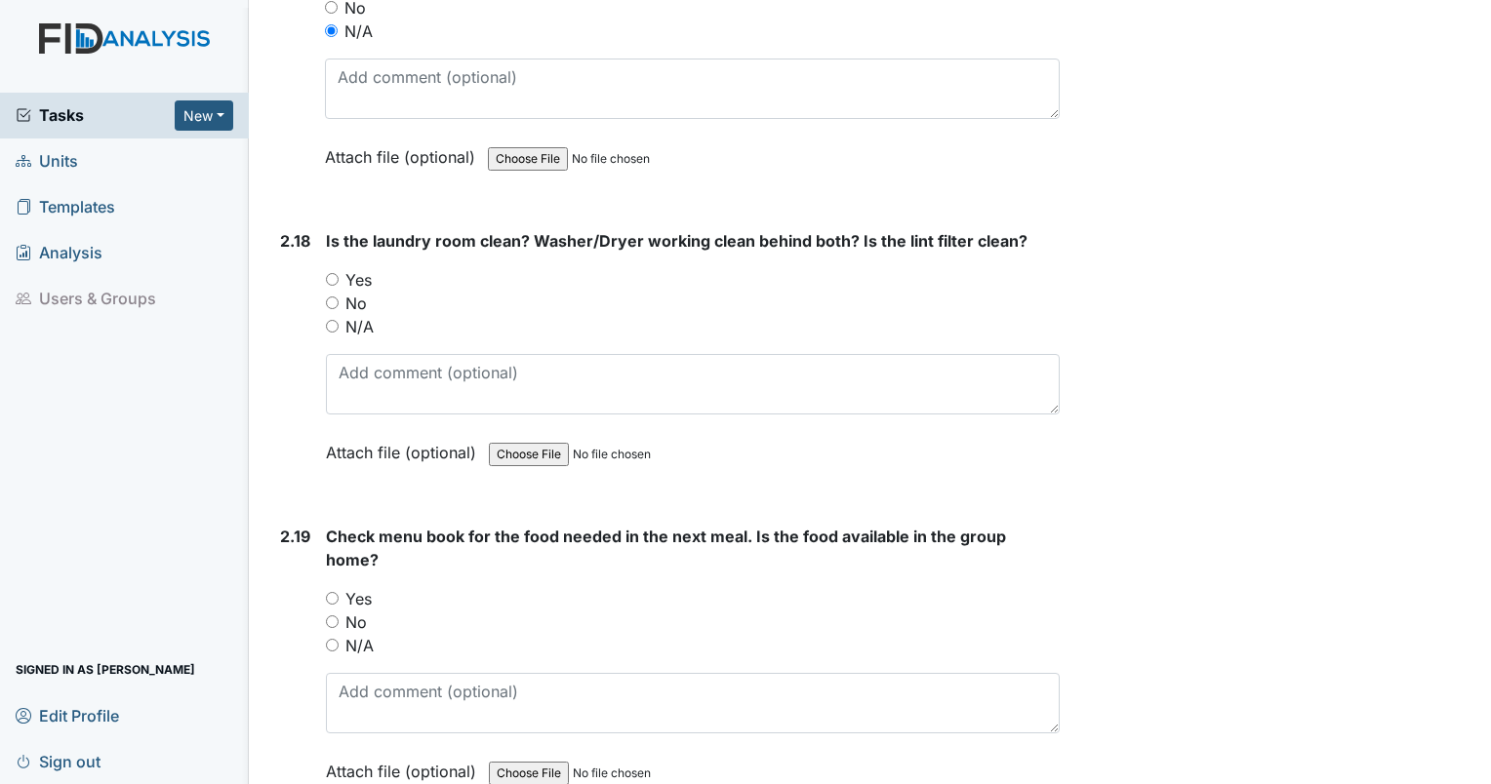
scroll to position [7563, 0]
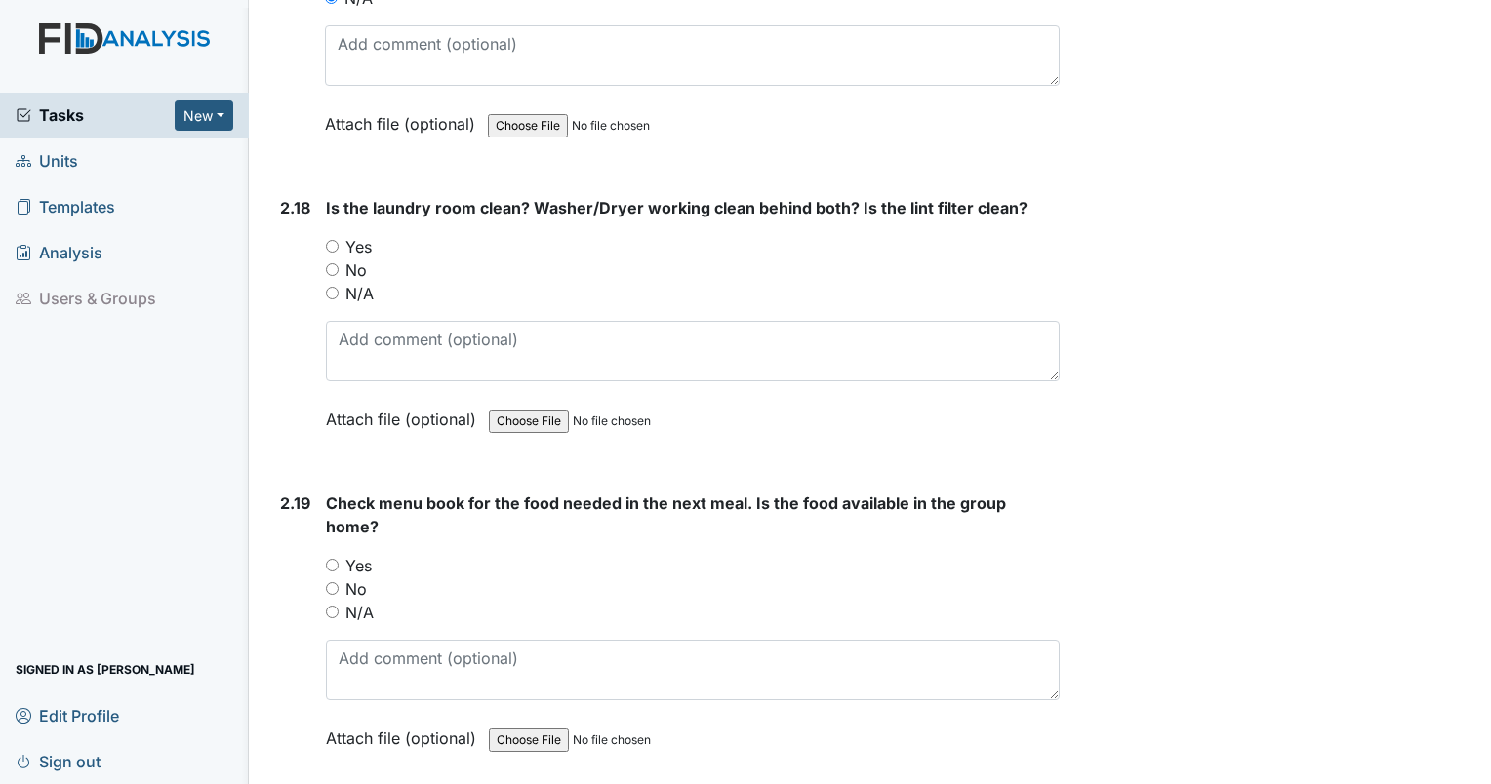
click at [330, 263] on input "No" at bounding box center [332, 269] width 13 height 13
radio input "true"
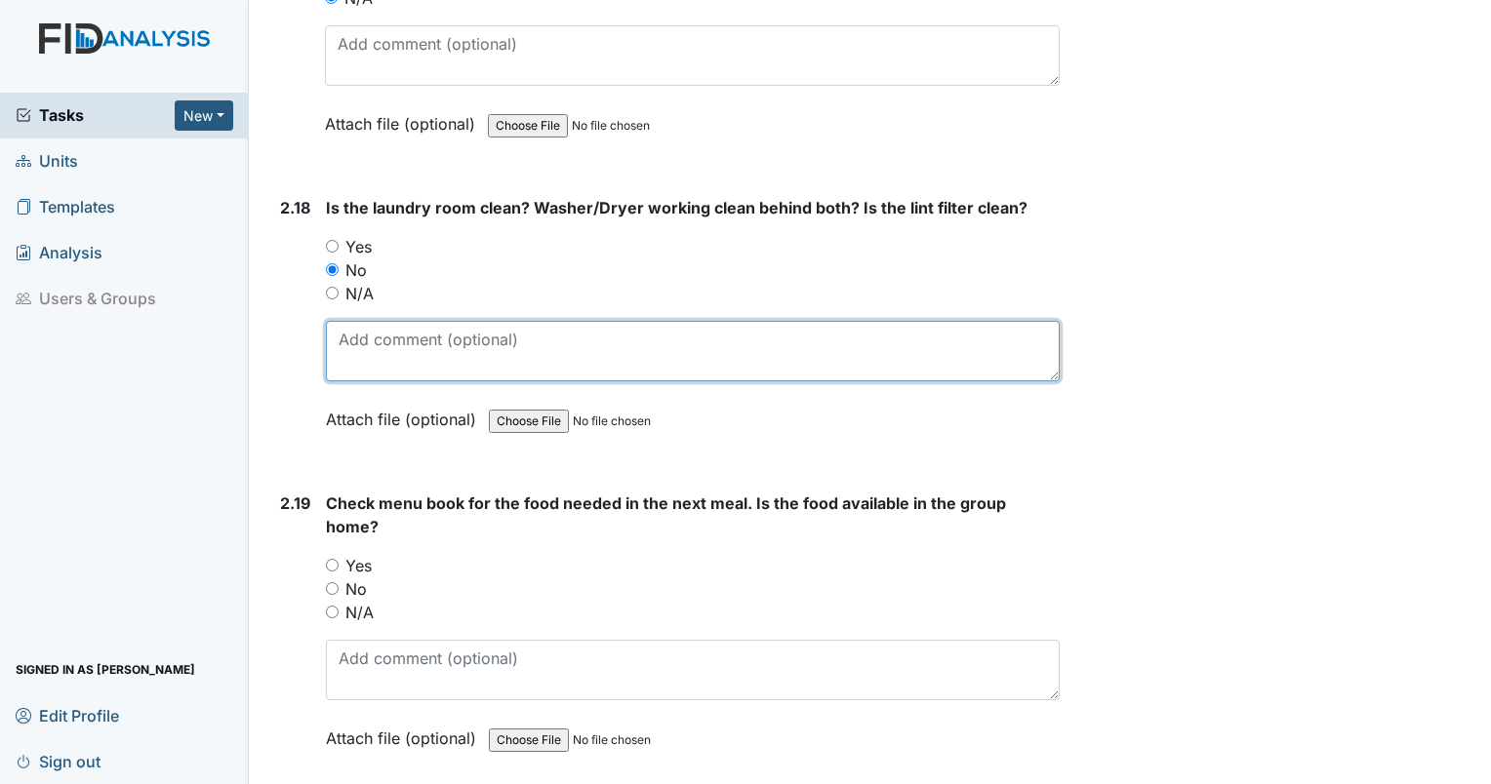
click at [398, 321] on textarea at bounding box center [693, 351] width 734 height 60
type textarea "holes in walls. dust behind dryer."
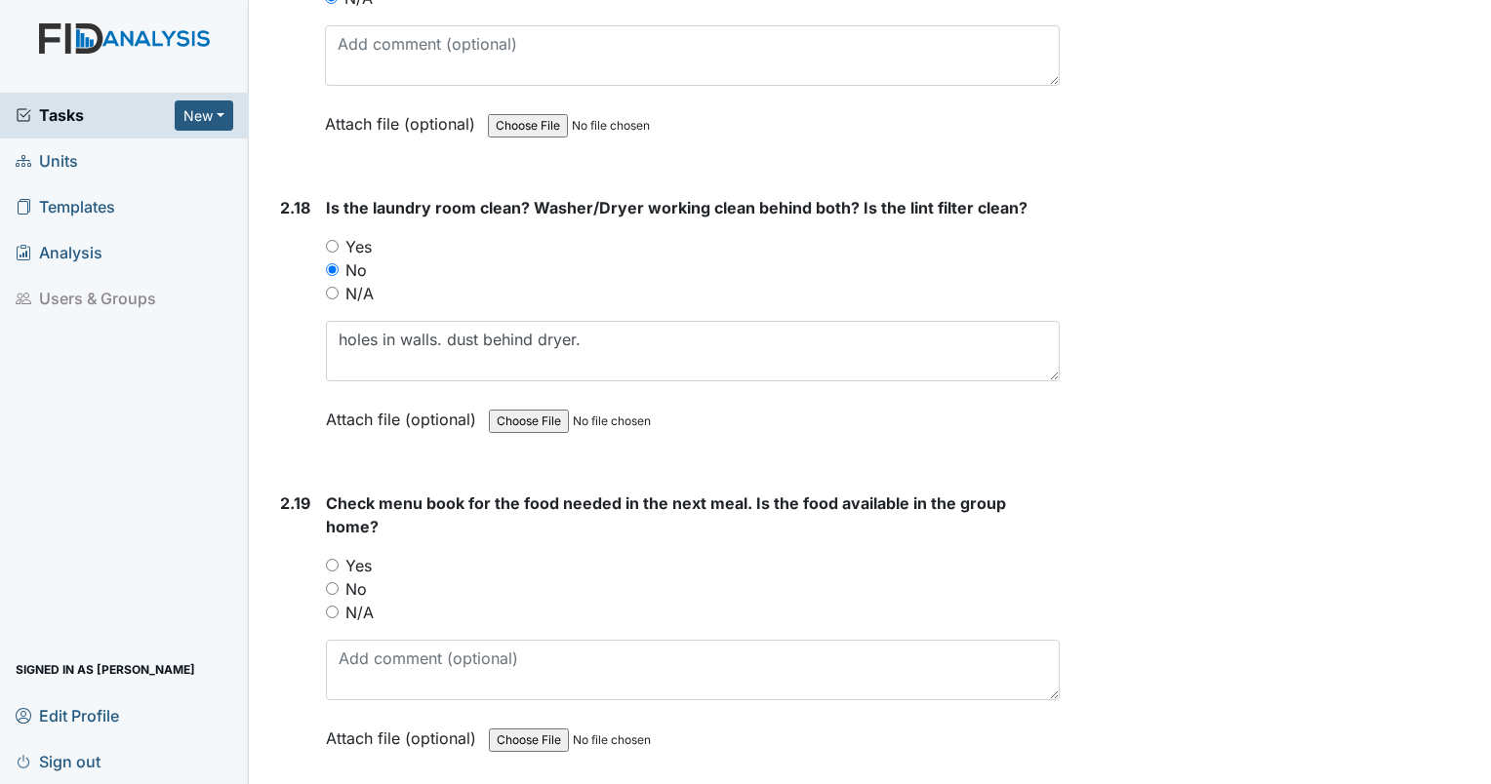
click at [329, 559] on input "Yes" at bounding box center [332, 565] width 13 height 13
radio input "true"
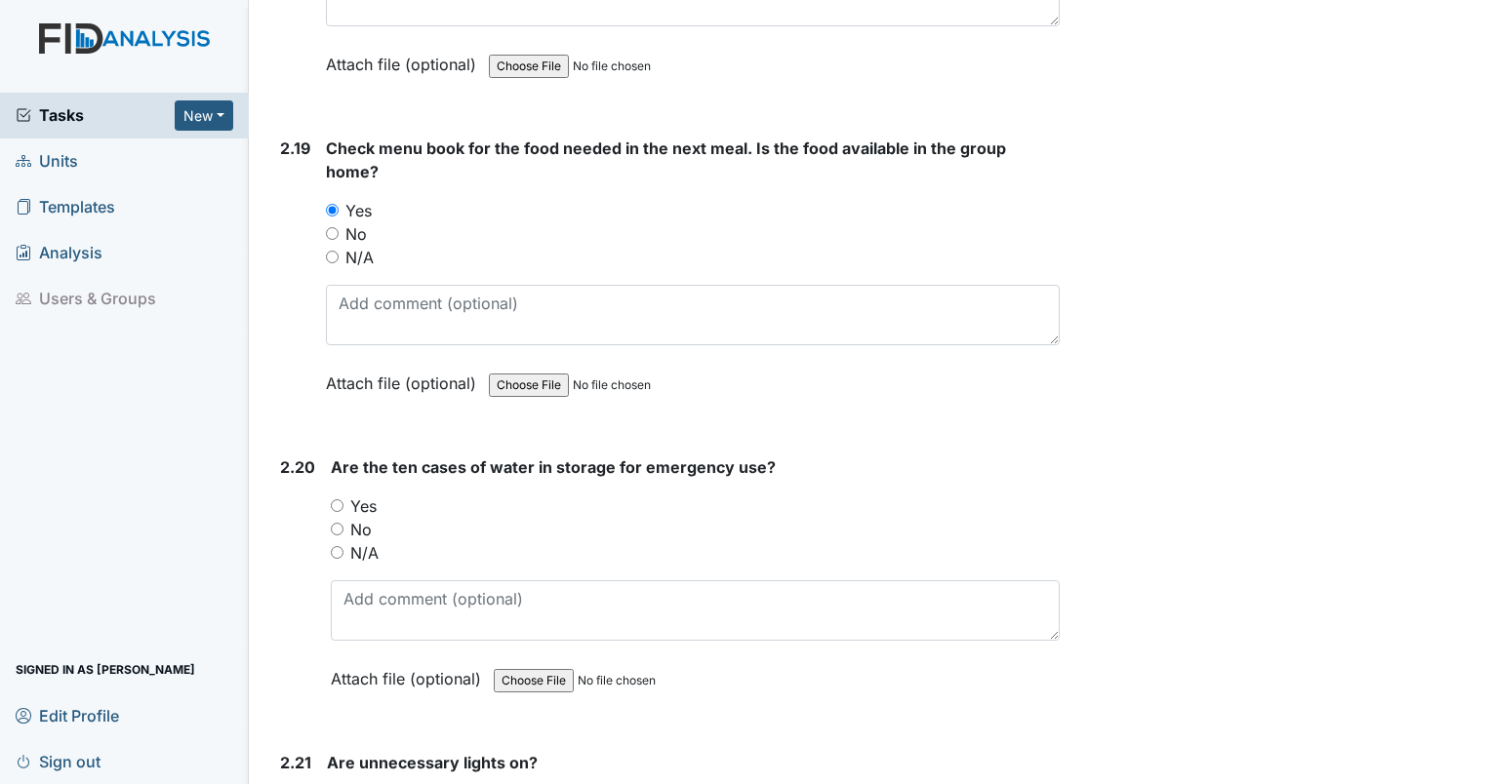
scroll to position [7985, 0]
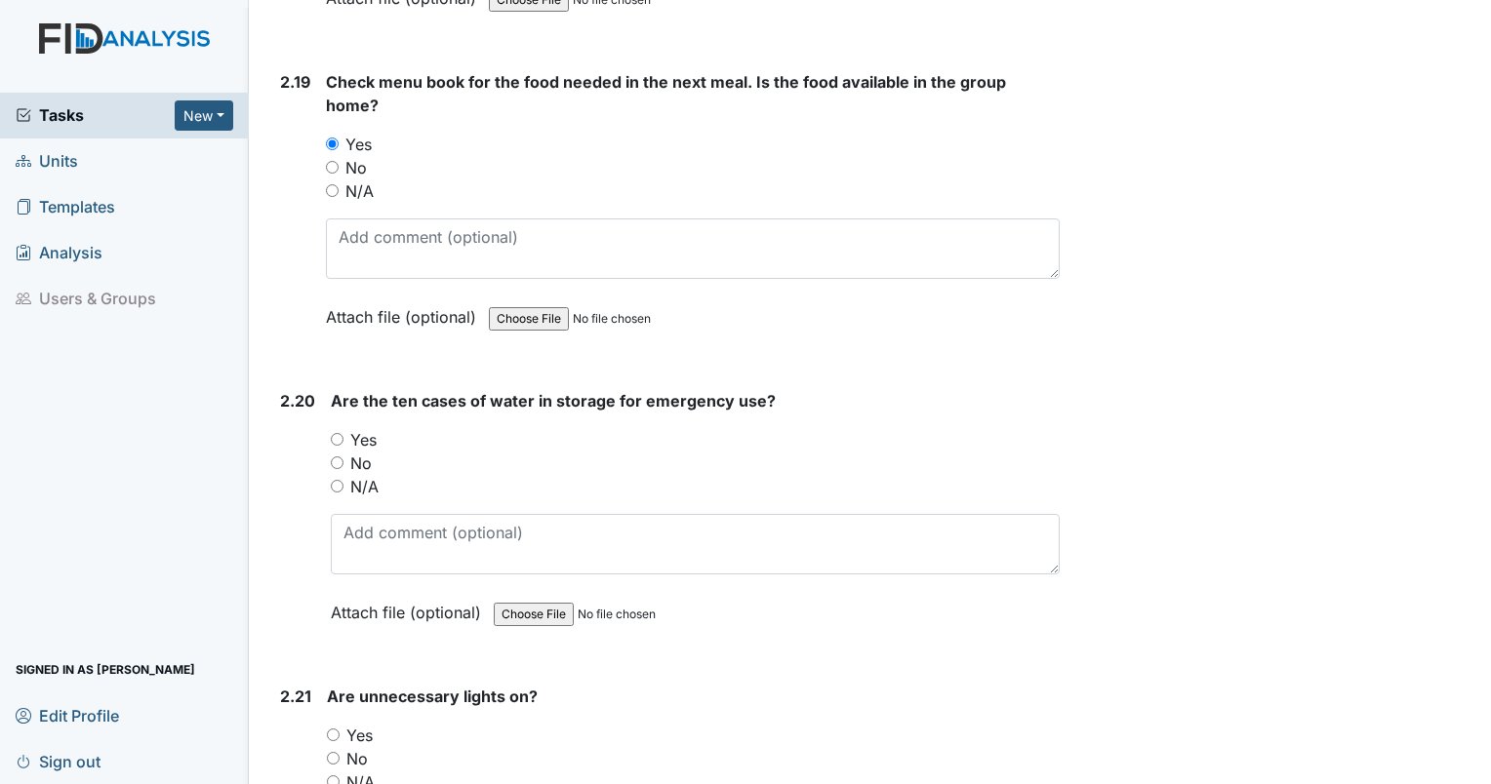
click at [332, 433] on input "Yes" at bounding box center [337, 439] width 13 height 13
radio input "true"
click at [333, 729] on input "Yes" at bounding box center [333, 735] width 13 height 13
radio input "true"
click at [336, 752] on input "No" at bounding box center [333, 758] width 13 height 13
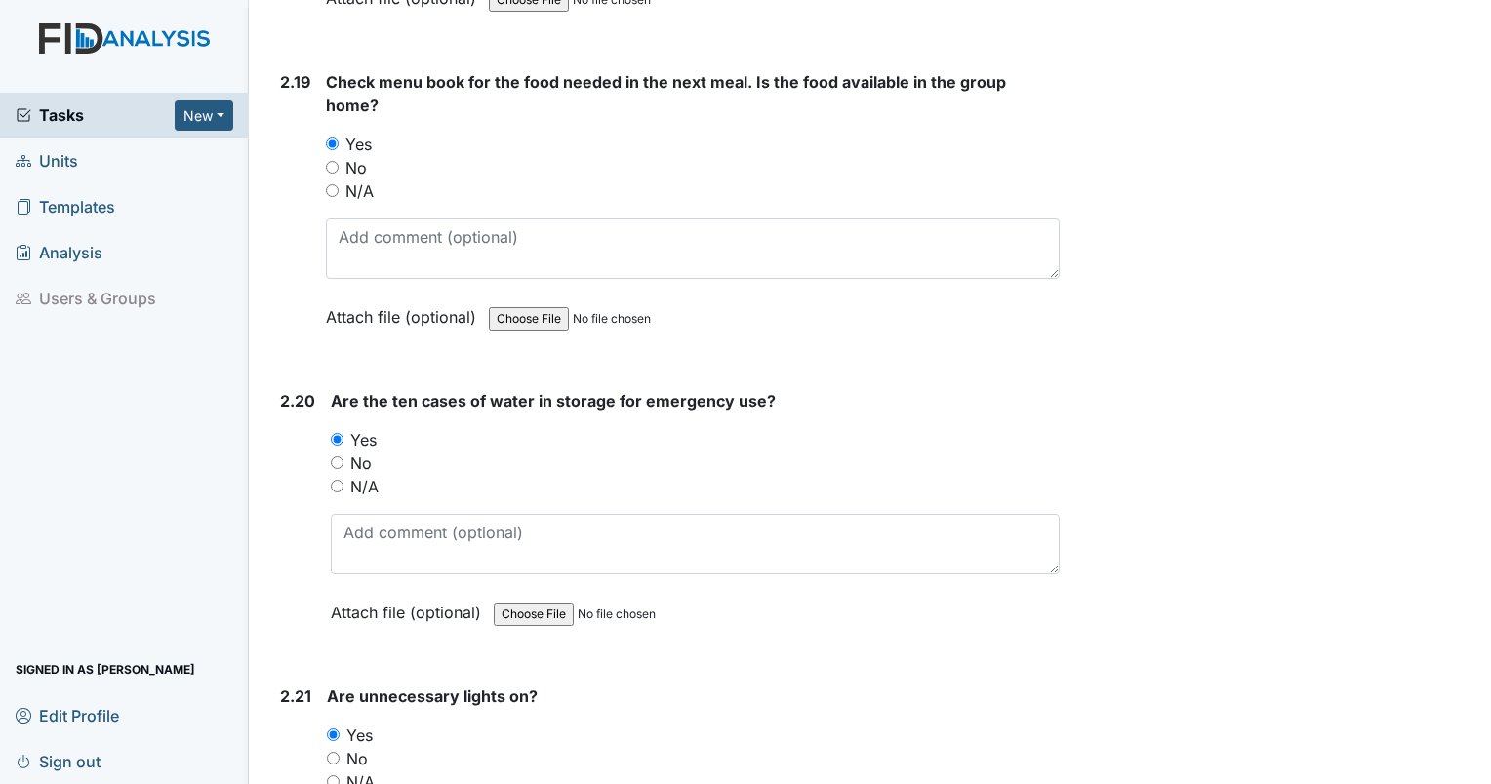
radio input "true"
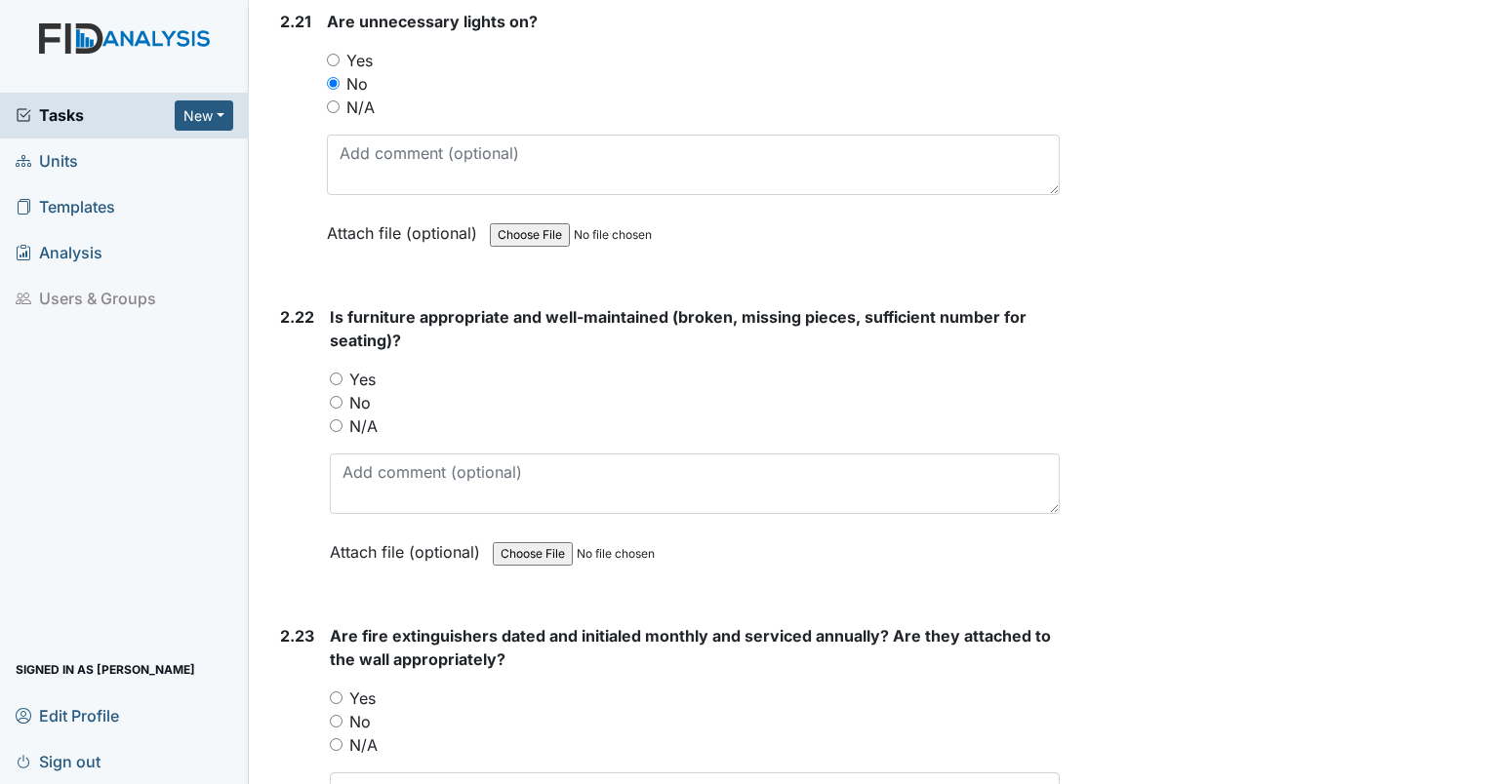
scroll to position [8678, 0]
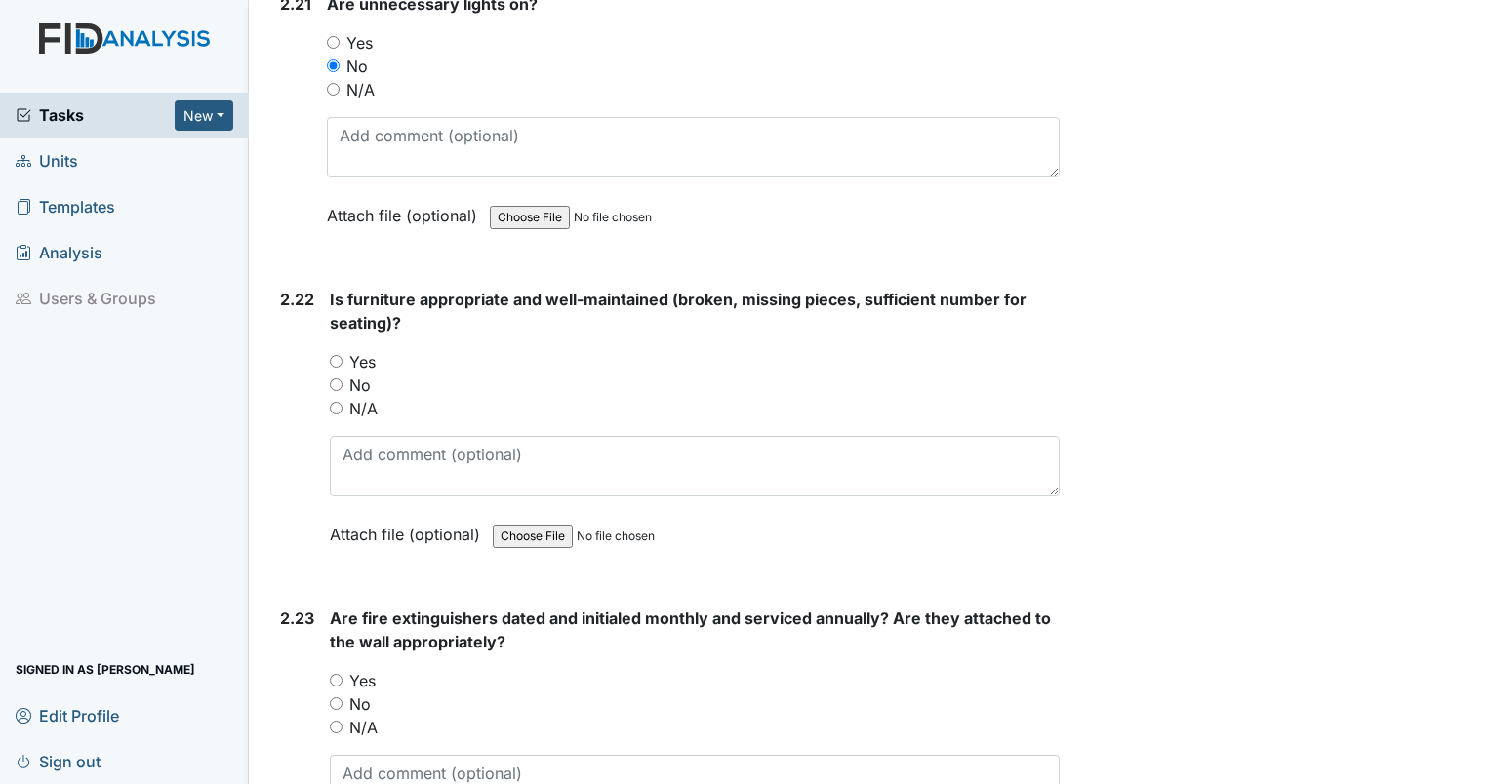
click at [336, 355] on input "Yes" at bounding box center [336, 361] width 13 height 13
radio input "true"
click at [332, 674] on input "Yes" at bounding box center [336, 680] width 13 height 13
radio input "true"
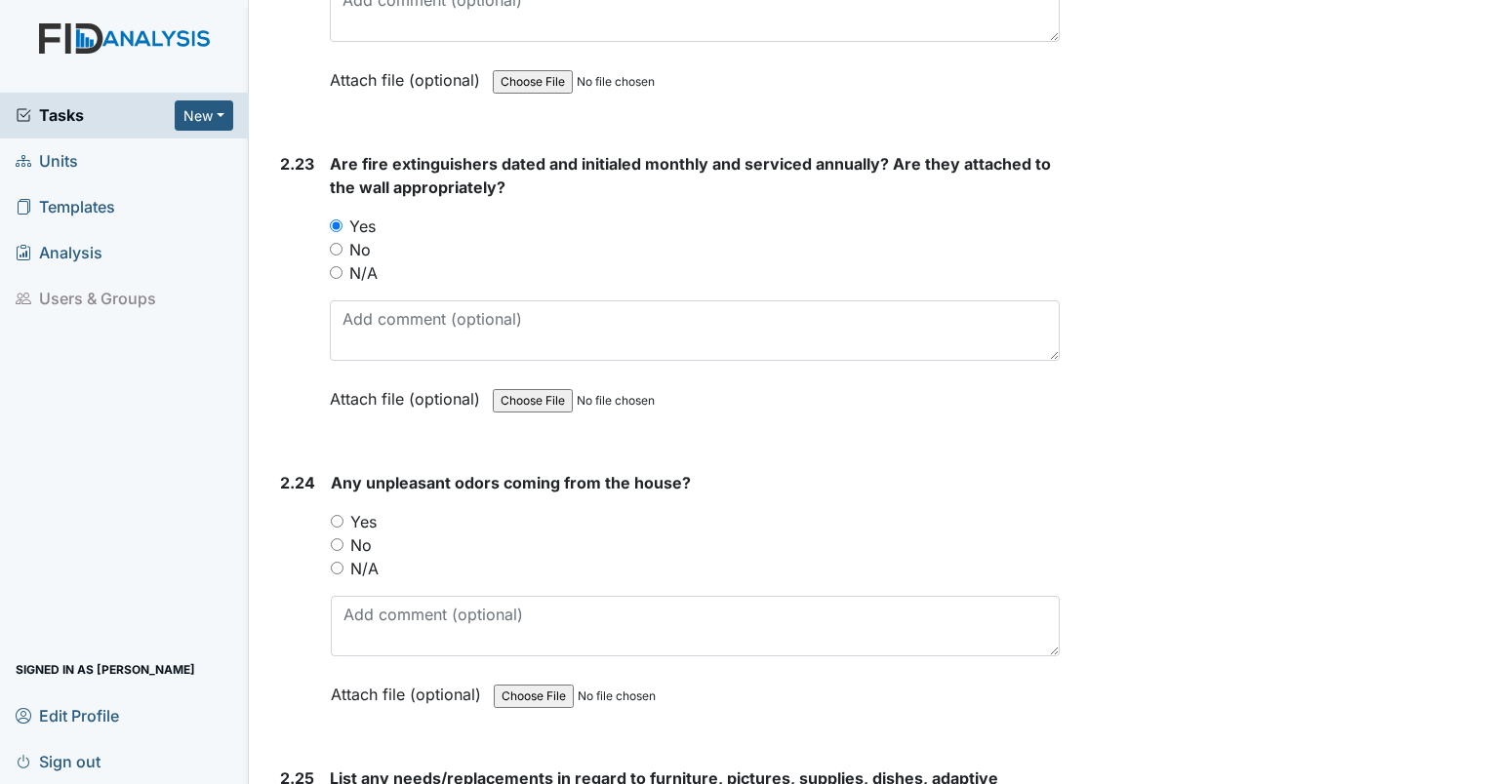
scroll to position [9166, 0]
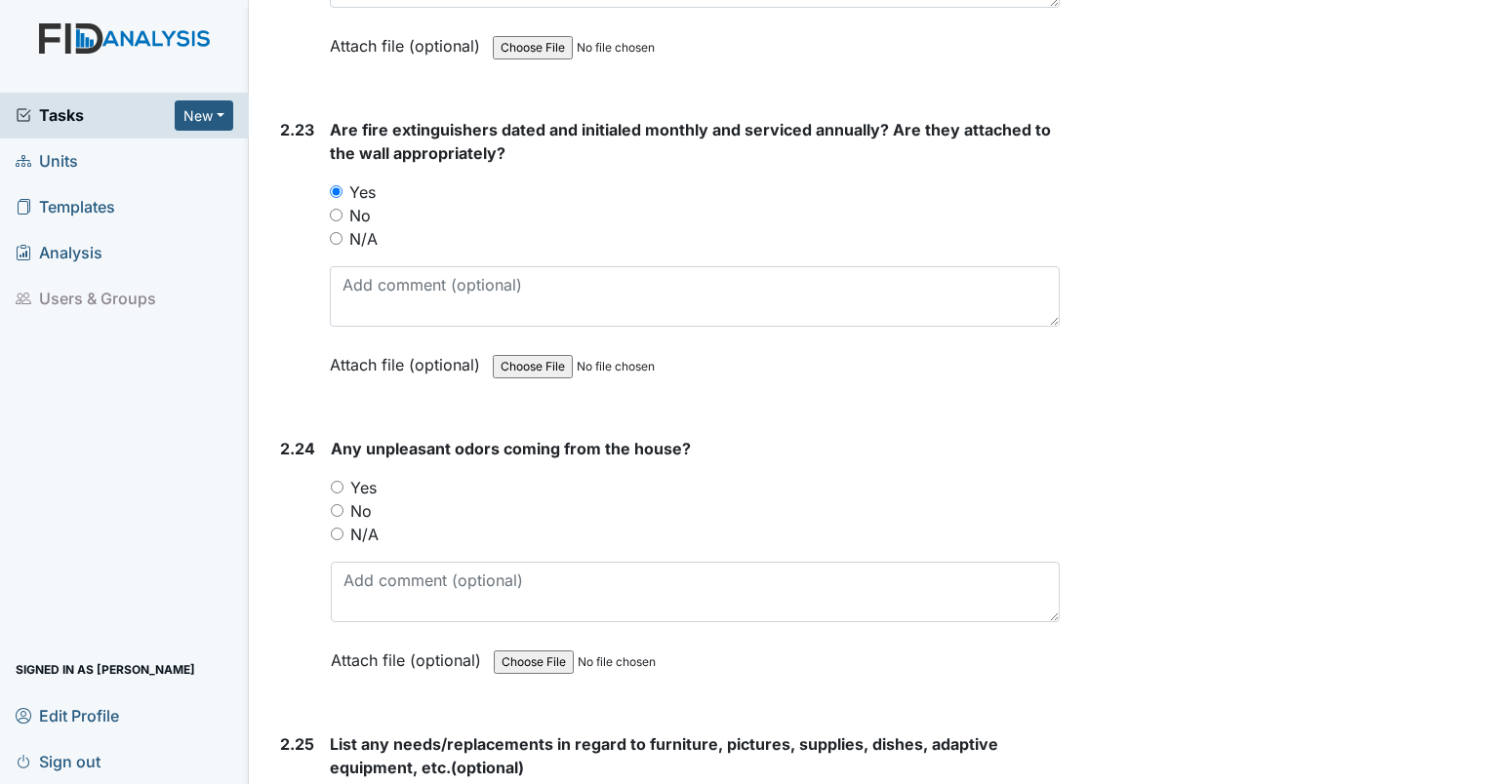
click at [337, 481] on input "Yes" at bounding box center [337, 487] width 13 height 13
radio input "true"
click at [337, 481] on input "Yes" at bounding box center [337, 487] width 13 height 13
click at [410, 605] on div "Any unpleasant odors coming from the house? You must select one of the below op…" at bounding box center [695, 561] width 729 height 249
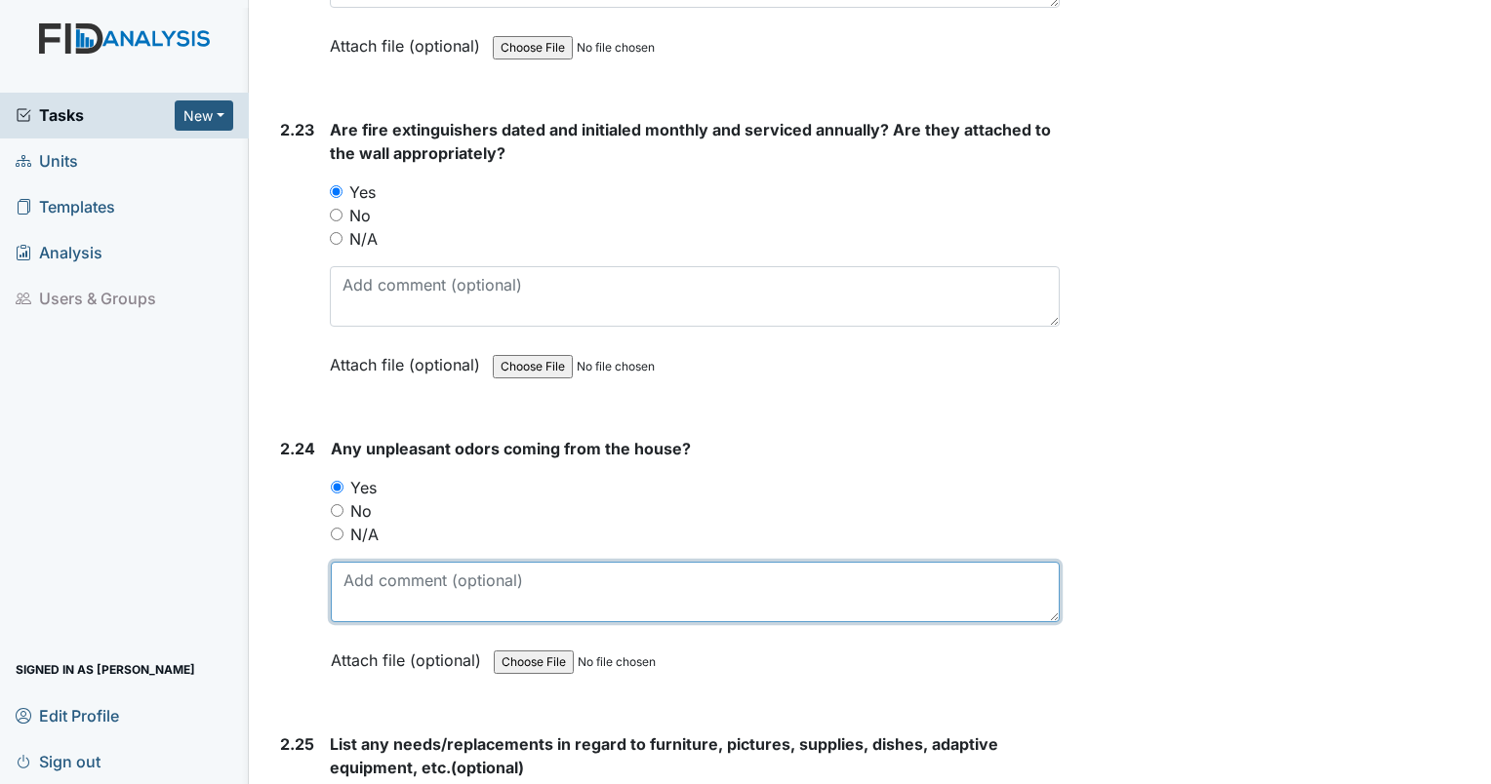
click at [382, 568] on textarea at bounding box center [695, 592] width 729 height 60
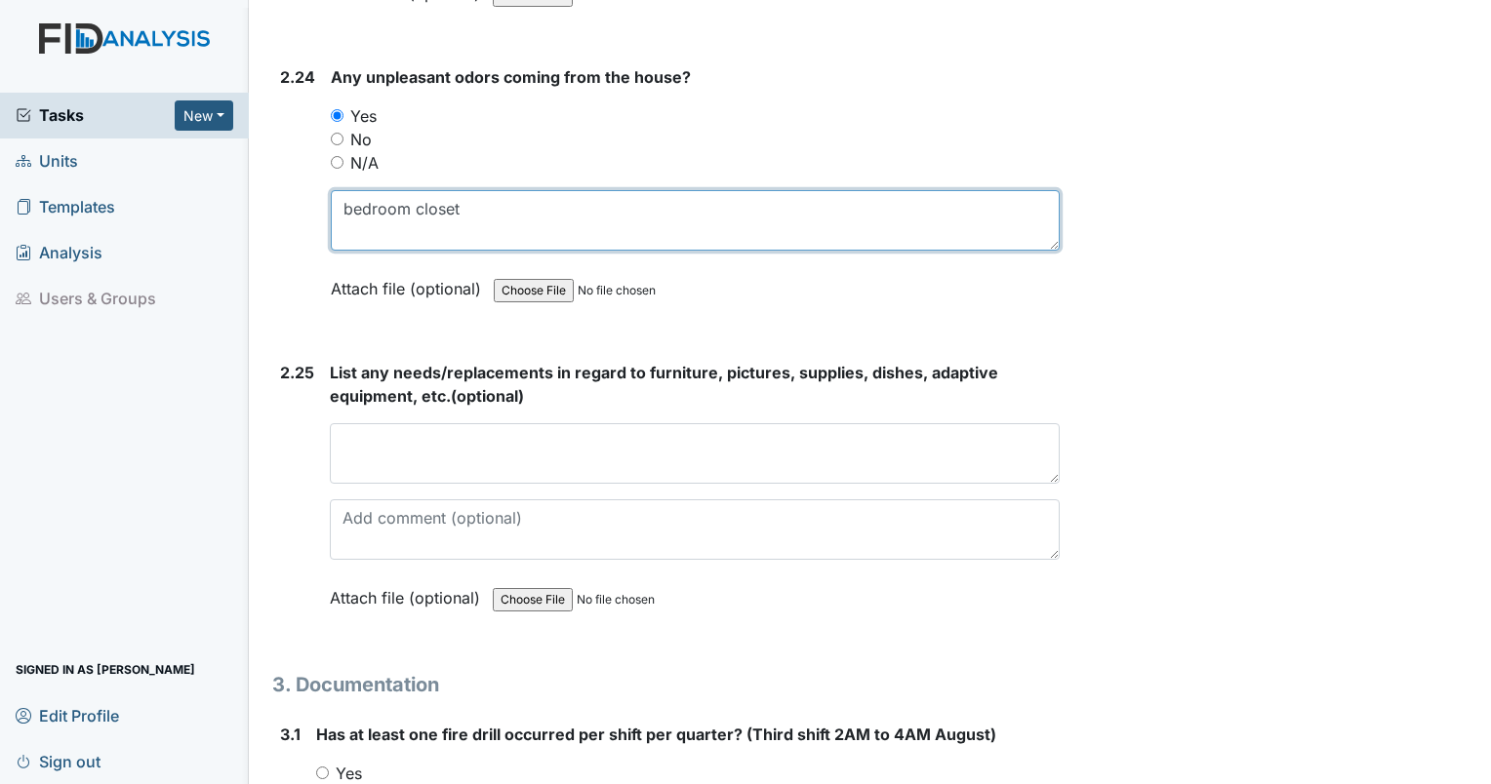
scroll to position [9605, 0]
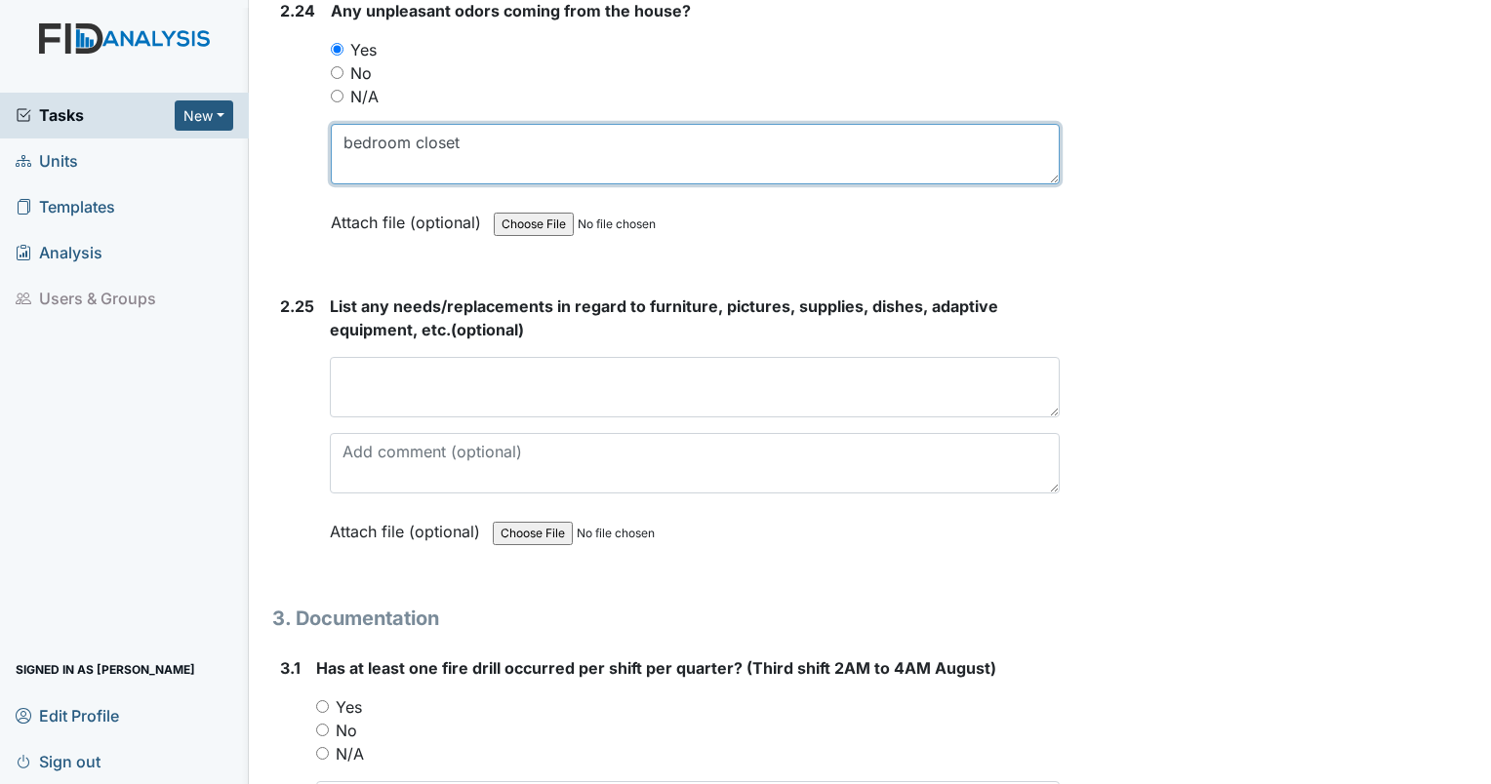
type textarea "bedroom closet"
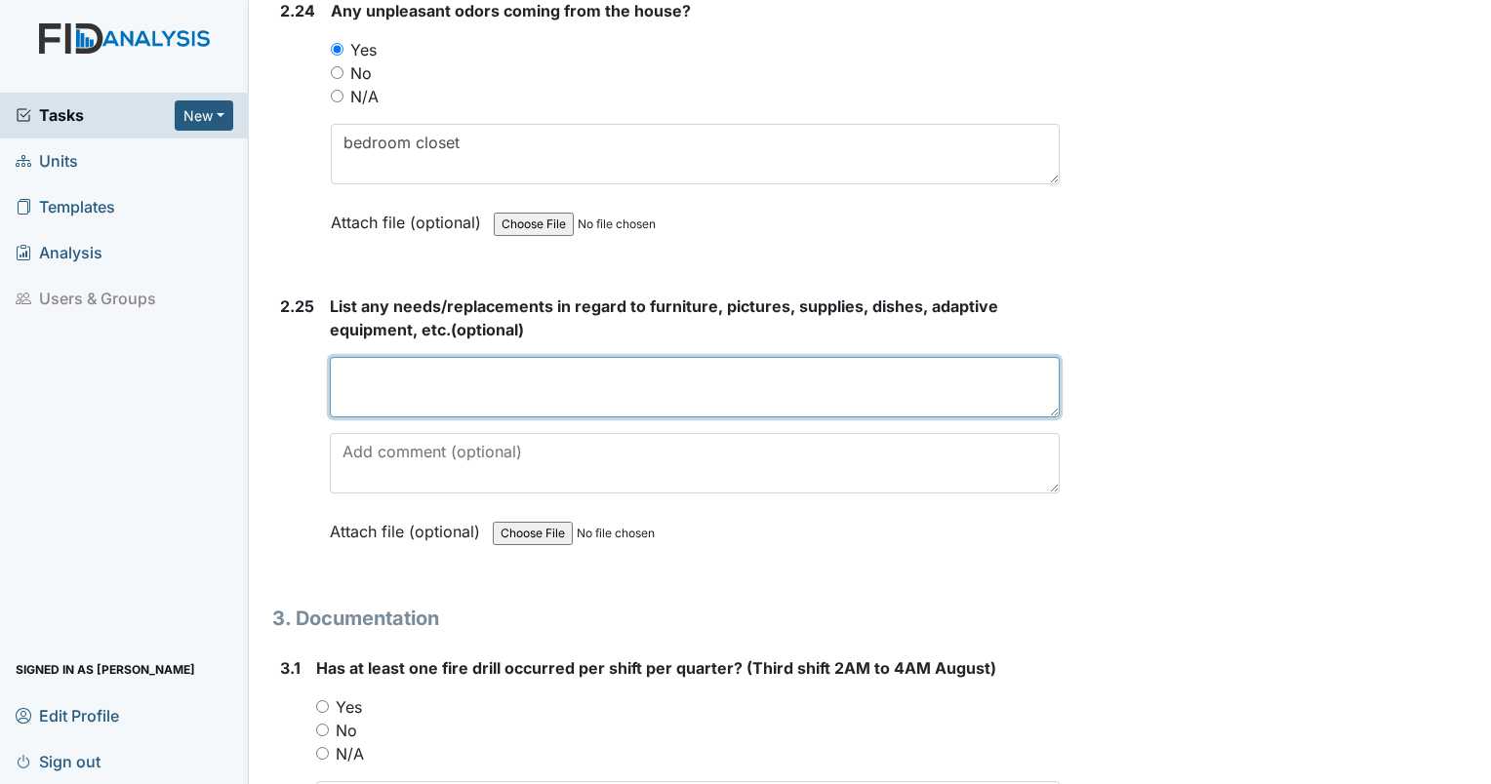
click at [573, 357] on textarea at bounding box center [695, 387] width 730 height 60
type textarea "none"
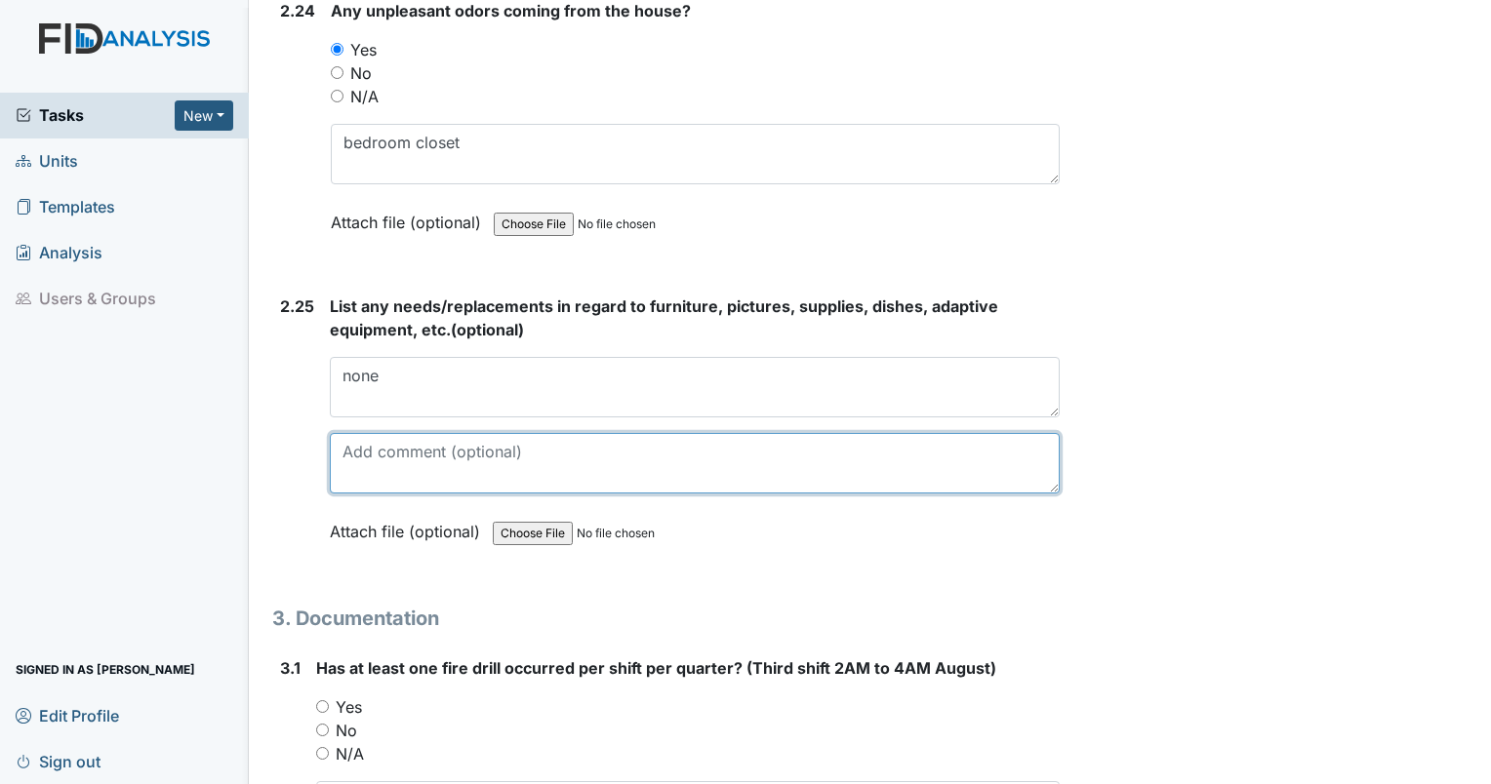
click at [567, 433] on textarea at bounding box center [695, 463] width 730 height 60
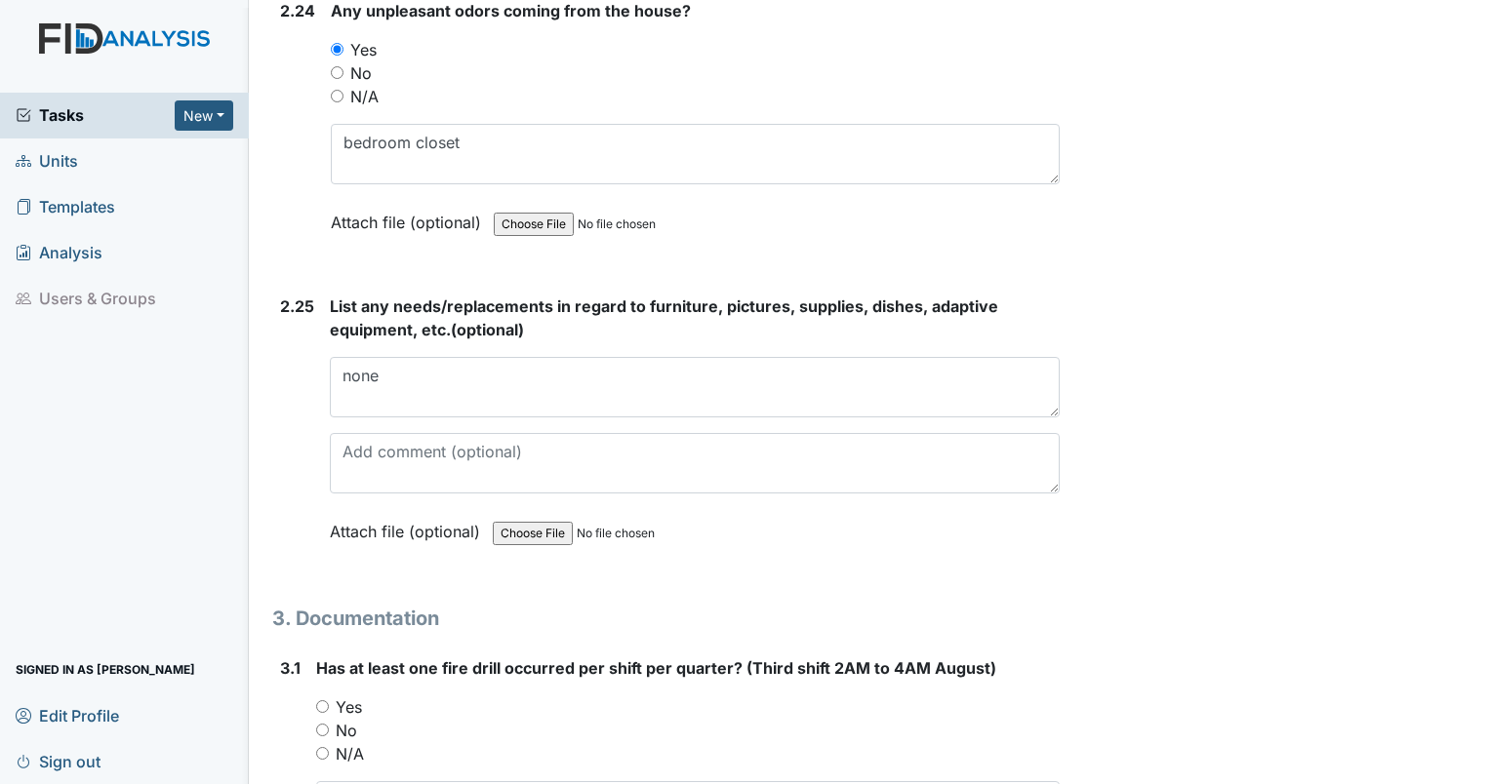
click at [325, 701] on input "Yes" at bounding box center [322, 707] width 13 height 13
radio input "true"
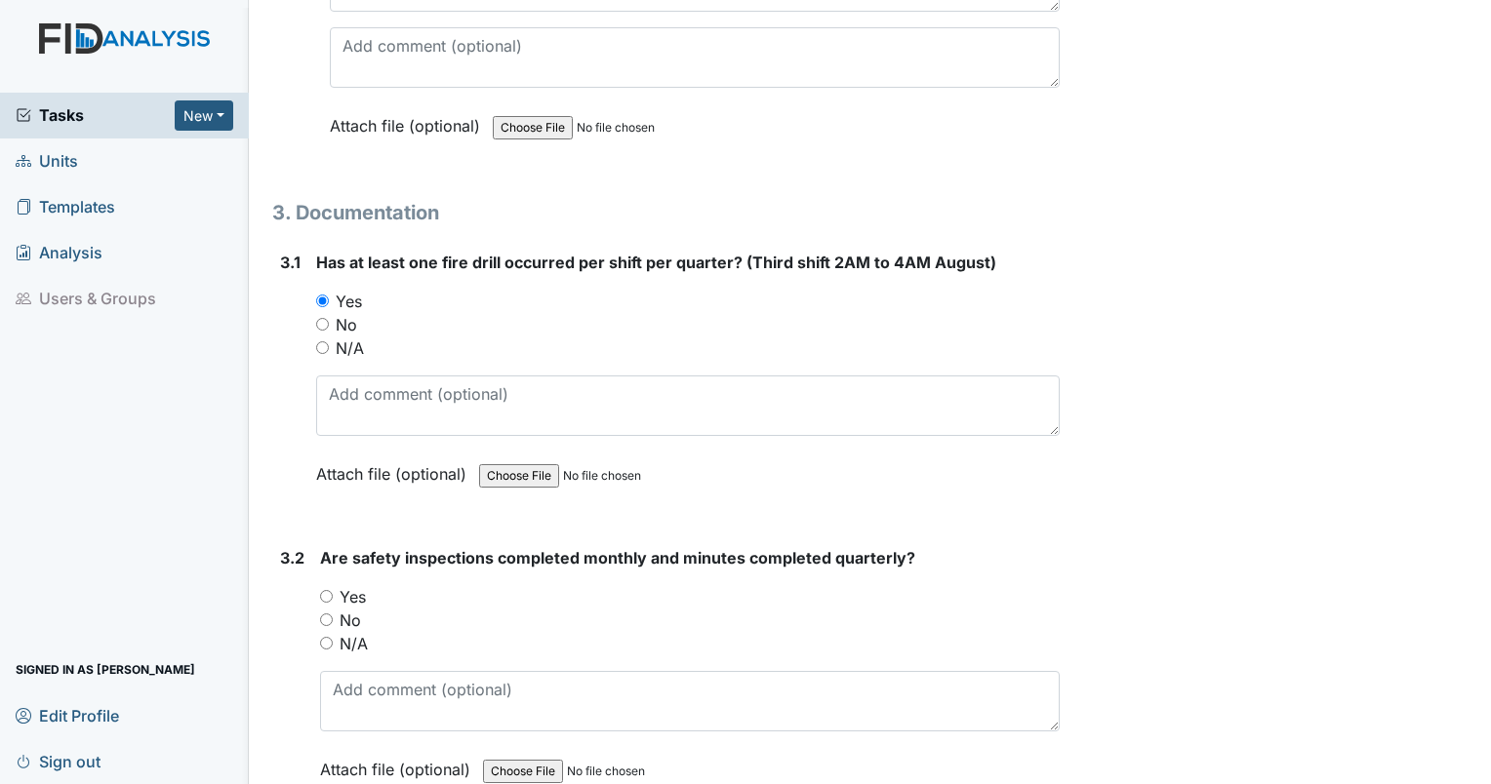
scroll to position [10044, 0]
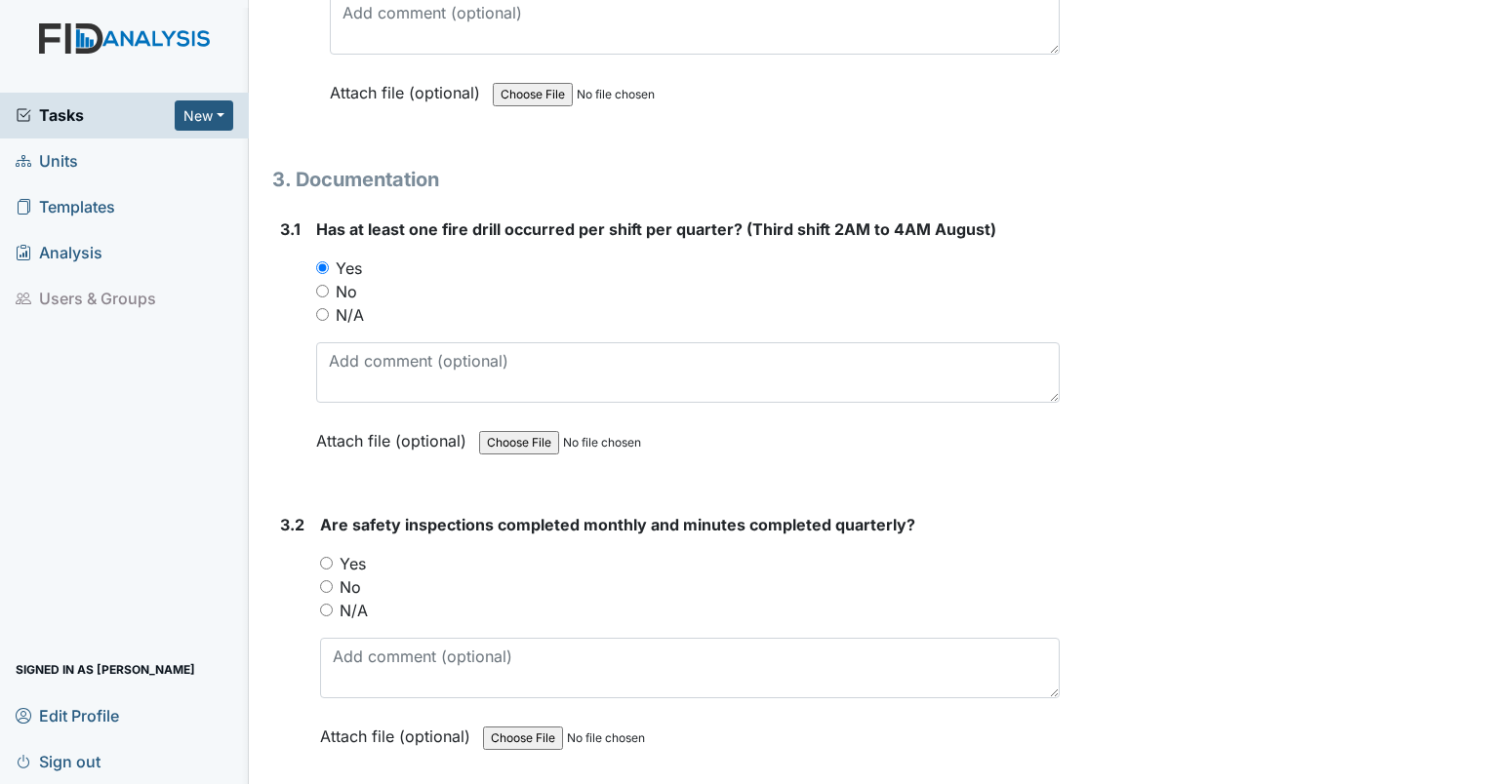
click at [326, 557] on input "Yes" at bounding box center [326, 563] width 13 height 13
radio input "true"
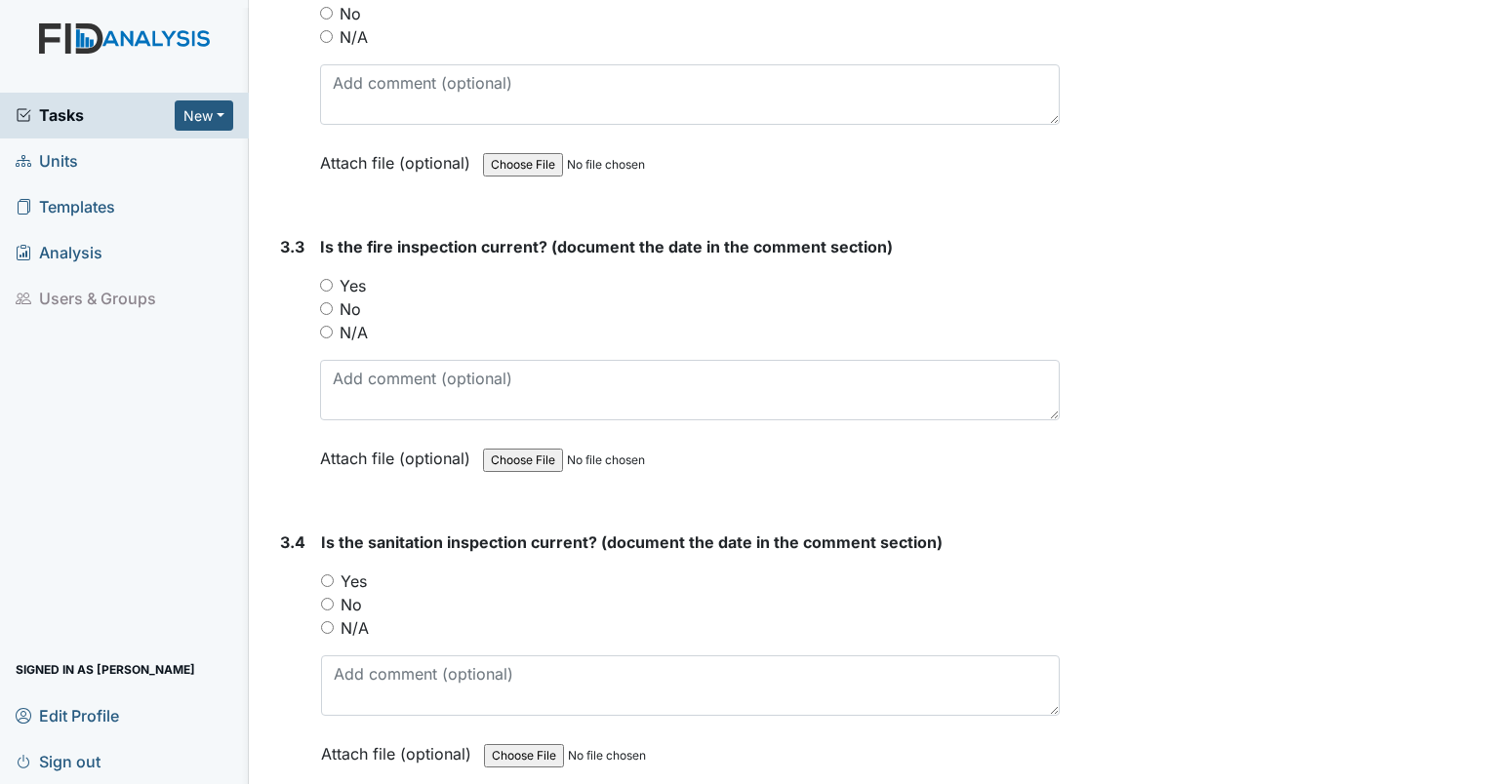
scroll to position [10635, 0]
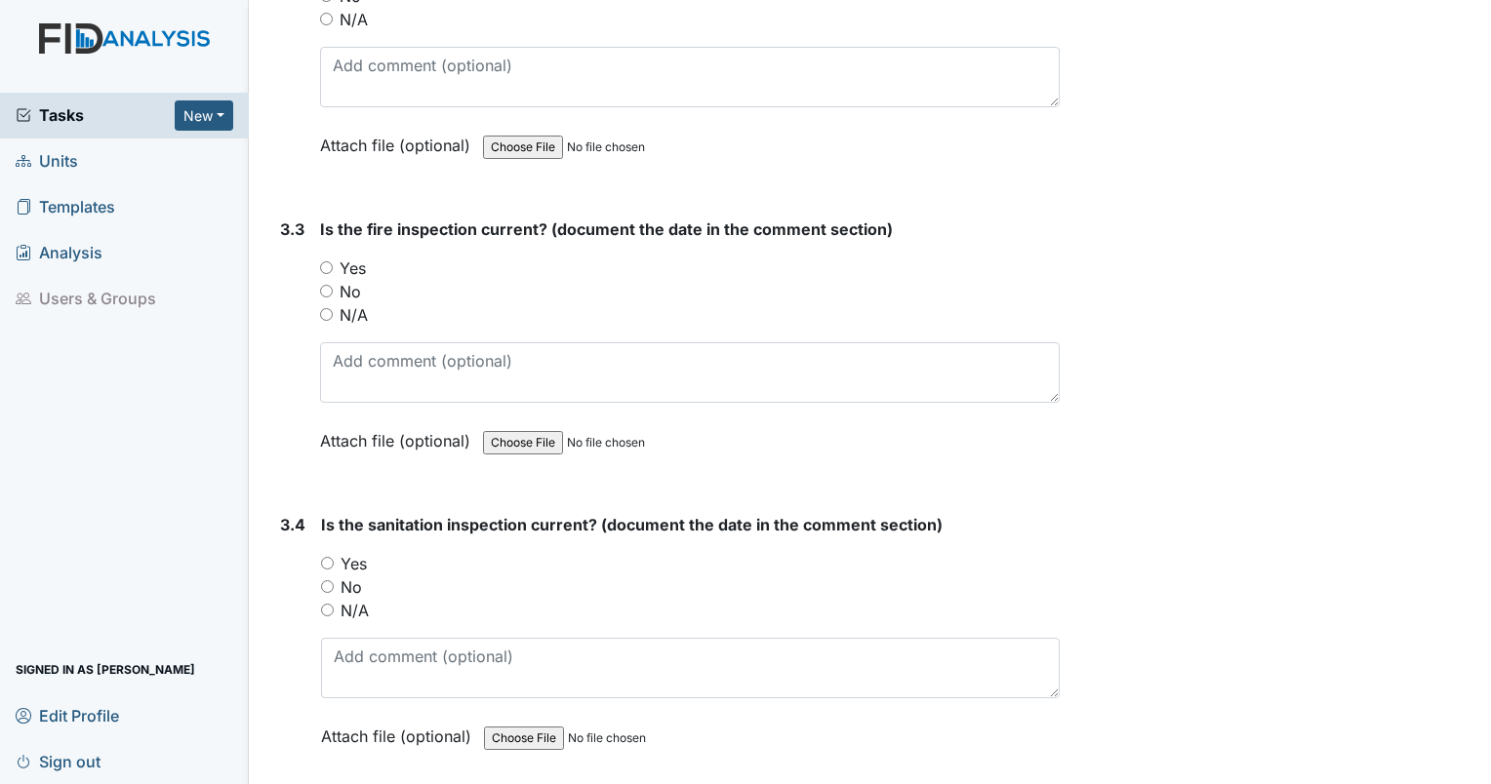
click at [324, 285] on input "No" at bounding box center [326, 291] width 13 height 13
radio input "true"
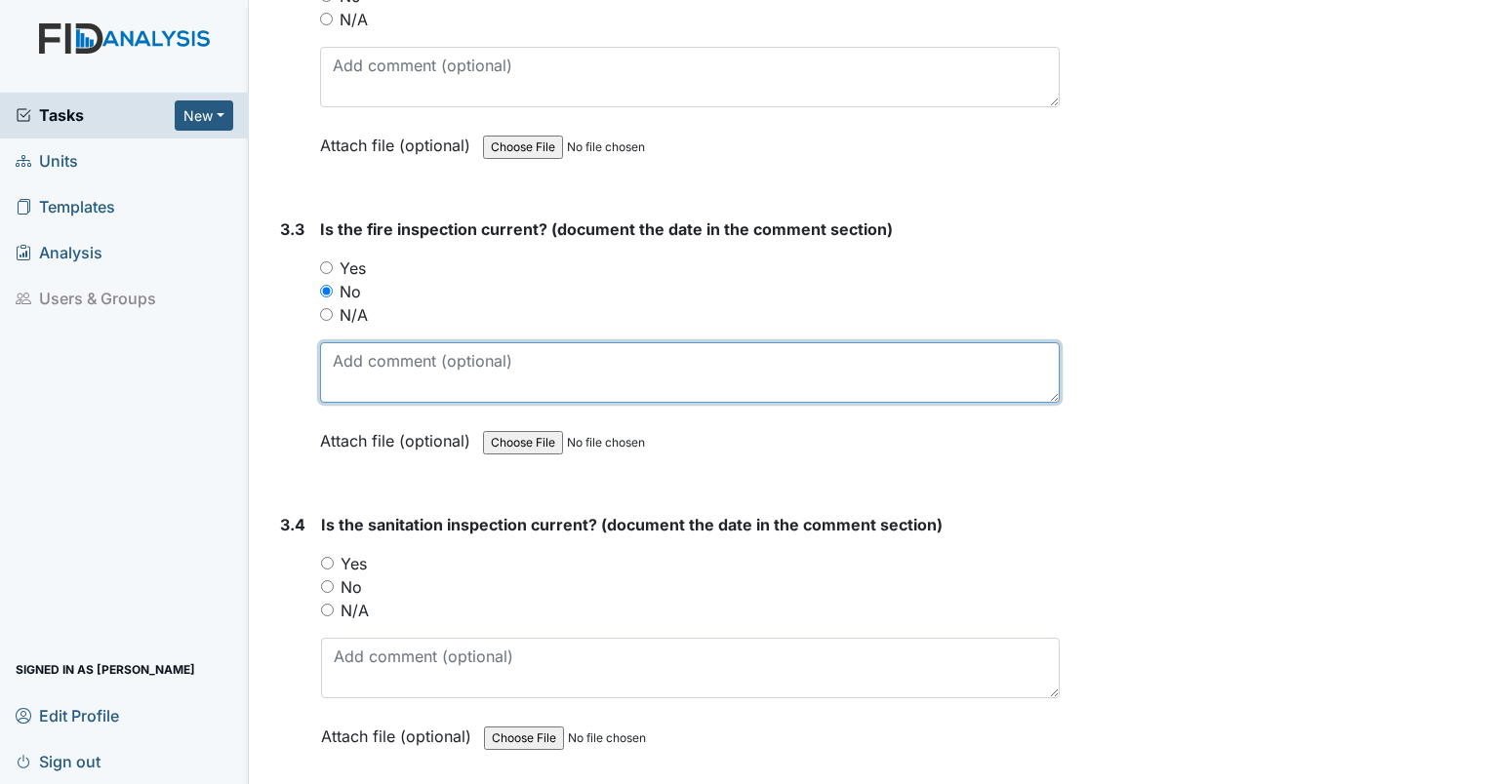
click at [367, 342] on textarea at bounding box center [690, 372] width 740 height 60
type textarea "1/30/24"
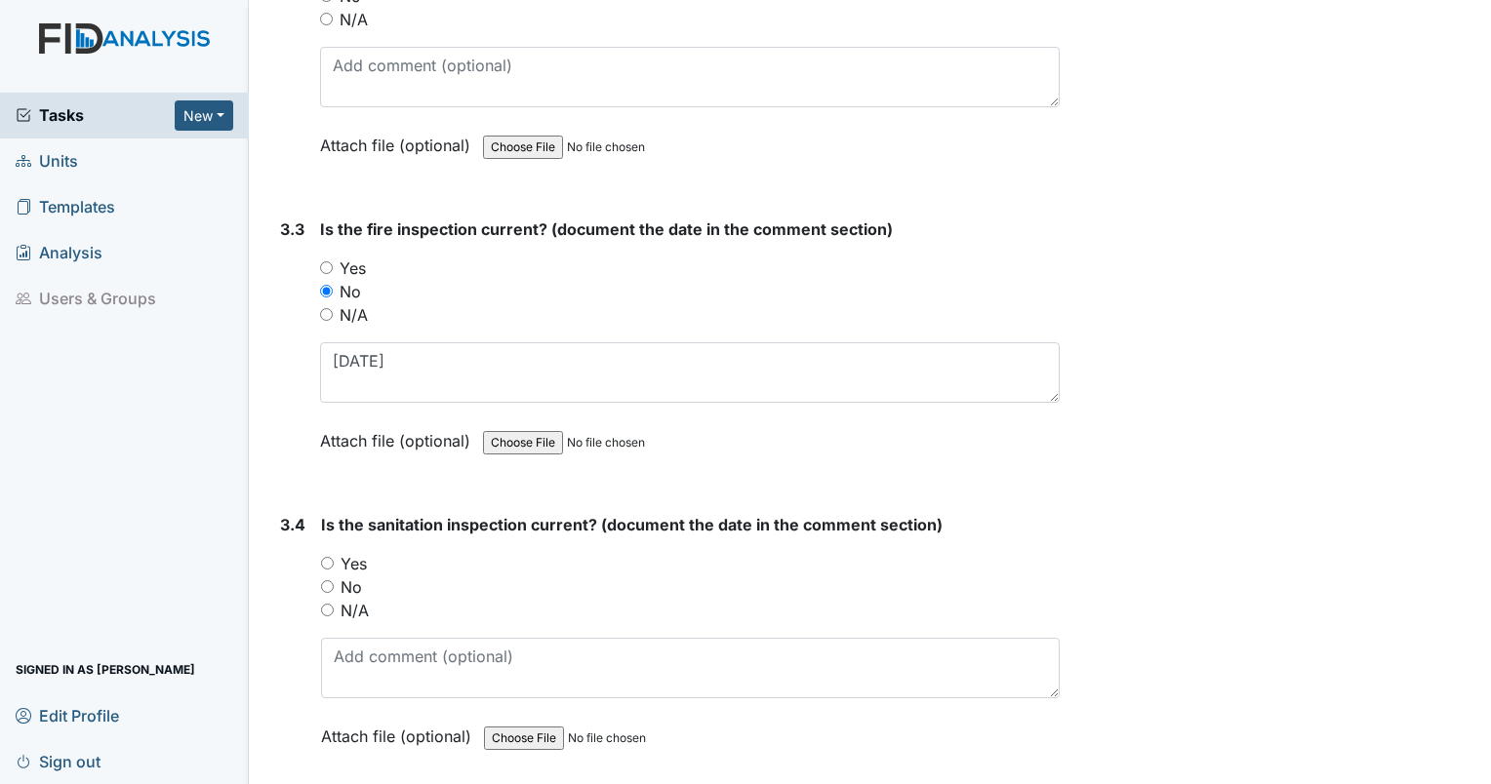
click at [322, 557] on input "Yes" at bounding box center [327, 563] width 13 height 13
radio input "true"
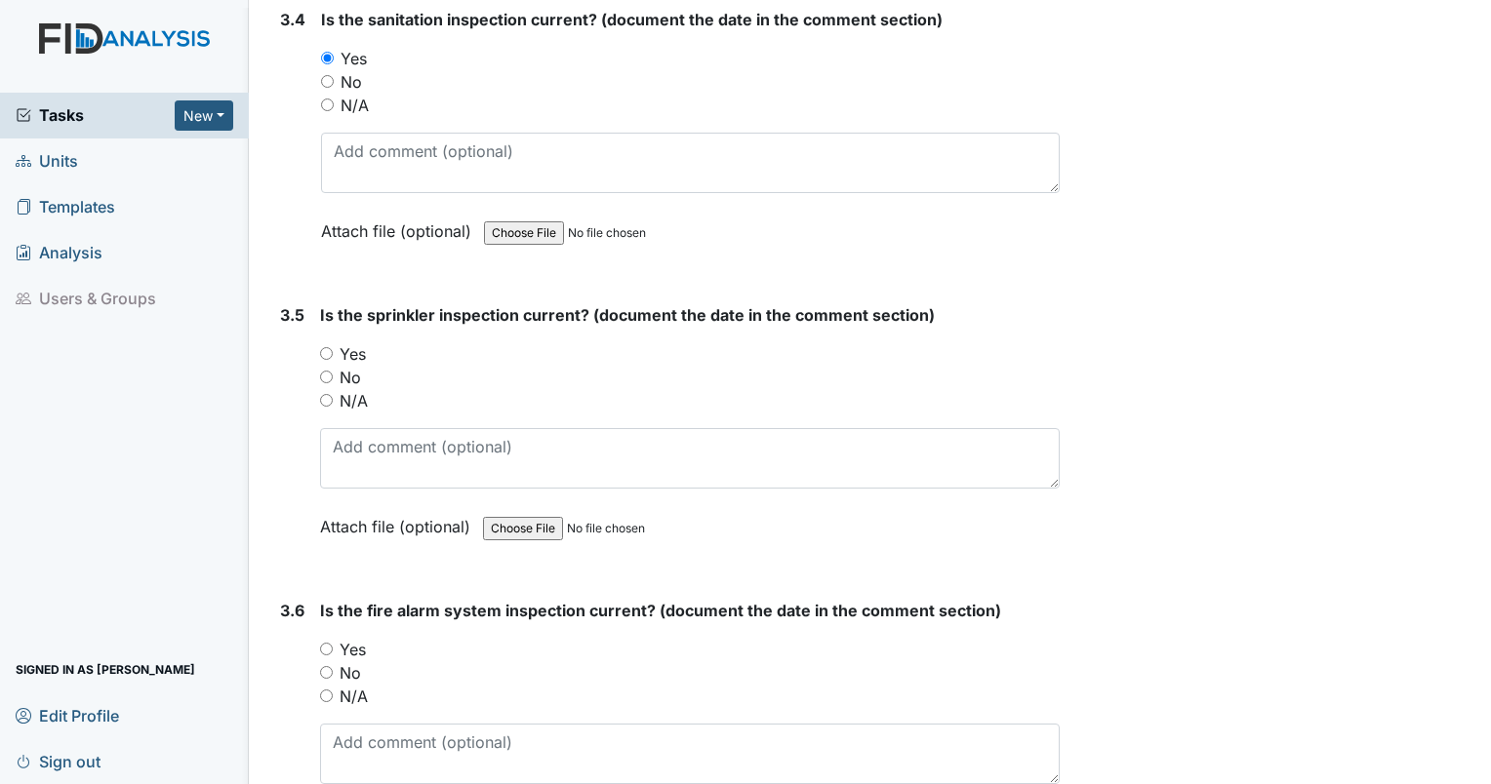
scroll to position [11173, 0]
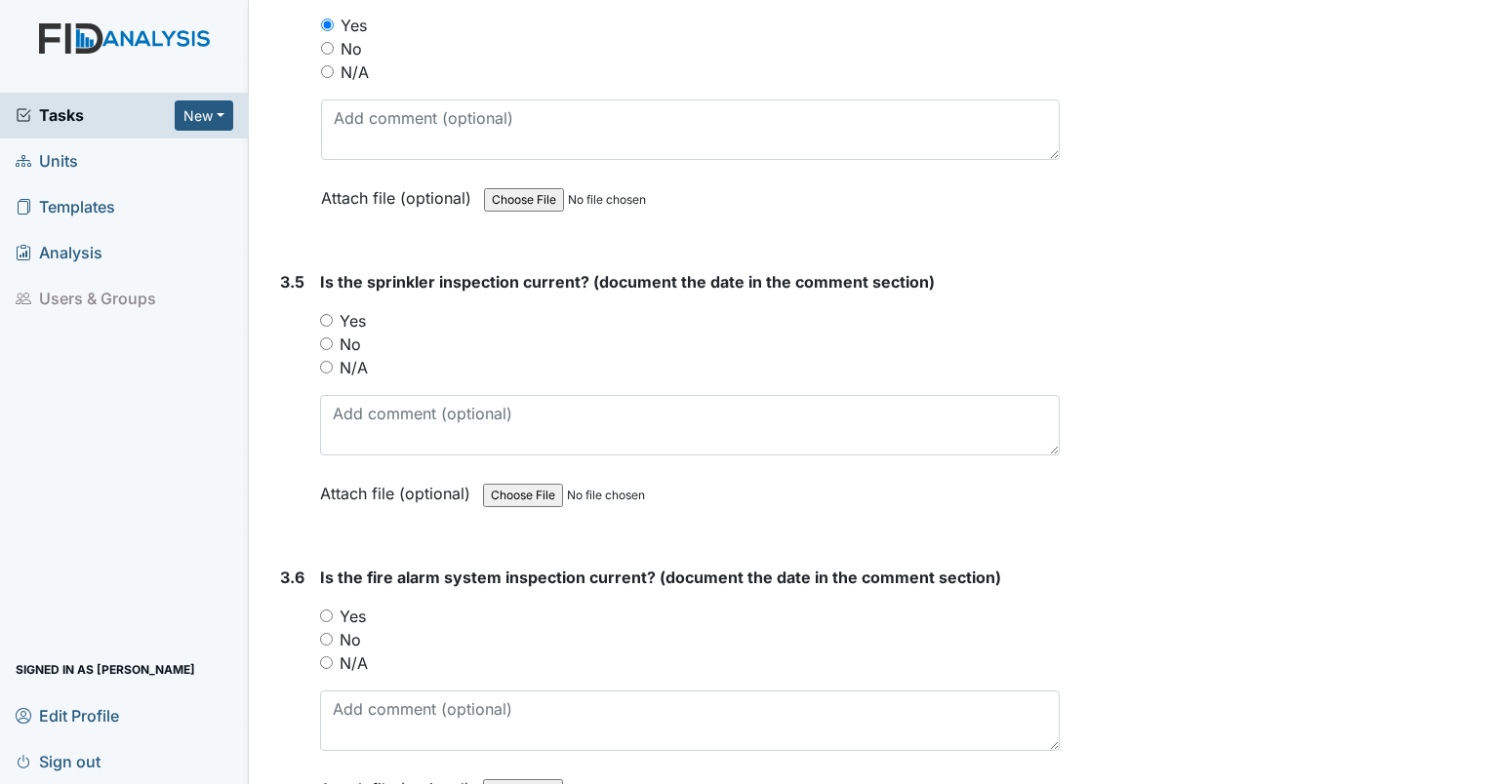
click at [324, 314] on input "Yes" at bounding box center [326, 320] width 13 height 13
radio input "true"
click at [325, 610] on input "Yes" at bounding box center [326, 616] width 13 height 13
radio input "true"
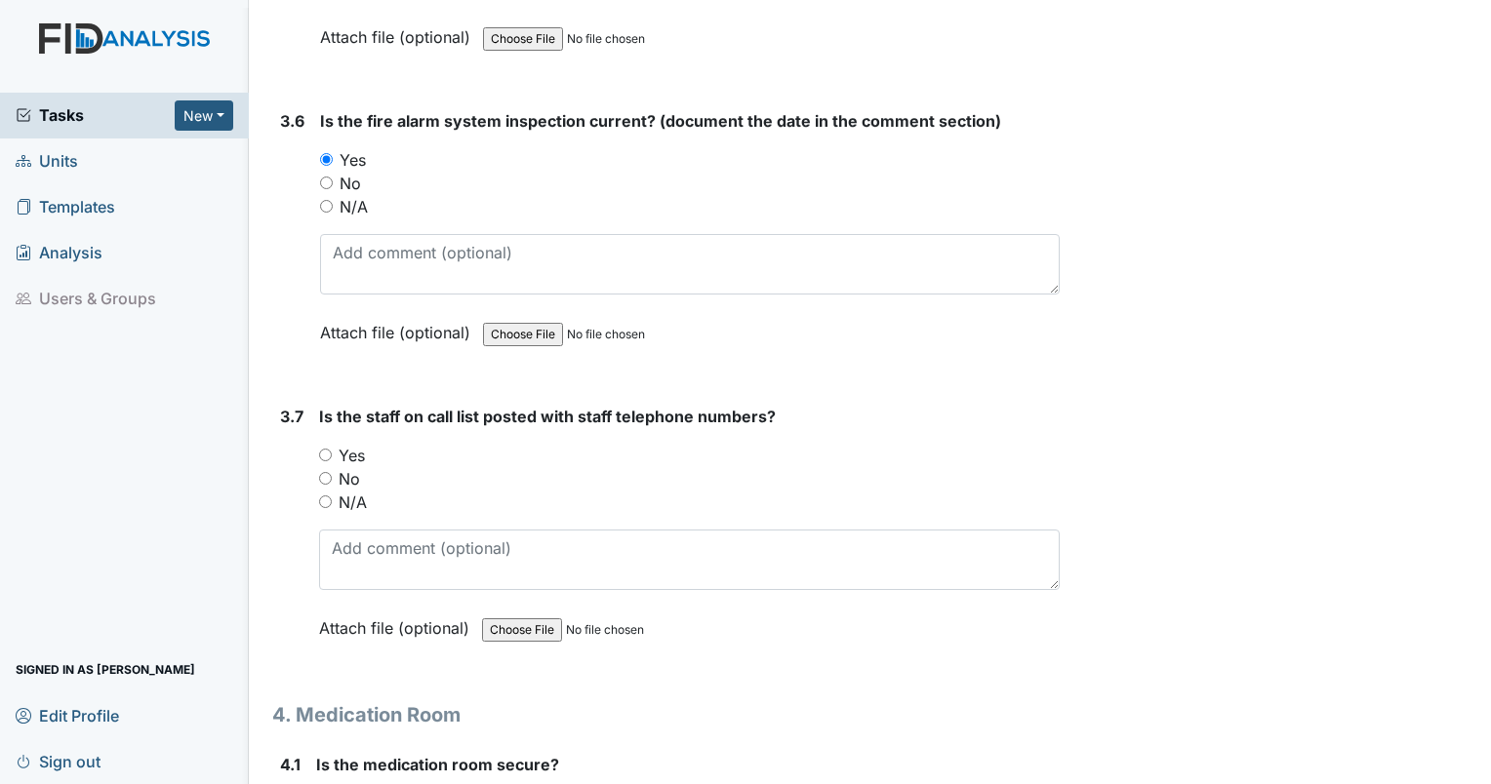
scroll to position [11732, 0]
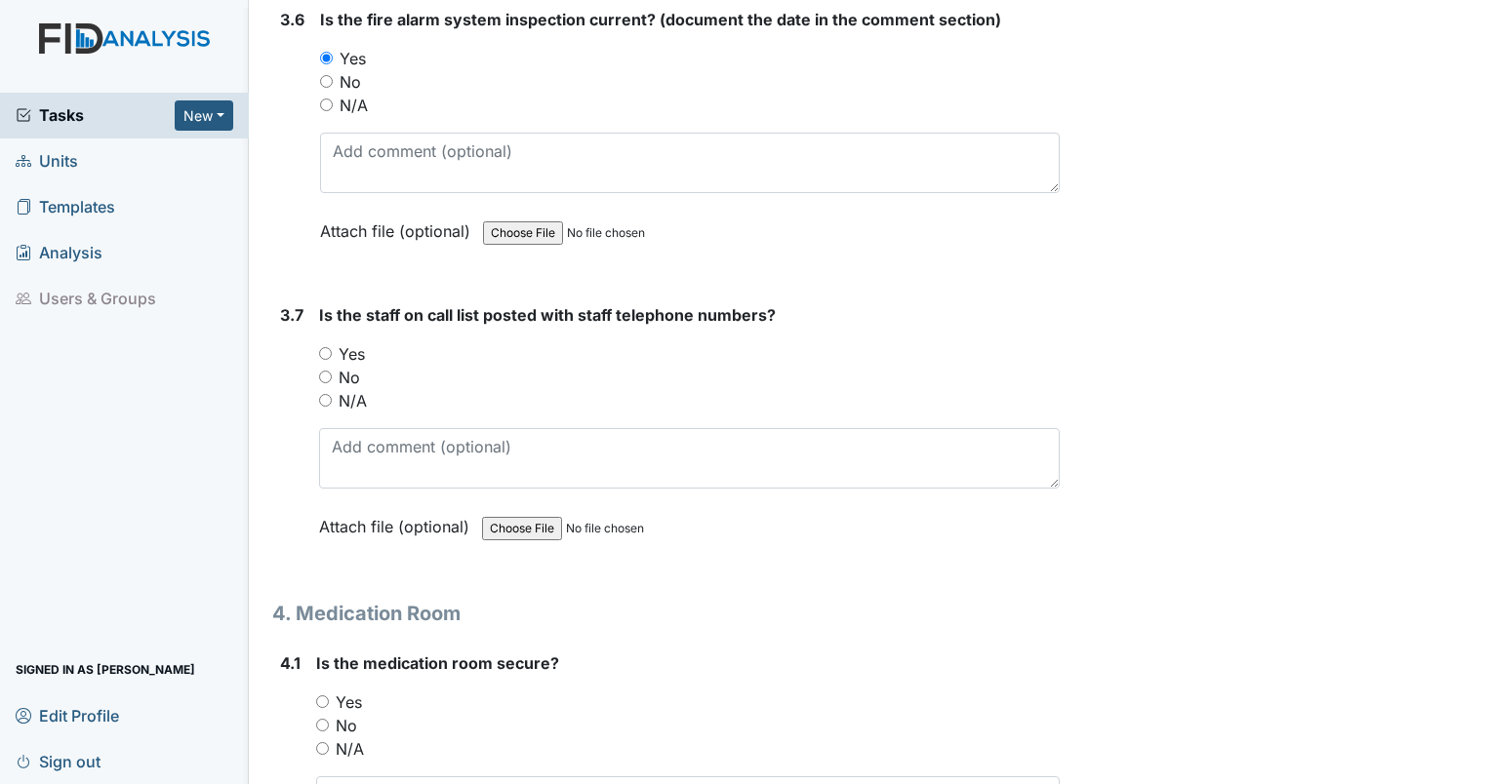
click at [329, 347] on input "Yes" at bounding box center [325, 353] width 13 height 13
radio input "true"
click at [321, 696] on input "Yes" at bounding box center [322, 702] width 13 height 13
radio input "true"
click at [320, 719] on input "No" at bounding box center [322, 725] width 13 height 13
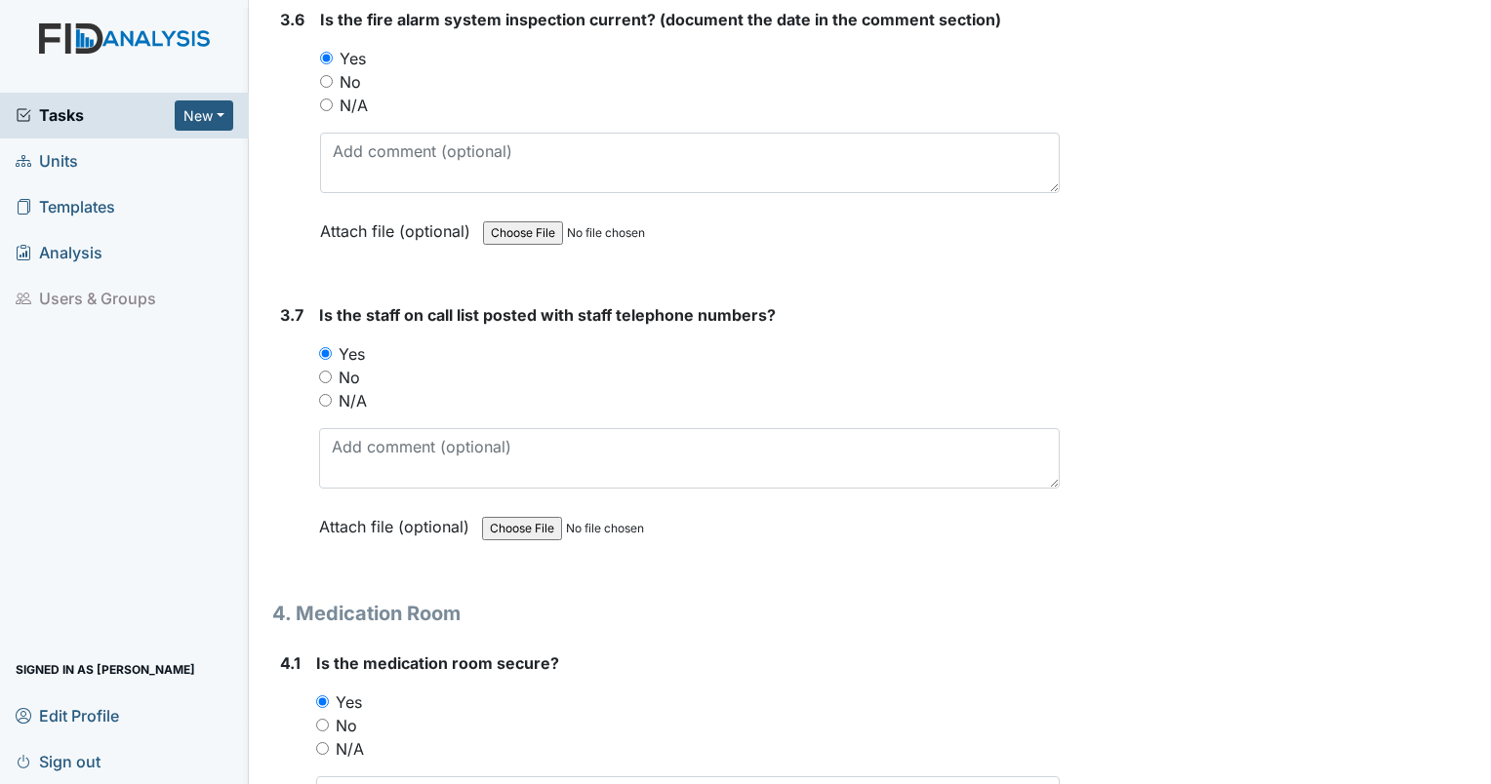
radio input "true"
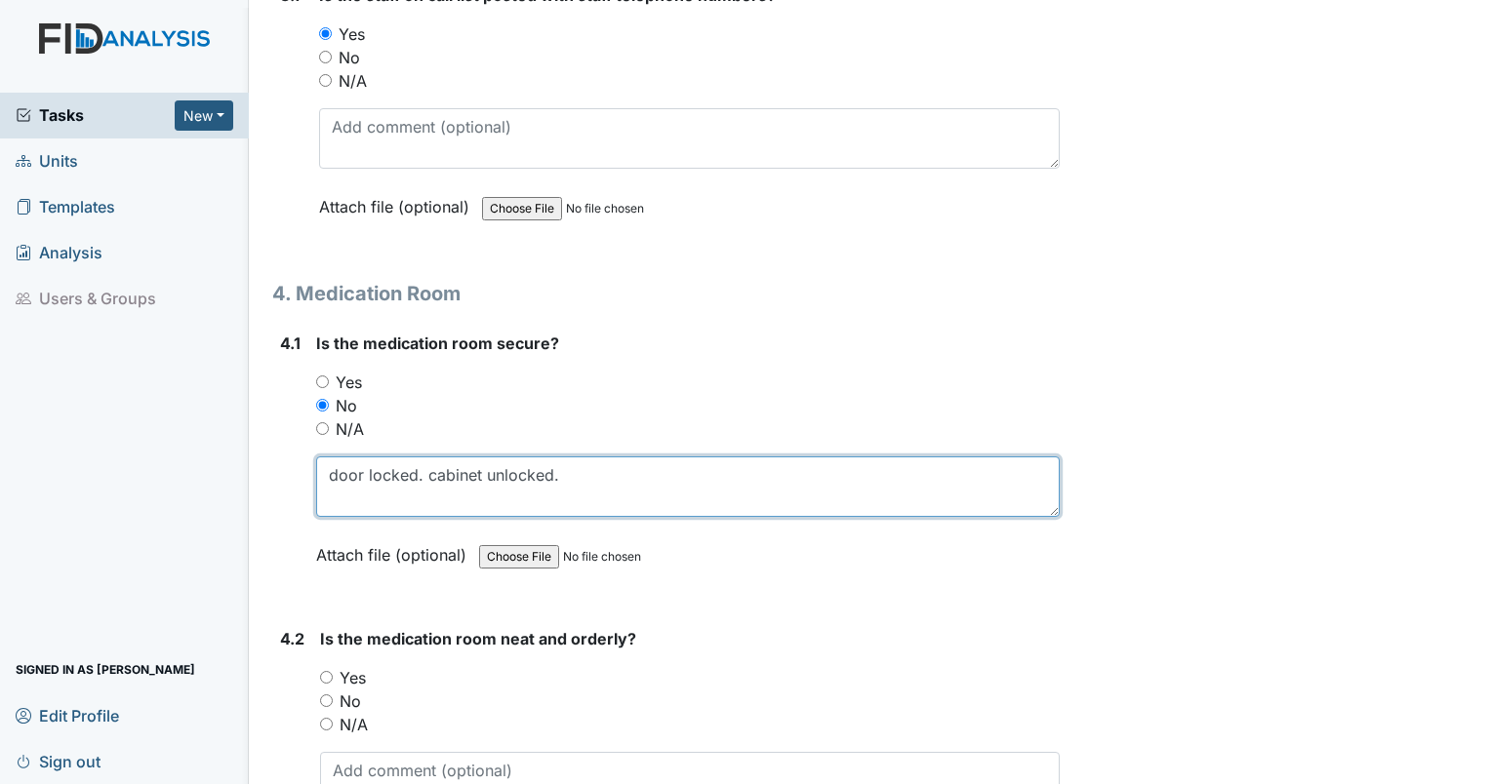
scroll to position [12086, 0]
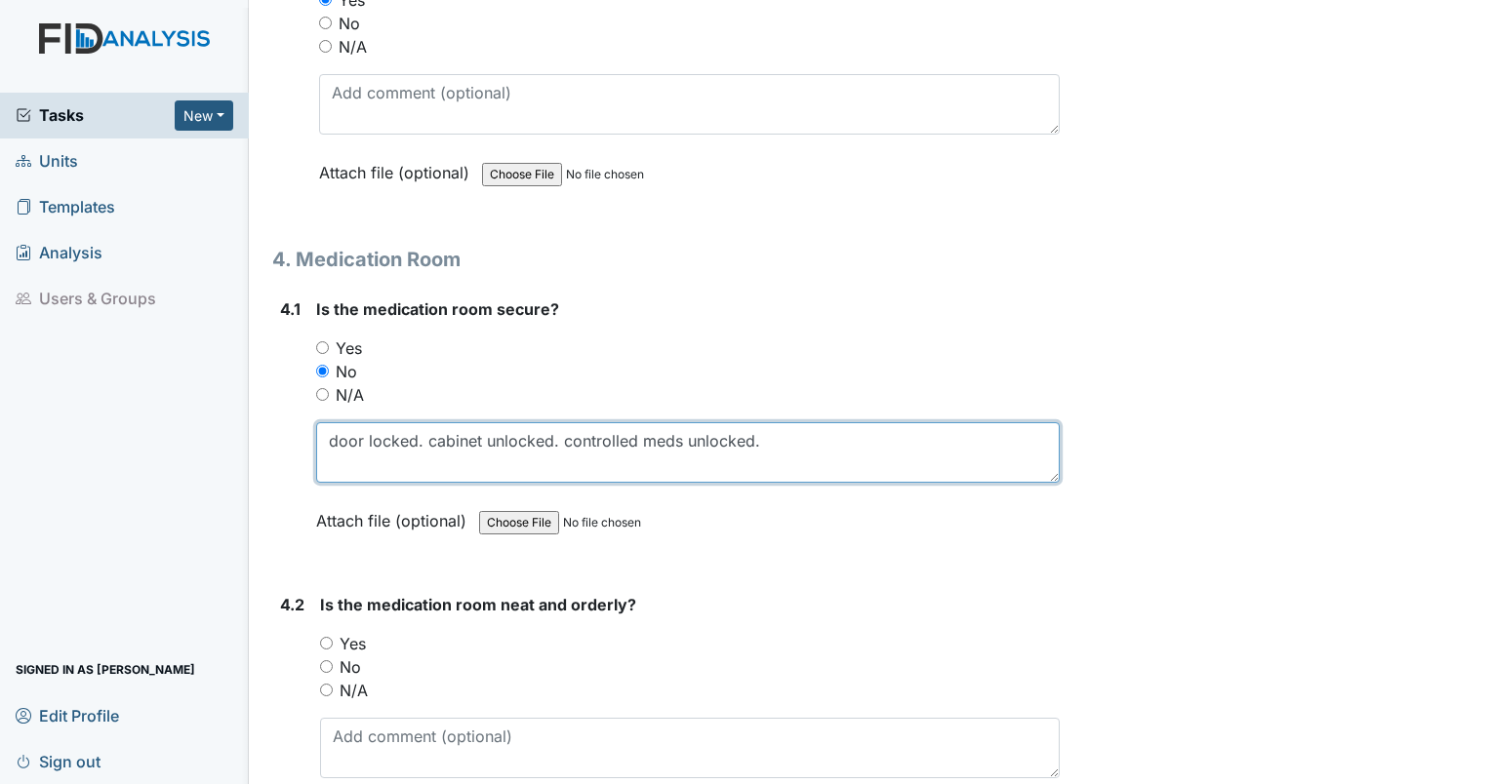
type textarea "door locked. cabinet unlocked. controlled meds unlocked."
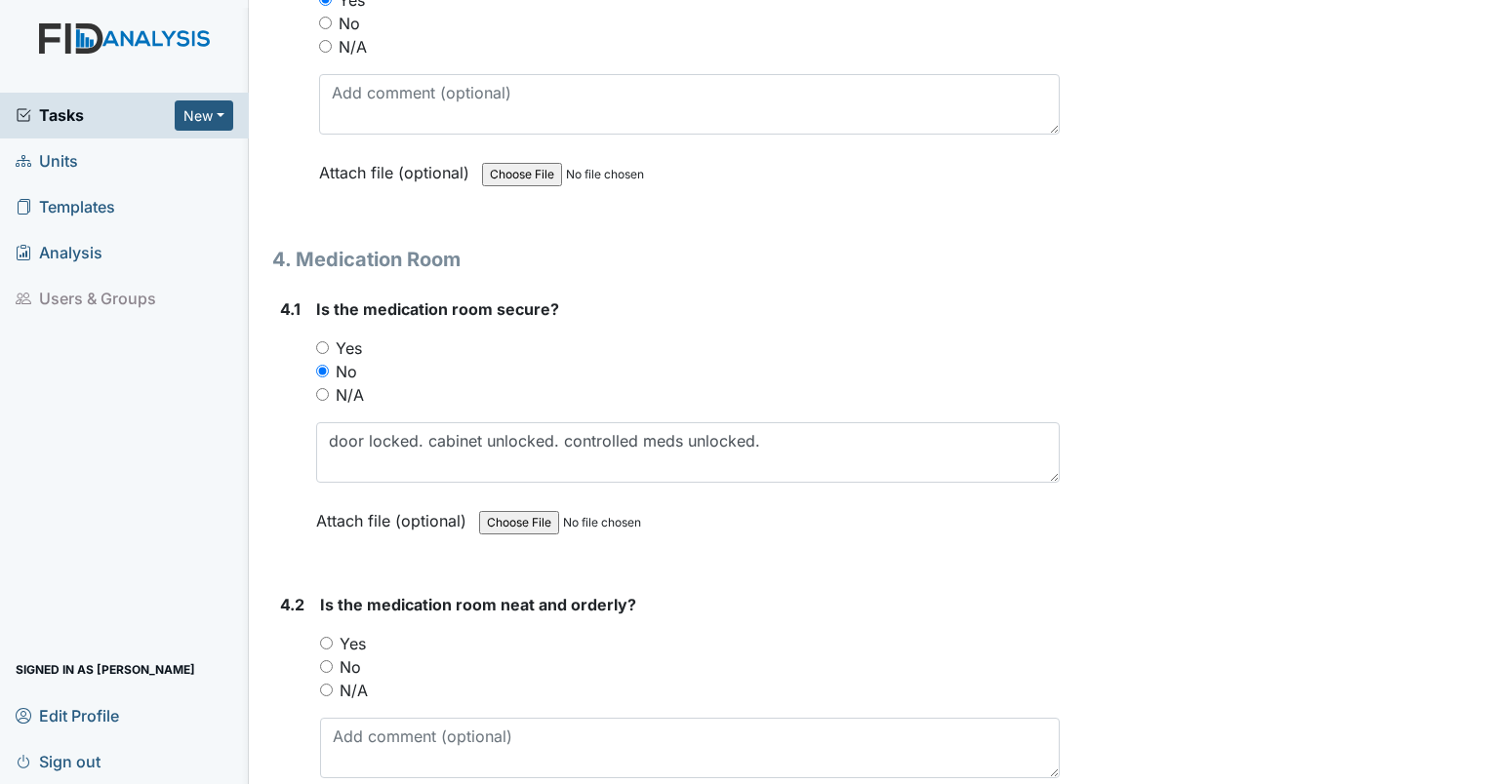
click at [324, 632] on div "Yes" at bounding box center [690, 643] width 740 height 23
click at [331, 637] on input "Yes" at bounding box center [326, 643] width 13 height 13
radio input "true"
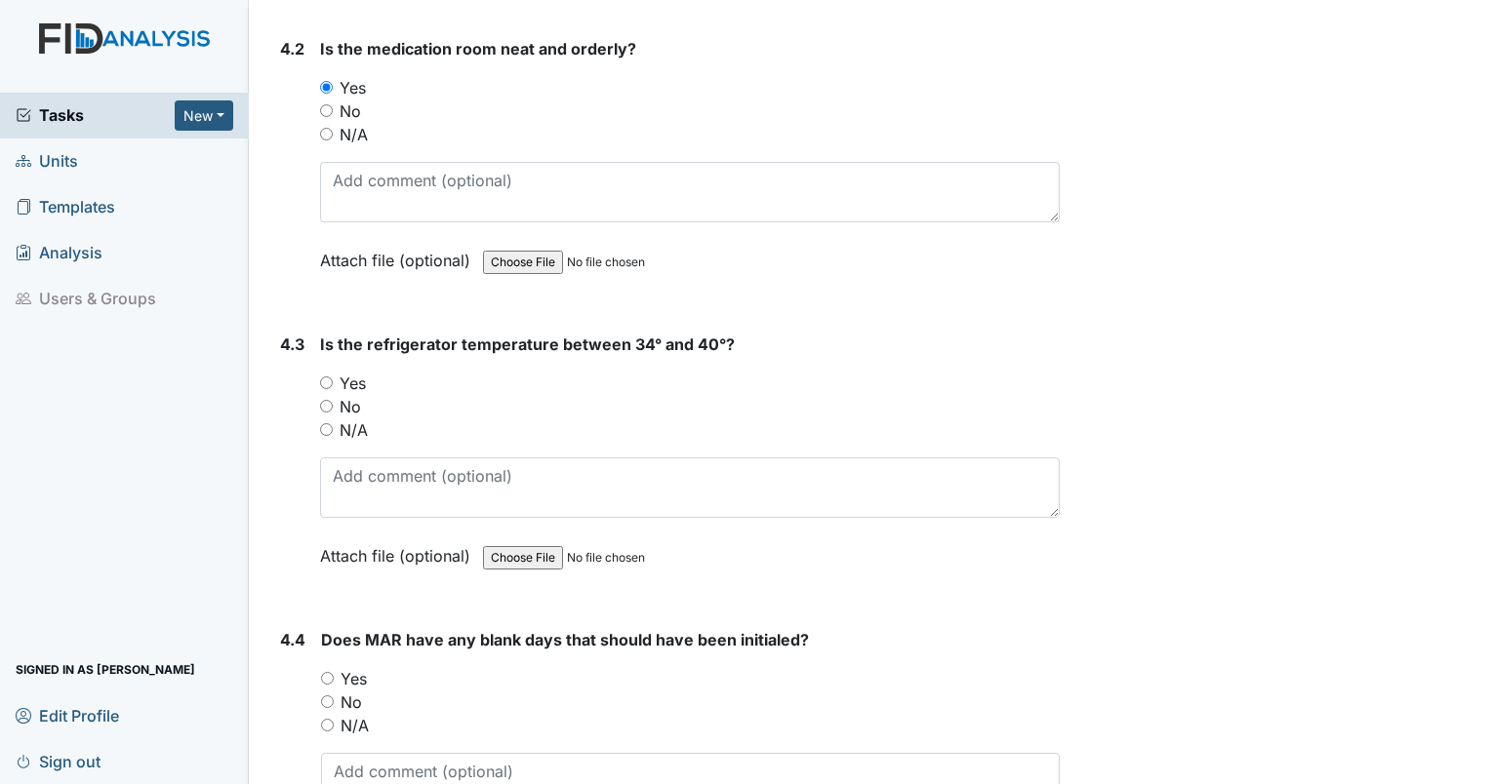
scroll to position [12659, 0]
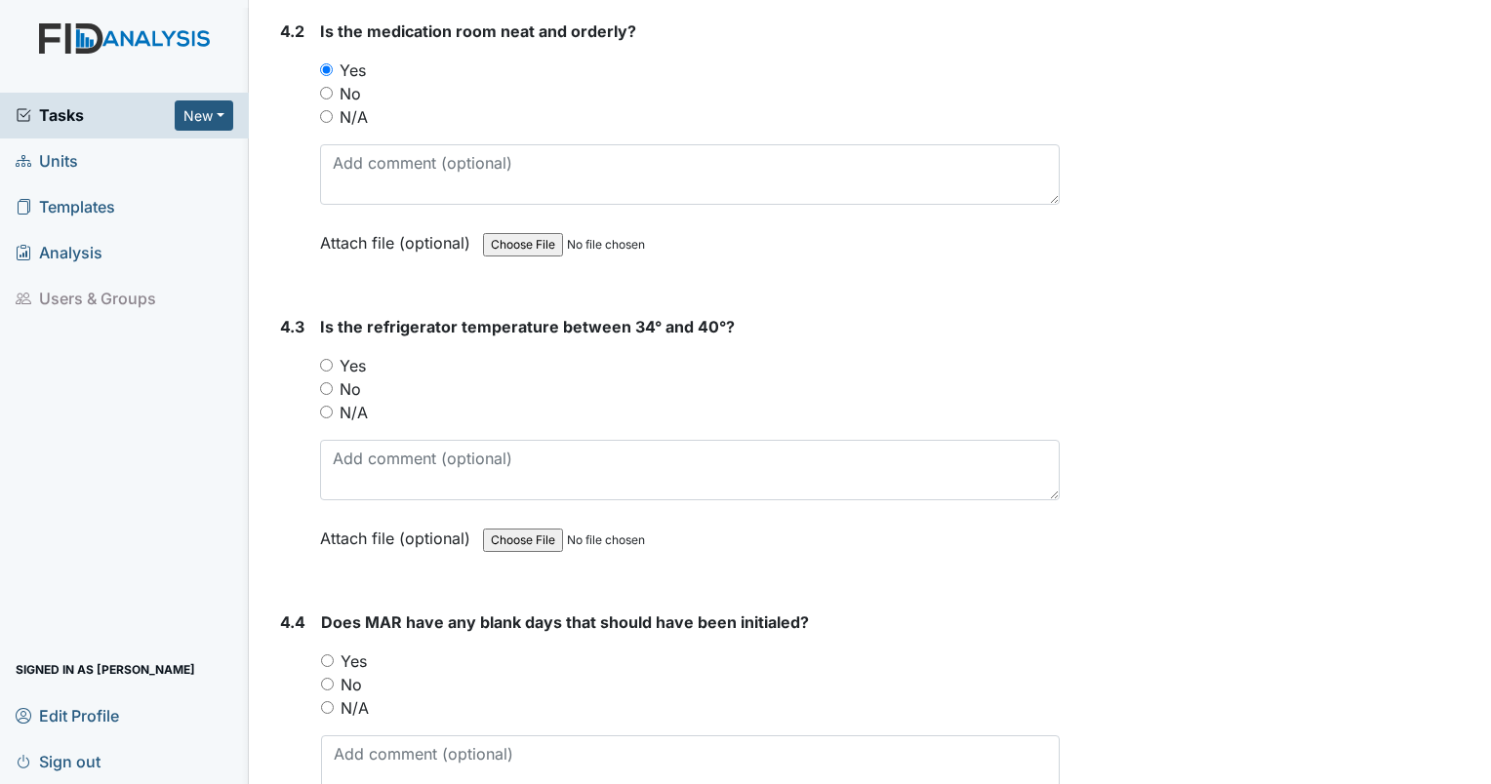
click at [327, 359] on input "Yes" at bounding box center [326, 365] width 13 height 13
radio input "true"
click at [331, 655] on input "Yes" at bounding box center [327, 661] width 13 height 13
radio input "true"
click at [391, 736] on textarea at bounding box center [690, 766] width 739 height 60
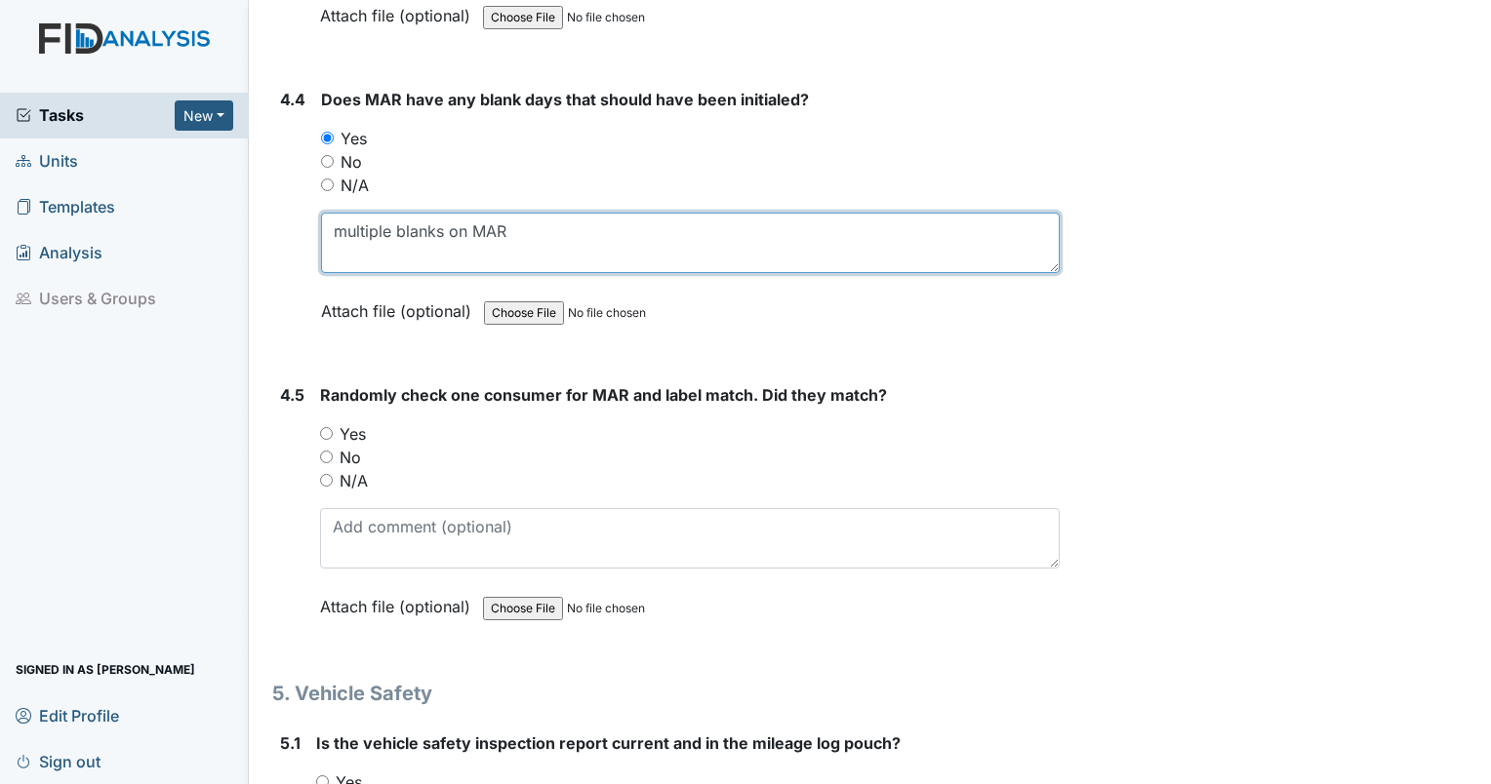
scroll to position [13199, 0]
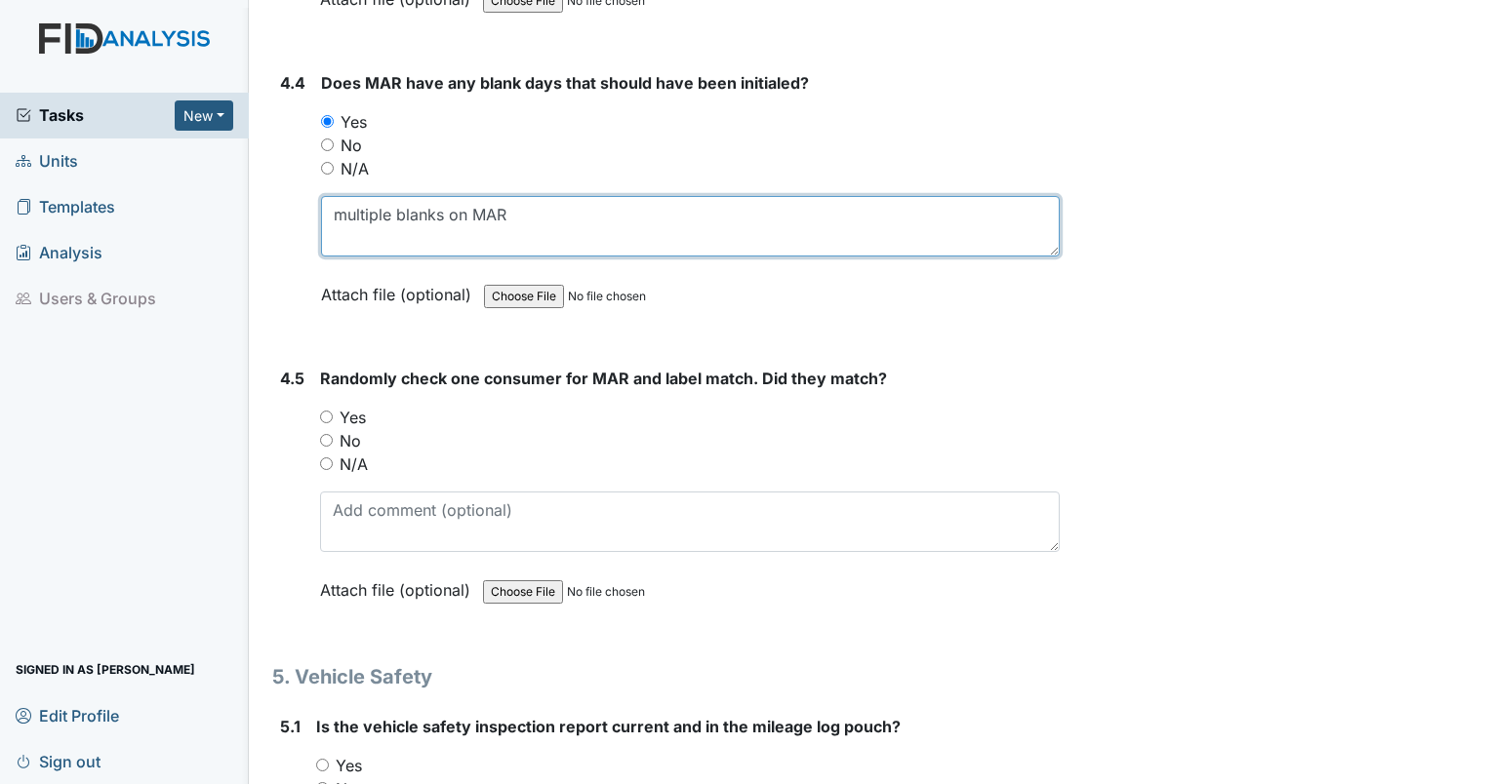
type textarea "multiple blanks on MAR"
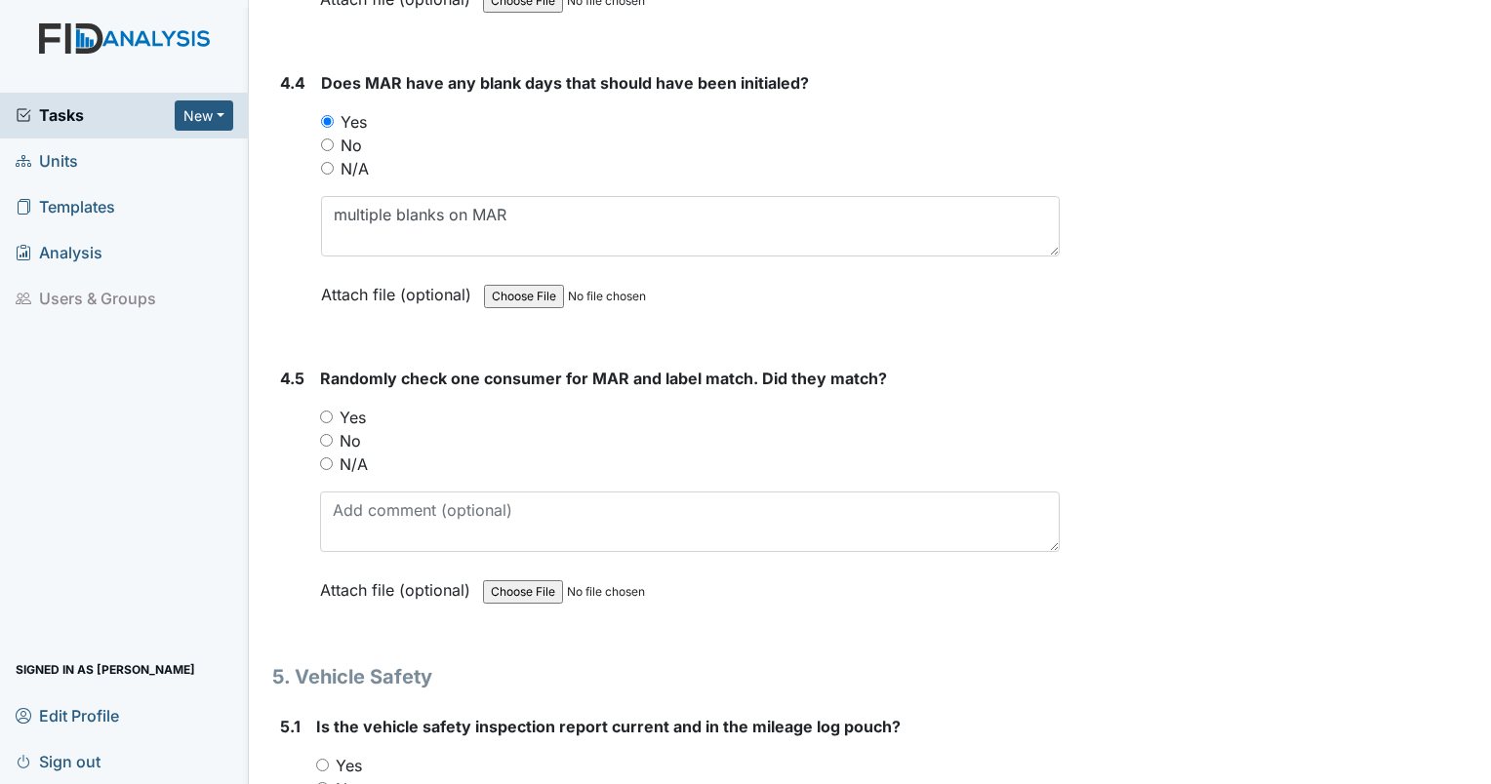
click at [324, 411] on input "Yes" at bounding box center [326, 417] width 13 height 13
radio input "true"
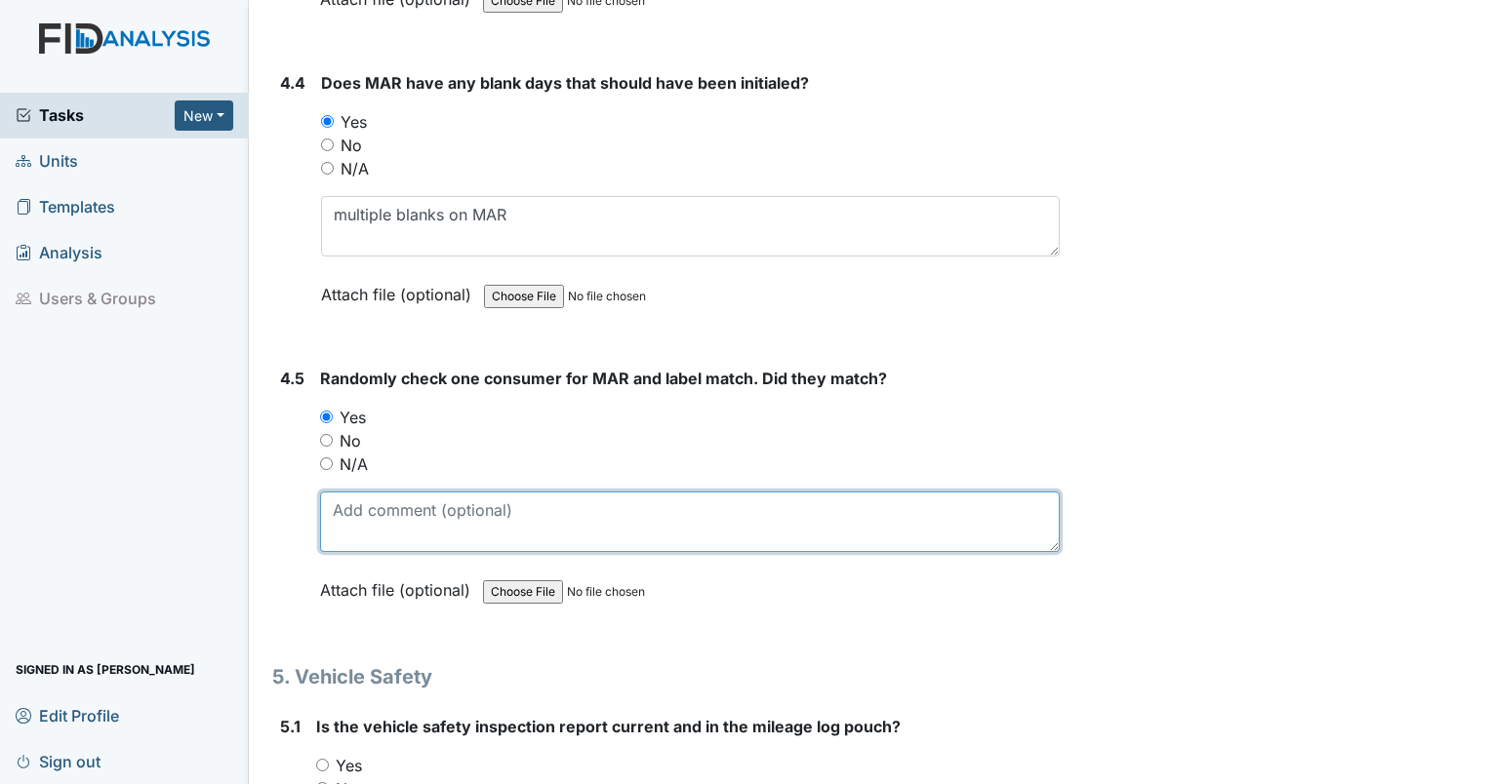
click at [383, 492] on textarea at bounding box center [690, 522] width 740 height 60
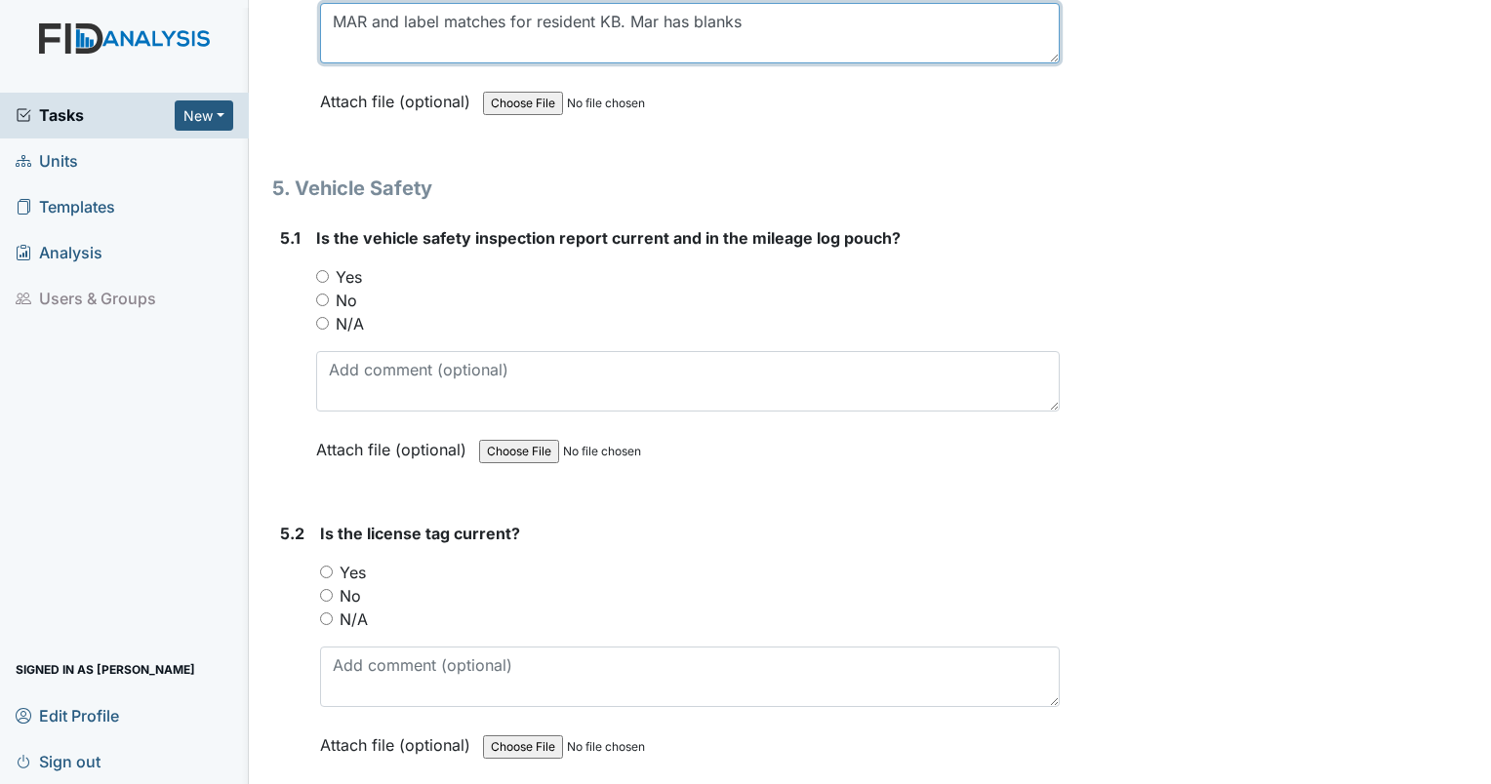
scroll to position [13722, 0]
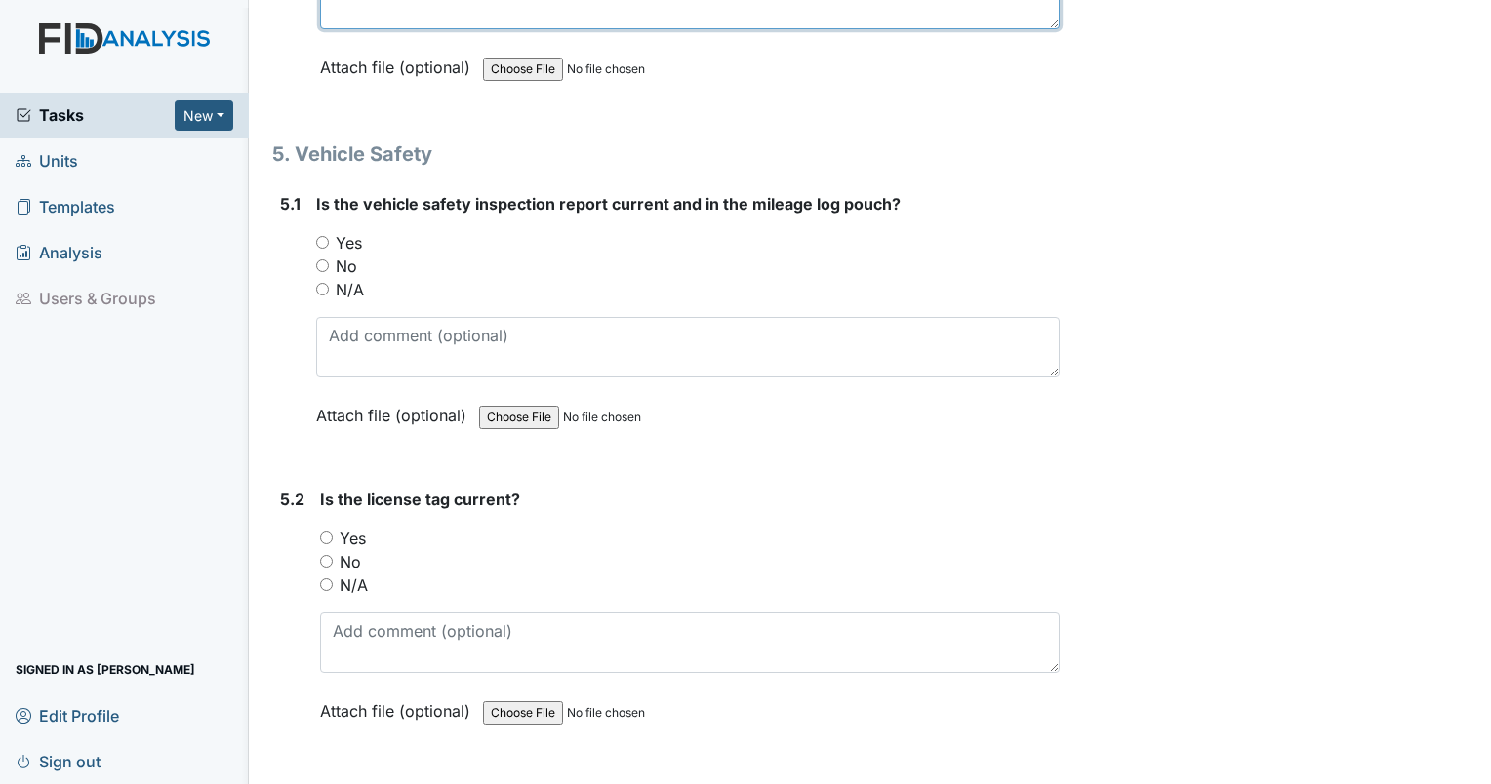
type textarea "MAR and label matches for resident KB. Mar has blanks"
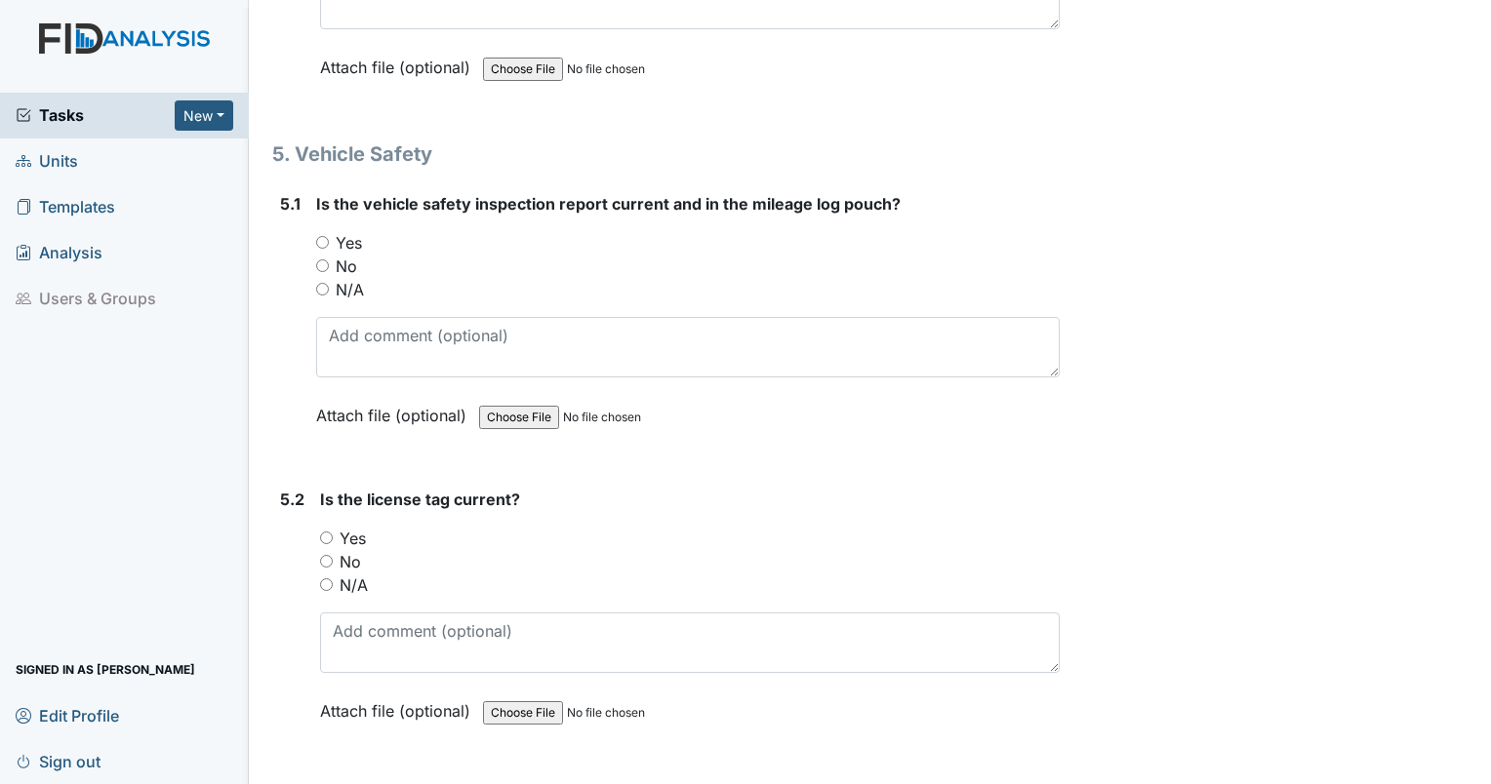
click at [320, 236] on input "Yes" at bounding box center [322, 242] width 13 height 13
radio input "true"
click at [327, 527] on div "Yes" at bounding box center [690, 538] width 740 height 23
click at [327, 532] on input "Yes" at bounding box center [326, 538] width 13 height 13
radio input "true"
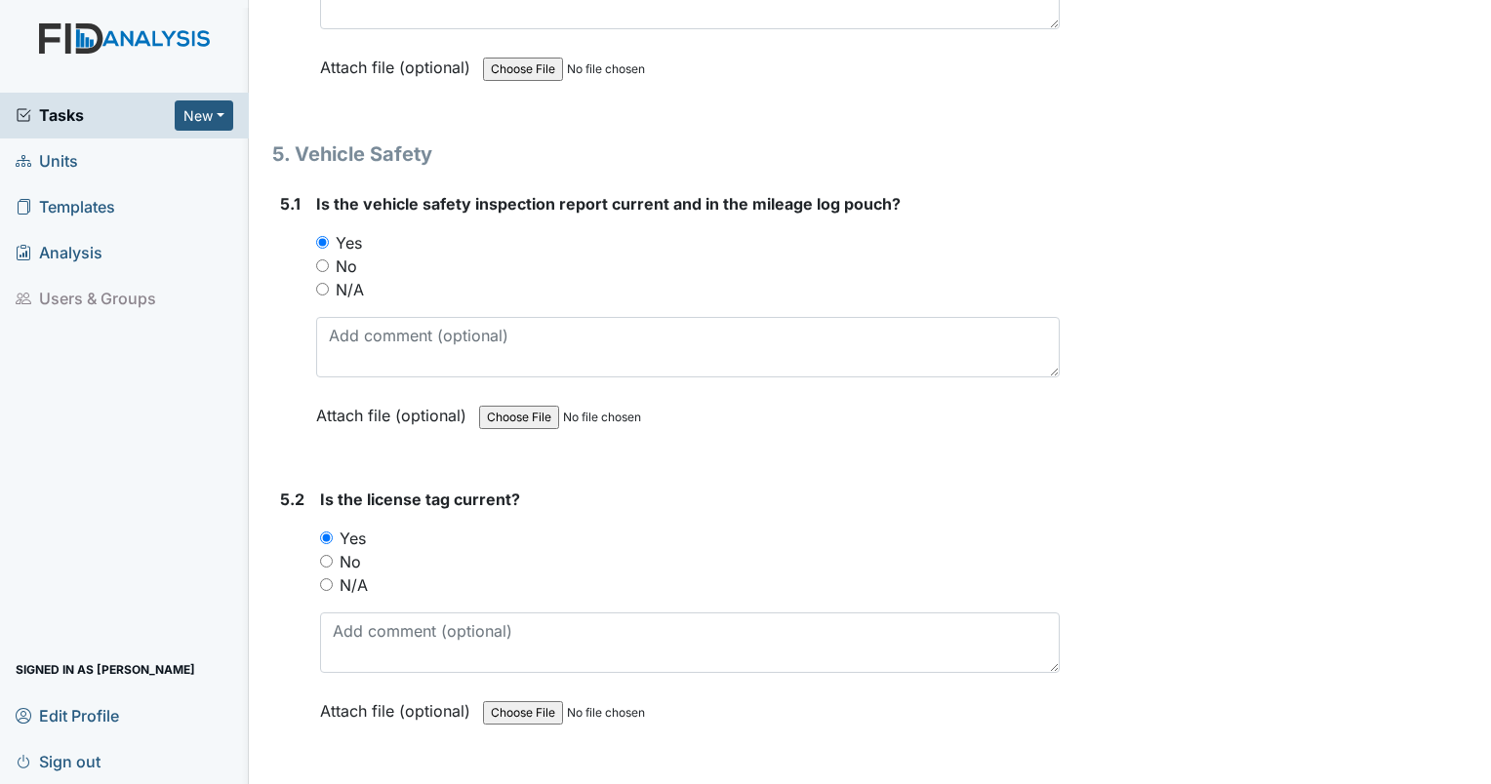
click at [328, 783] on html "Tasks New Form Inspection Document Bundle Units Templates Analysis Users & Grou…" at bounding box center [745, 392] width 1491 height 784
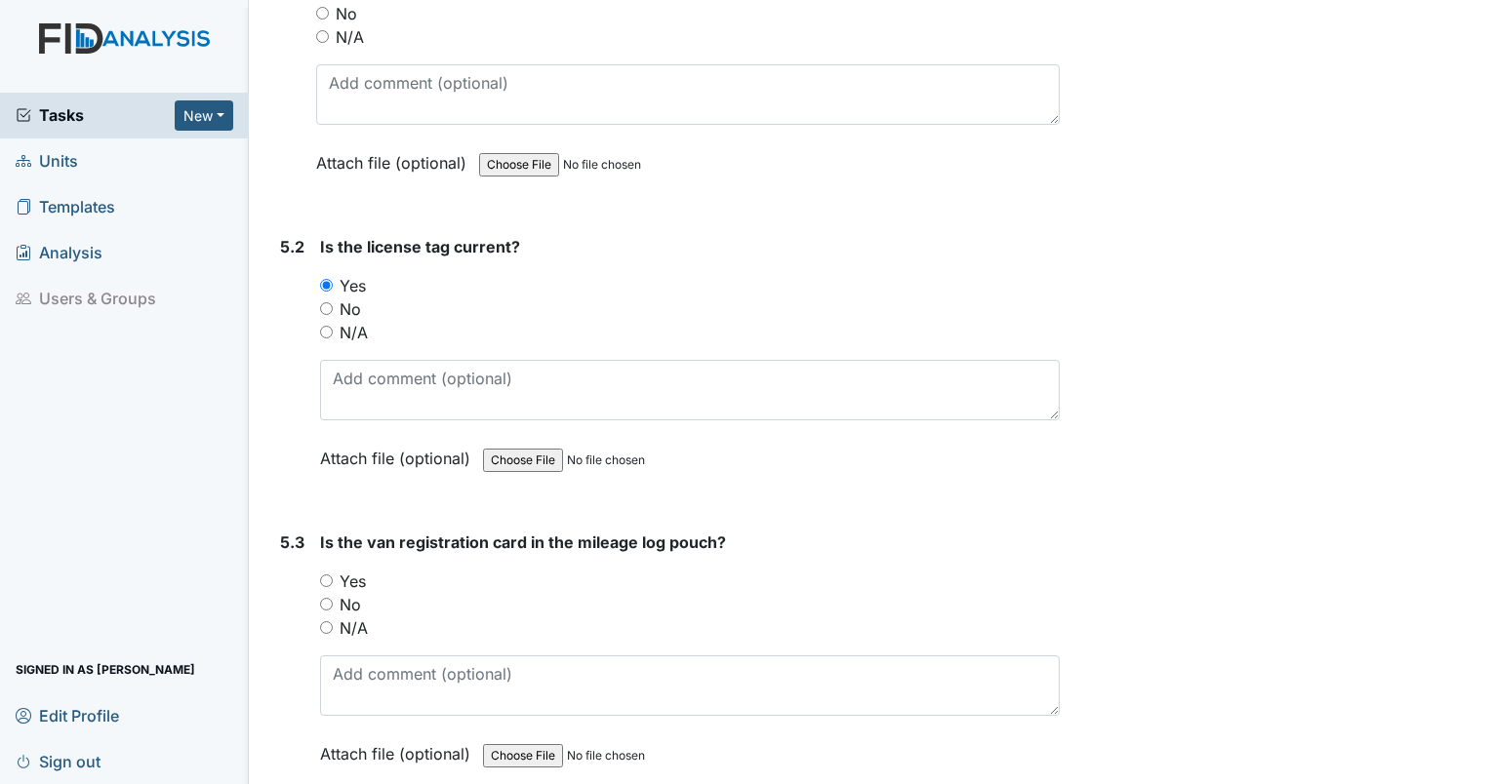
scroll to position [13991, 0]
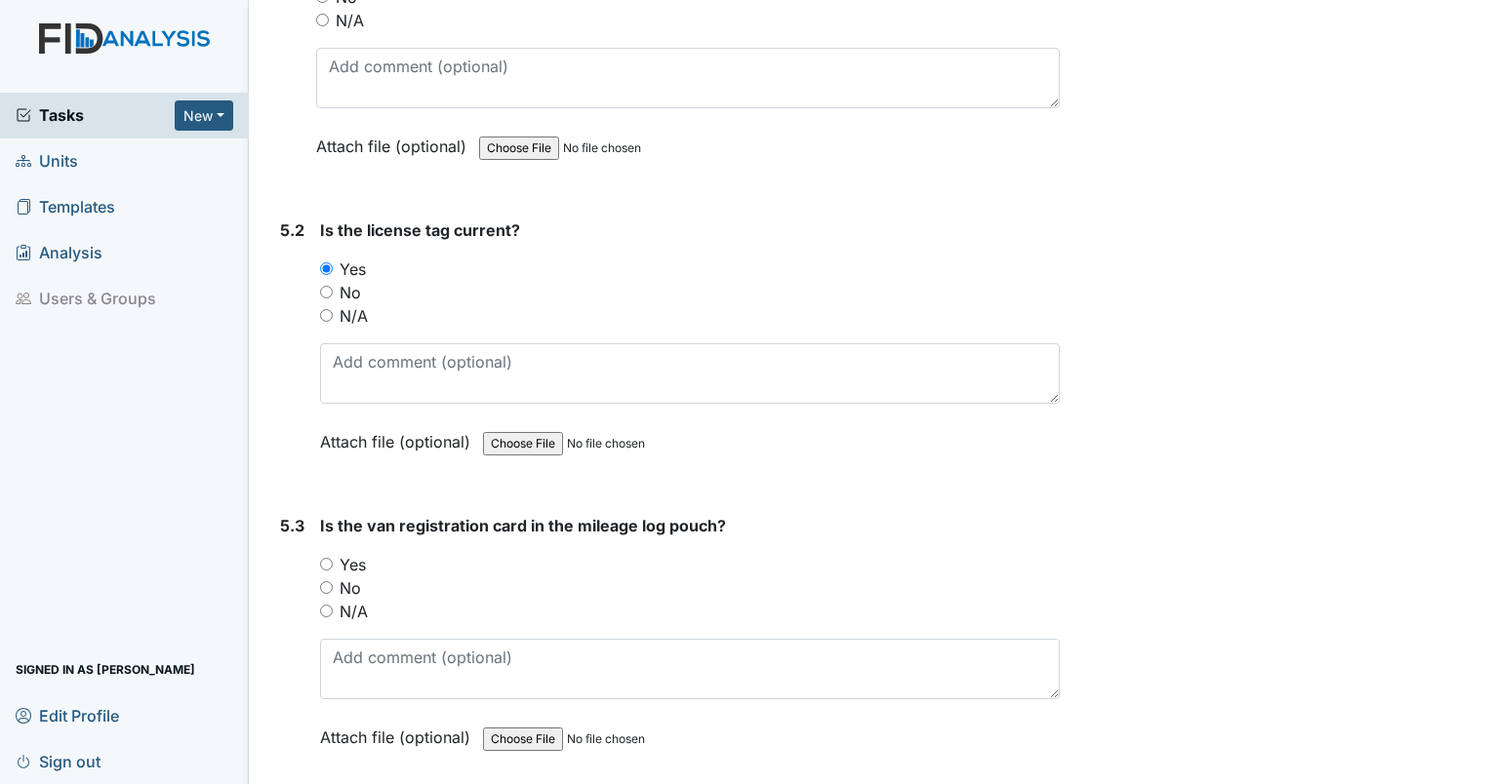
click at [329, 558] on input "Yes" at bounding box center [326, 564] width 13 height 13
radio input "true"
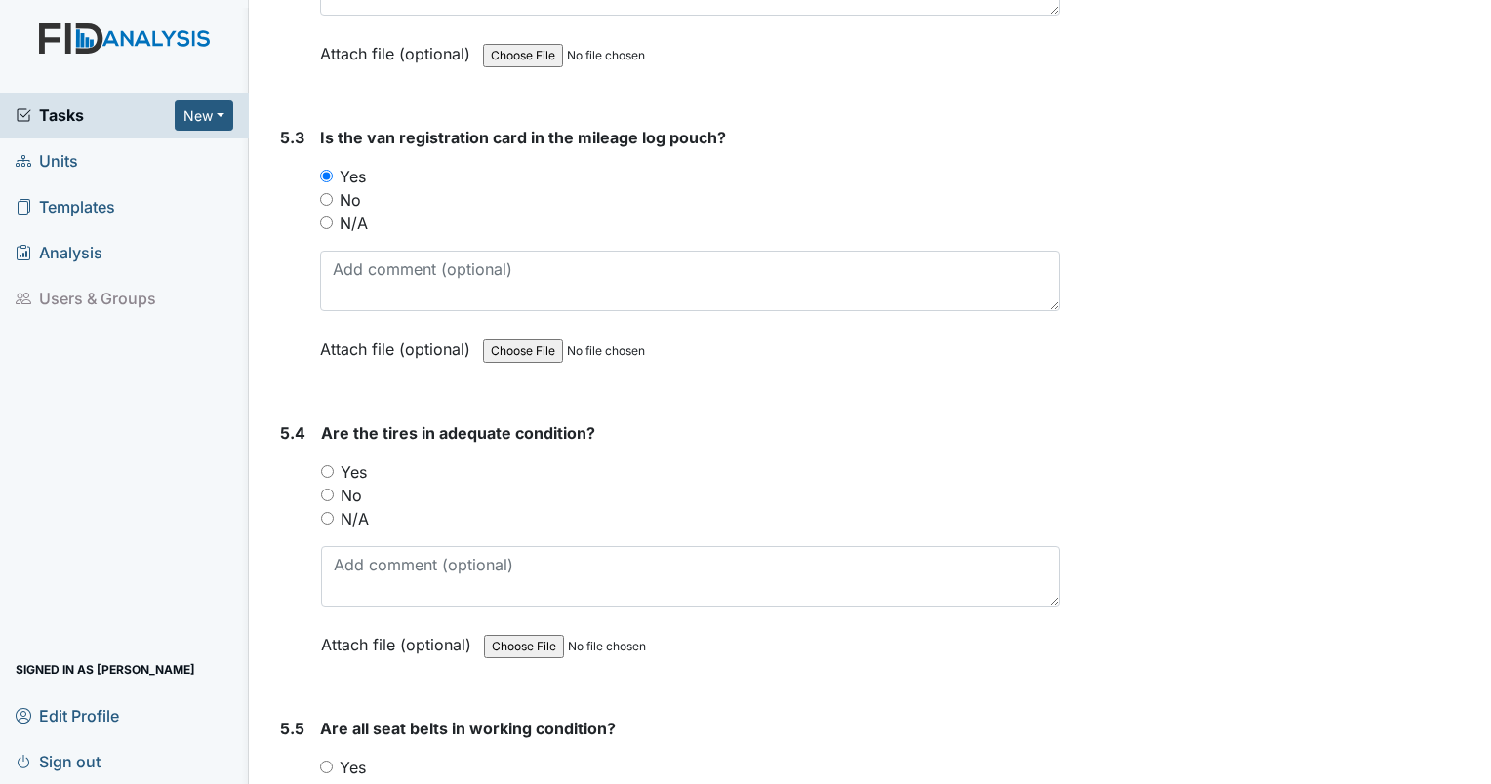
scroll to position [14397, 0]
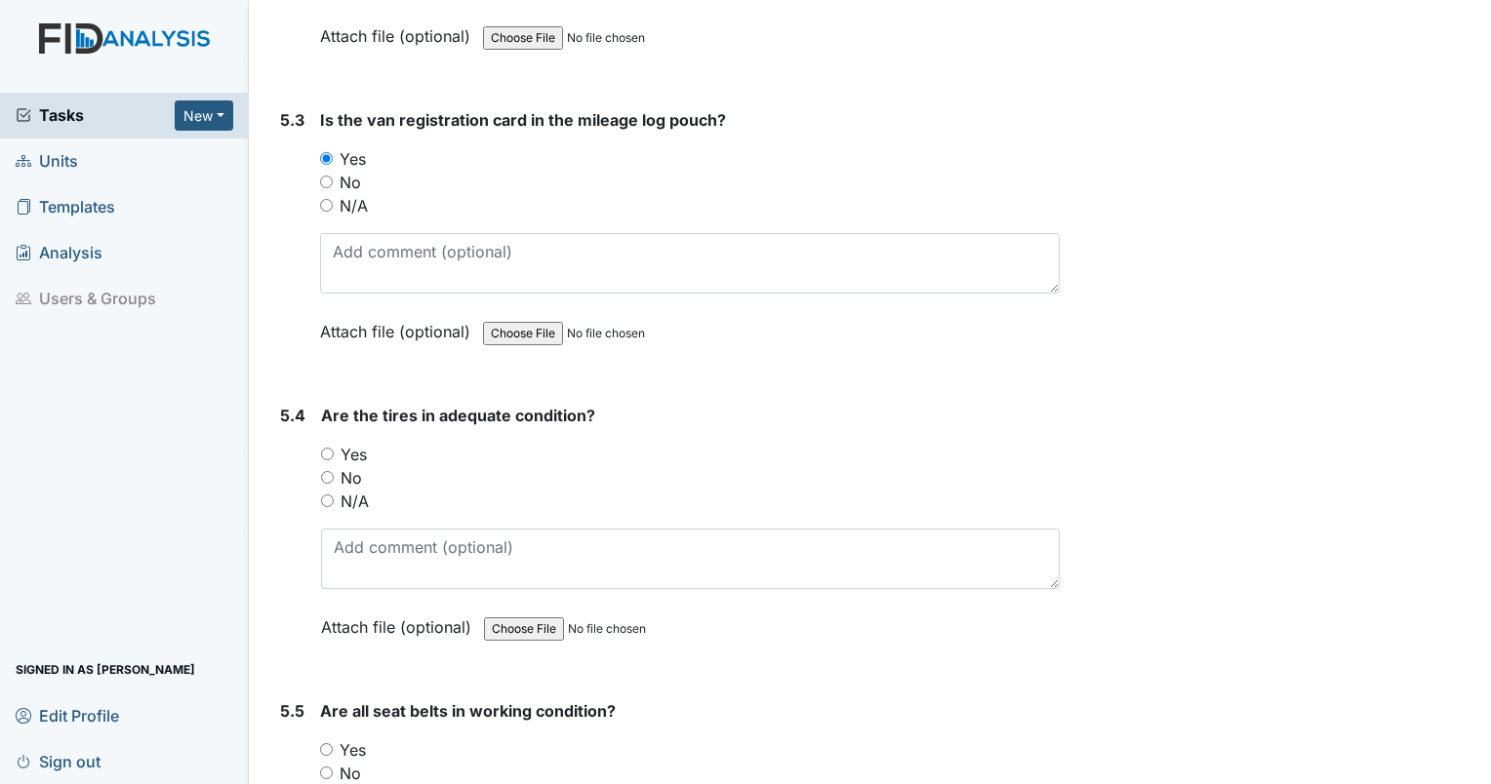
click at [324, 448] on input "Yes" at bounding box center [327, 454] width 13 height 13
radio input "true"
click at [325, 743] on input "Yes" at bounding box center [326, 749] width 13 height 13
radio input "true"
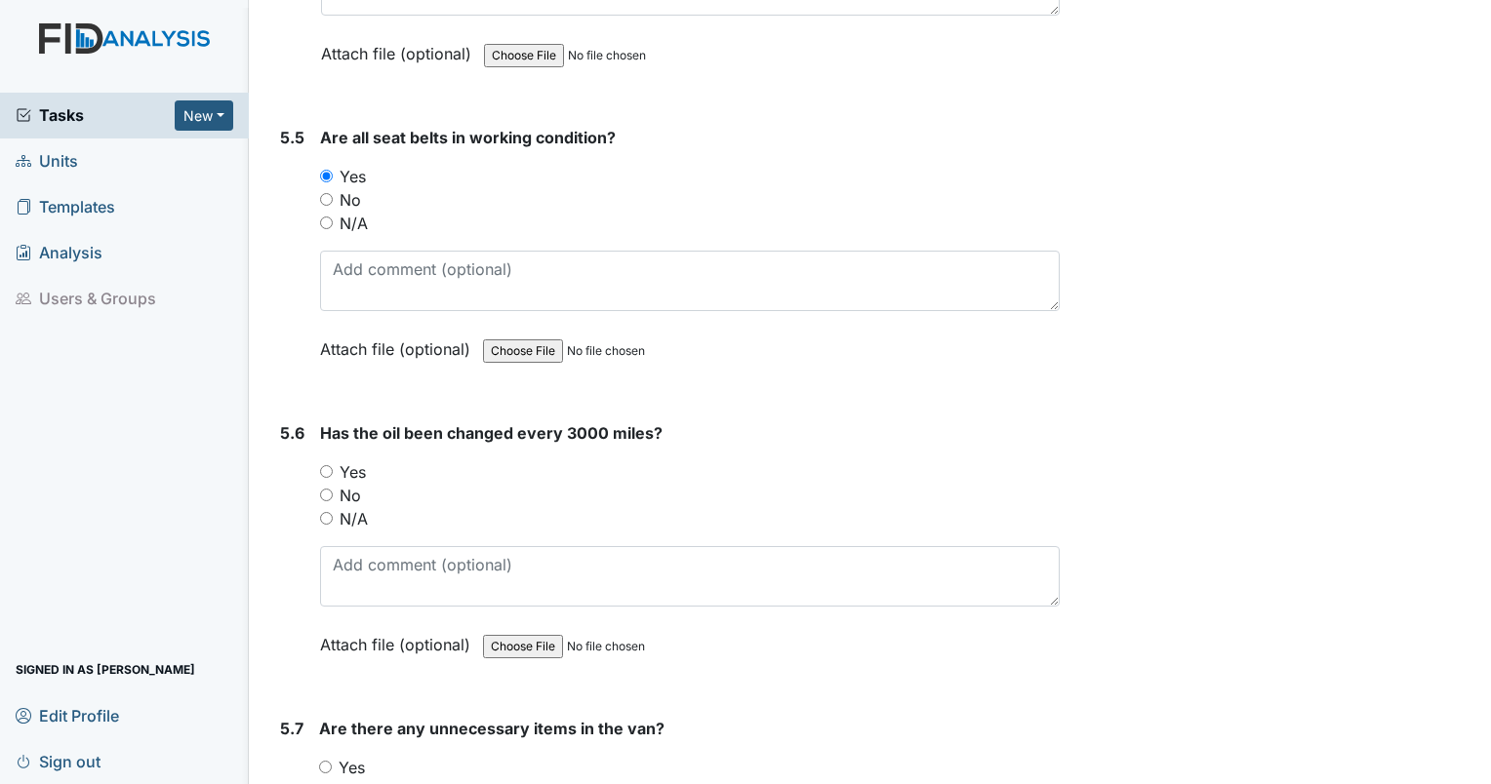
scroll to position [14986, 0]
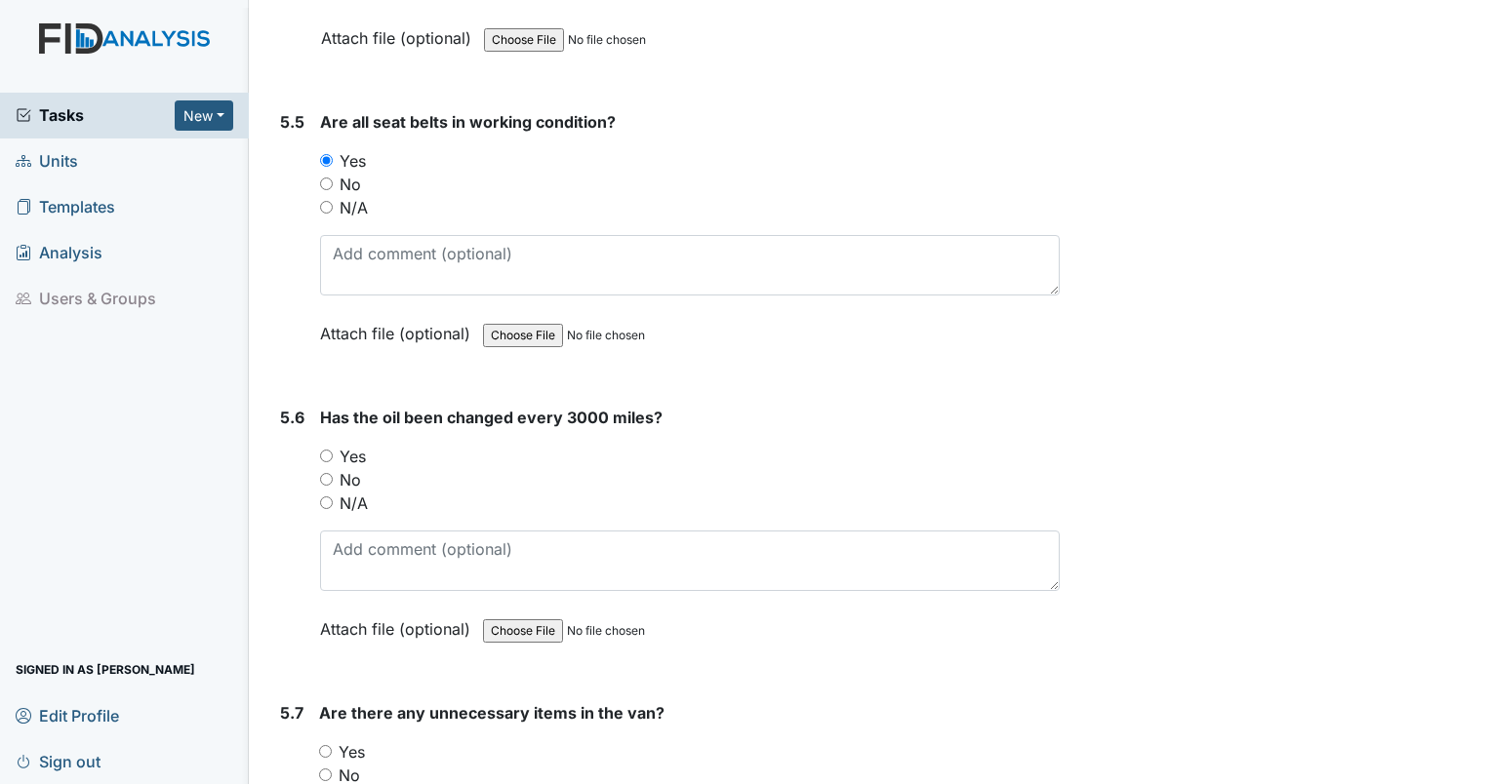
click at [324, 450] on input "Yes" at bounding box center [326, 456] width 13 height 13
radio input "true"
click at [324, 745] on input "Yes" at bounding box center [325, 751] width 13 height 13
radio input "true"
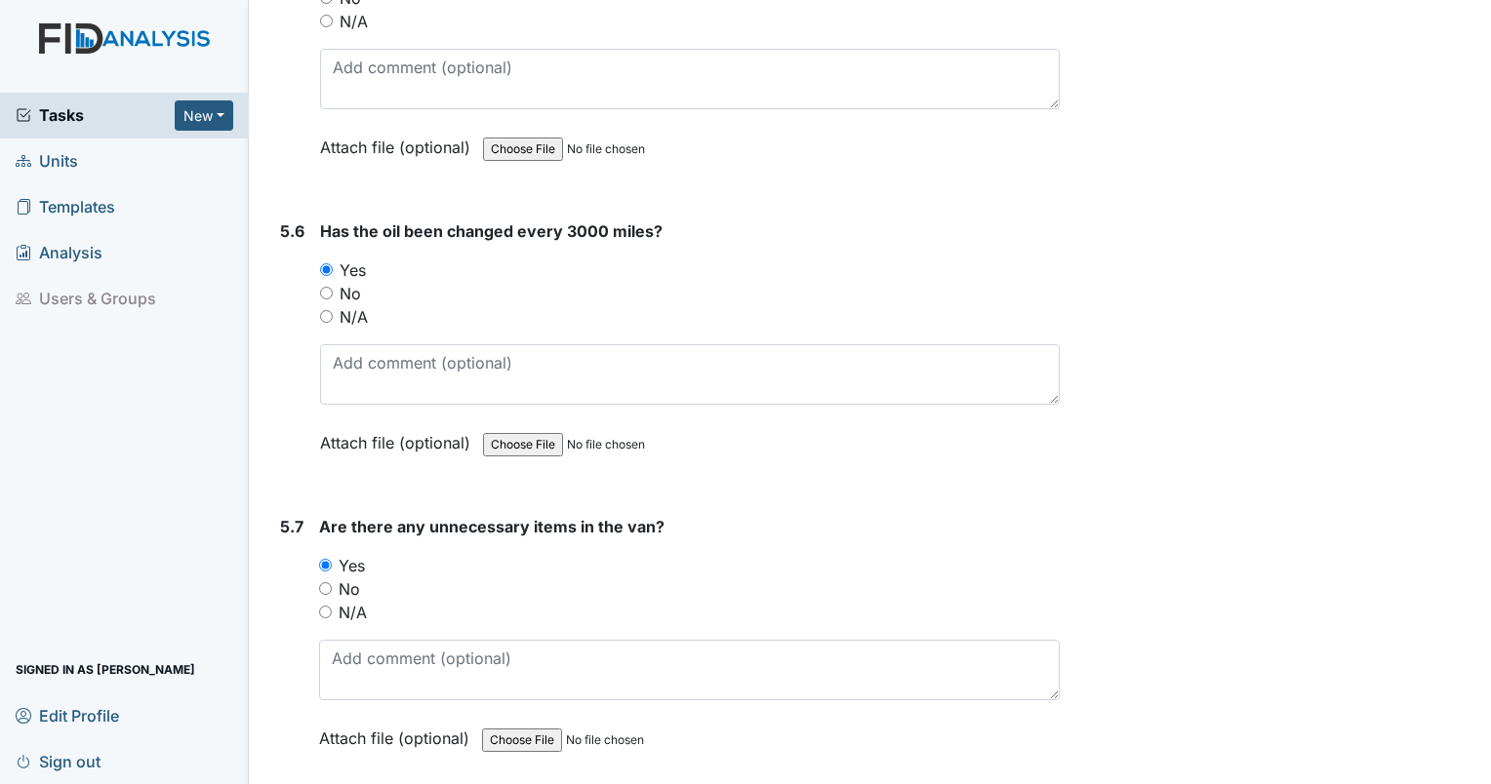
scroll to position [15200, 0]
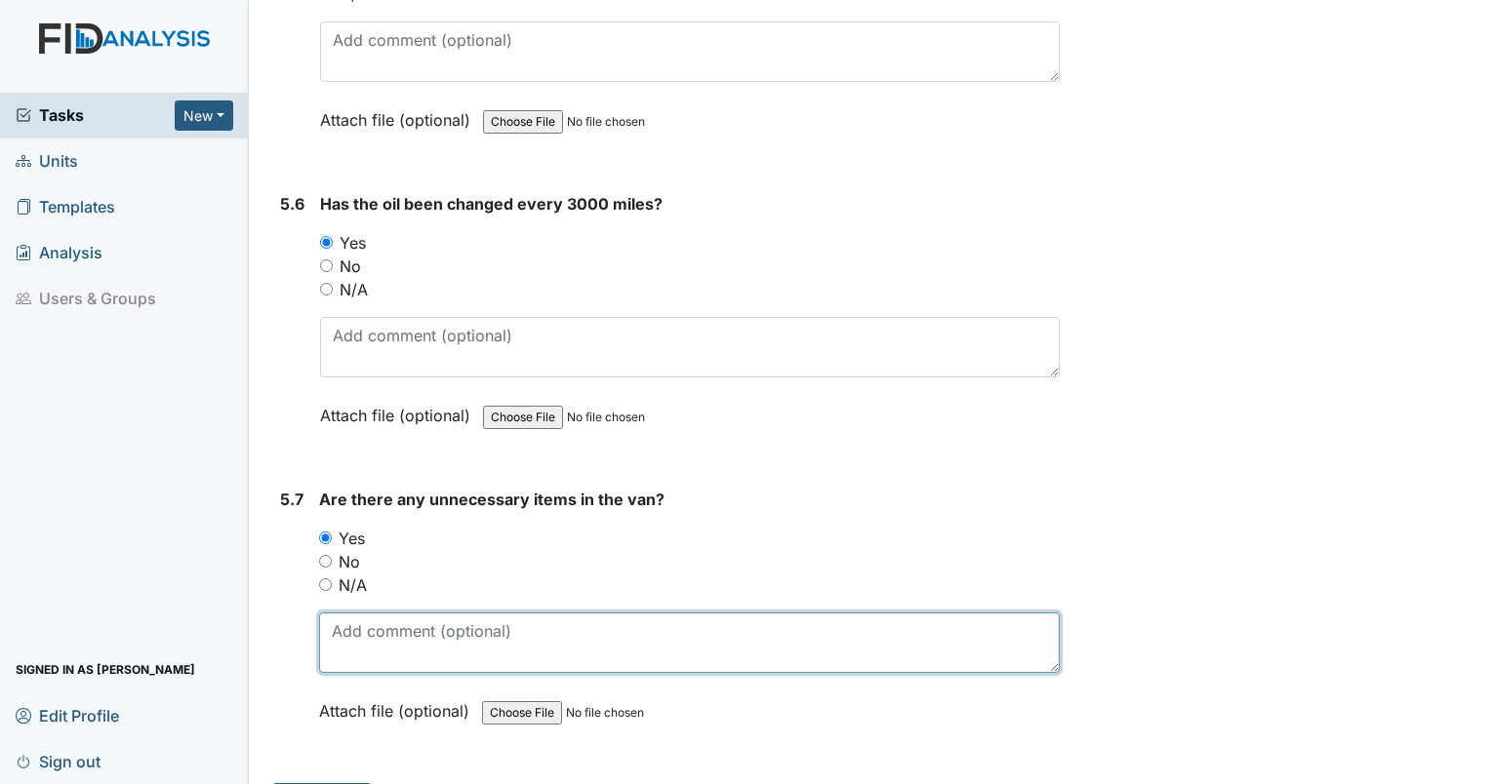
click at [716, 613] on textarea at bounding box center [689, 643] width 741 height 60
type textarea "bubble wands."
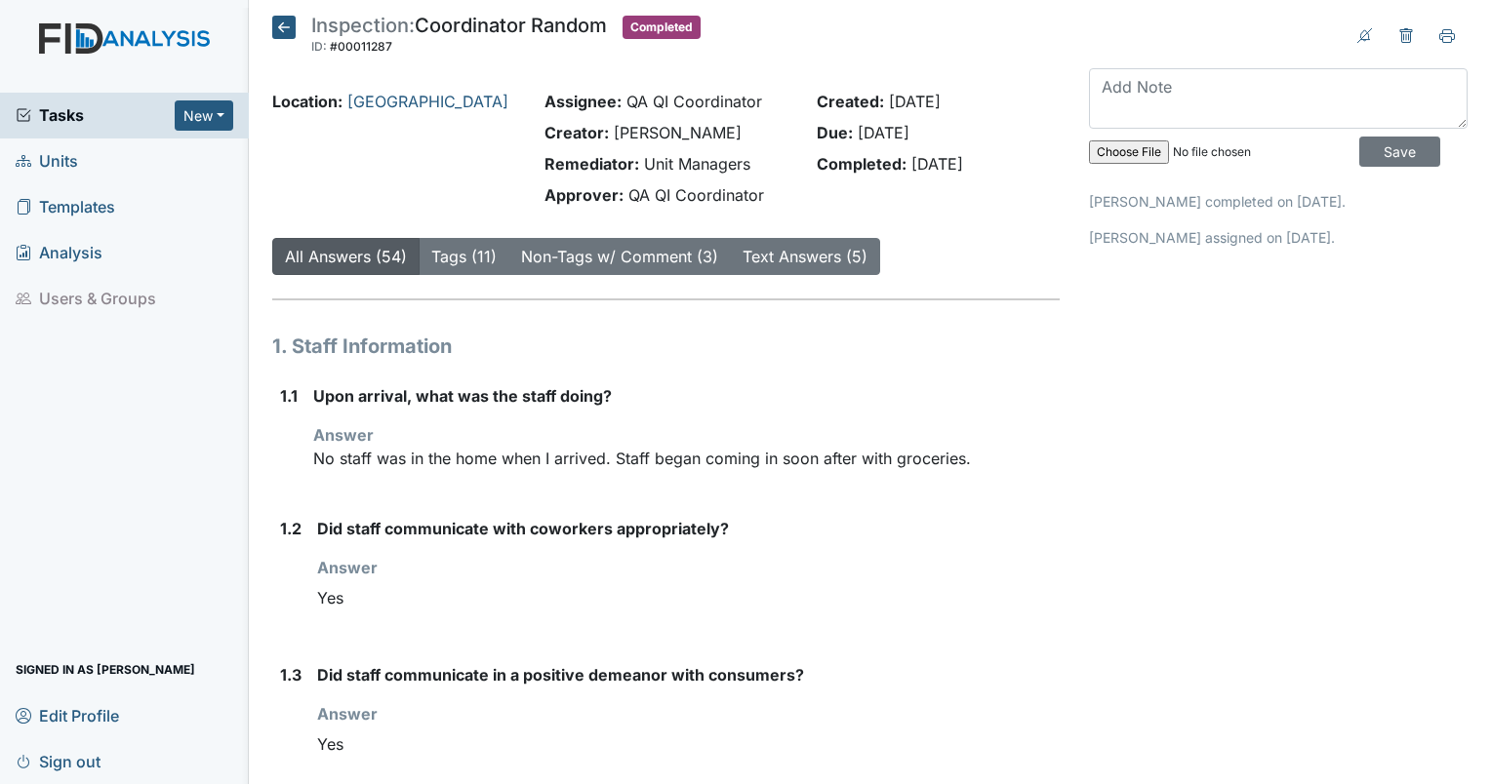
click at [39, 176] on span "Units" at bounding box center [47, 161] width 62 height 30
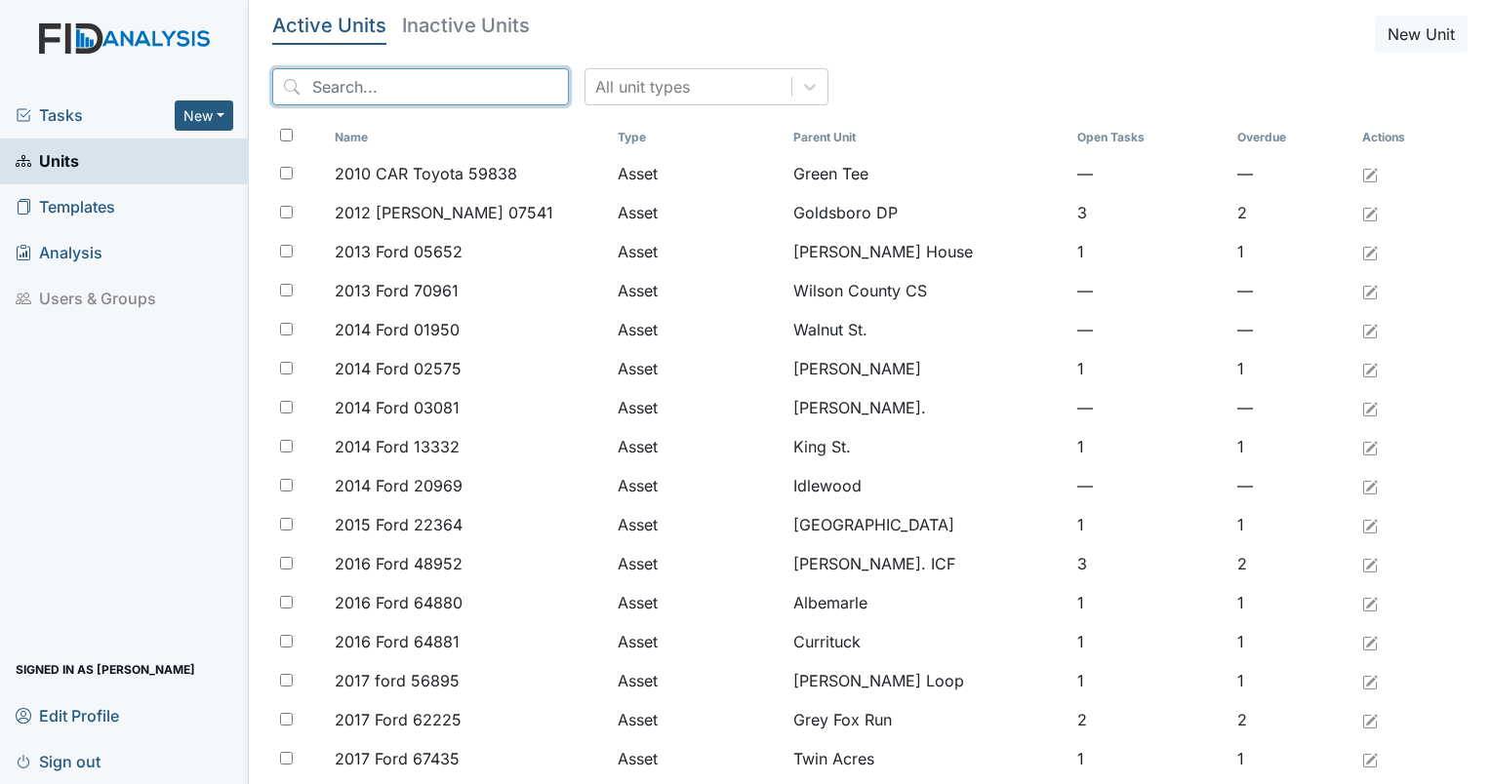
click at [448, 84] on input "search" at bounding box center [420, 86] width 297 height 37
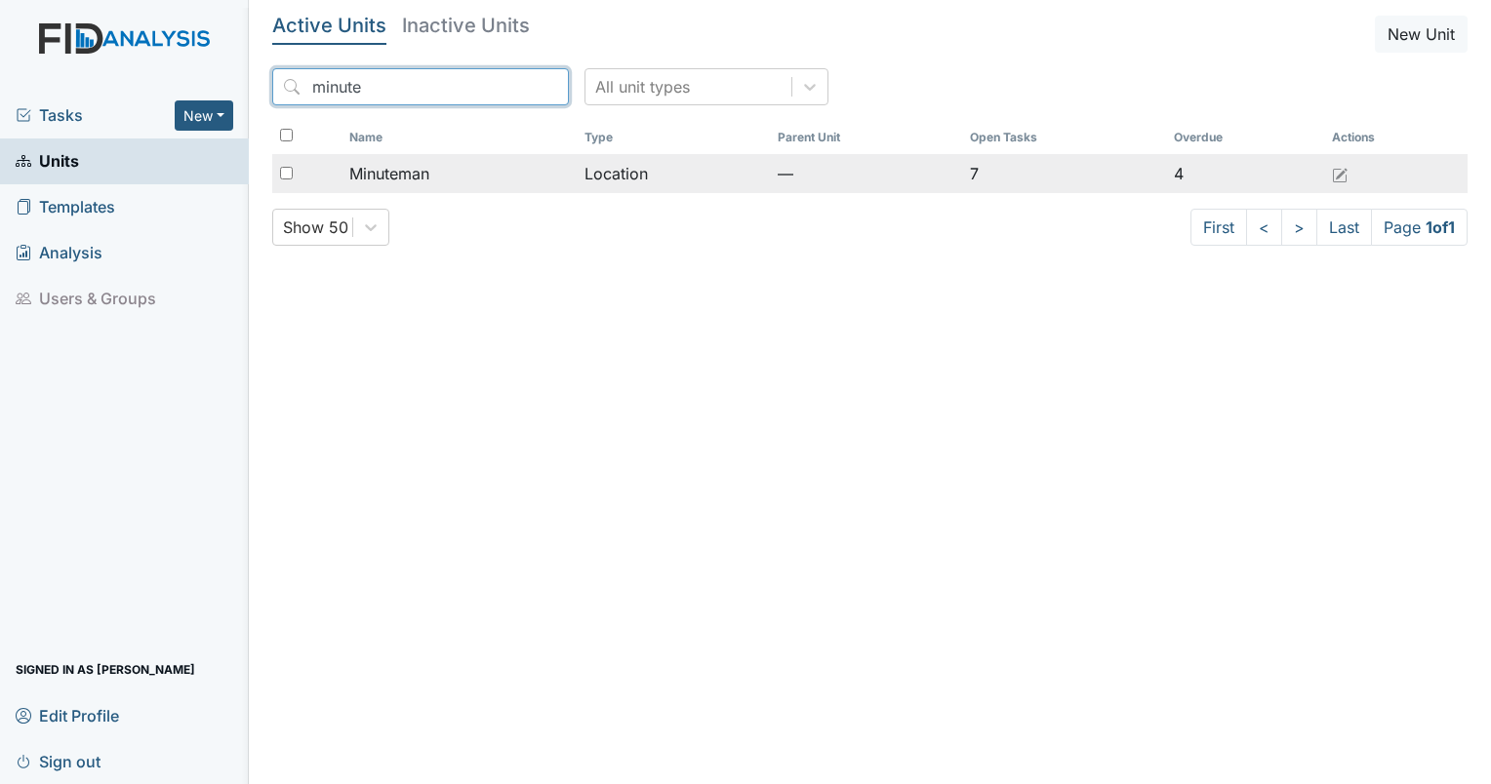
type input "minute"
click at [423, 165] on span "Minuteman" at bounding box center [389, 173] width 80 height 23
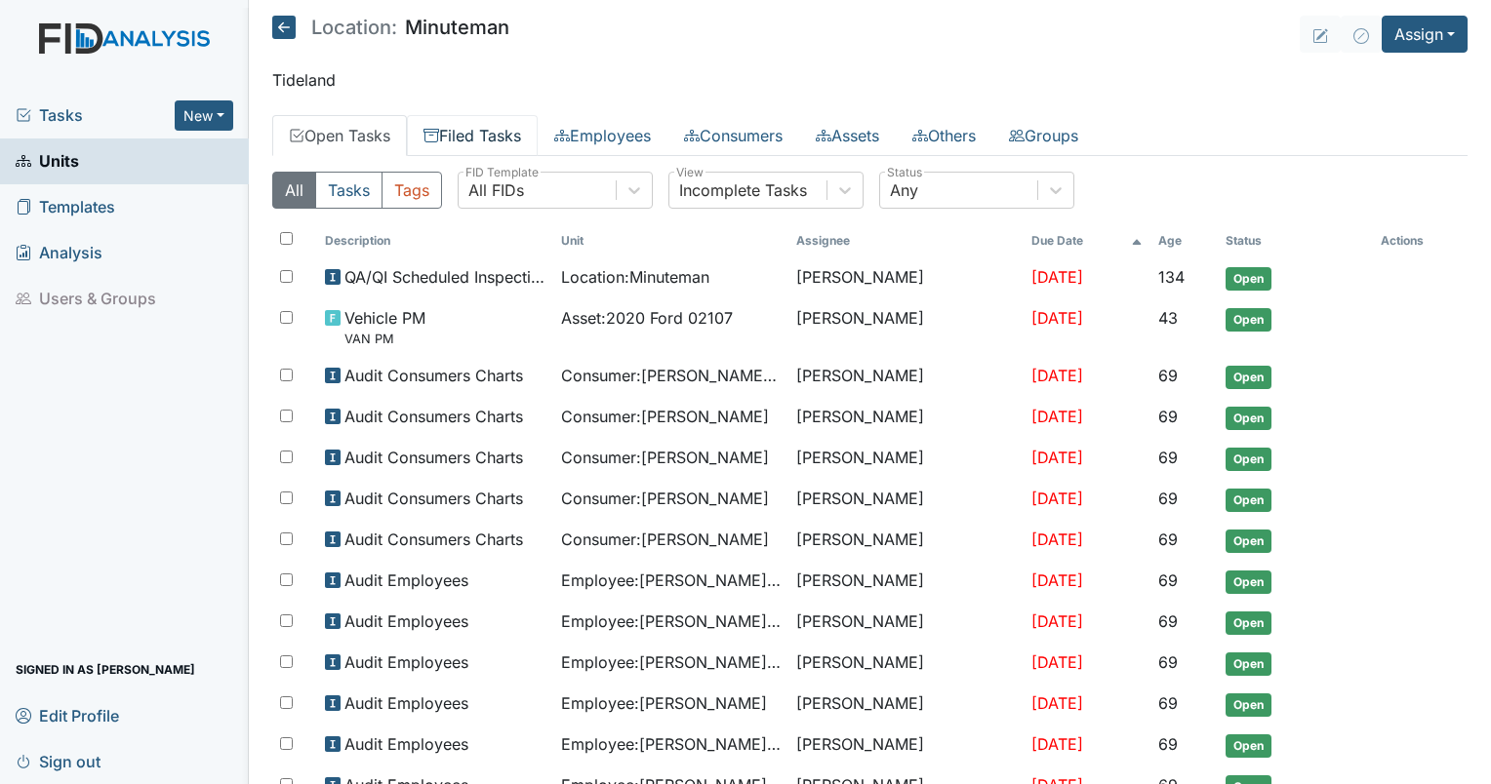
click at [477, 126] on link "Filed Tasks" at bounding box center [472, 135] width 131 height 41
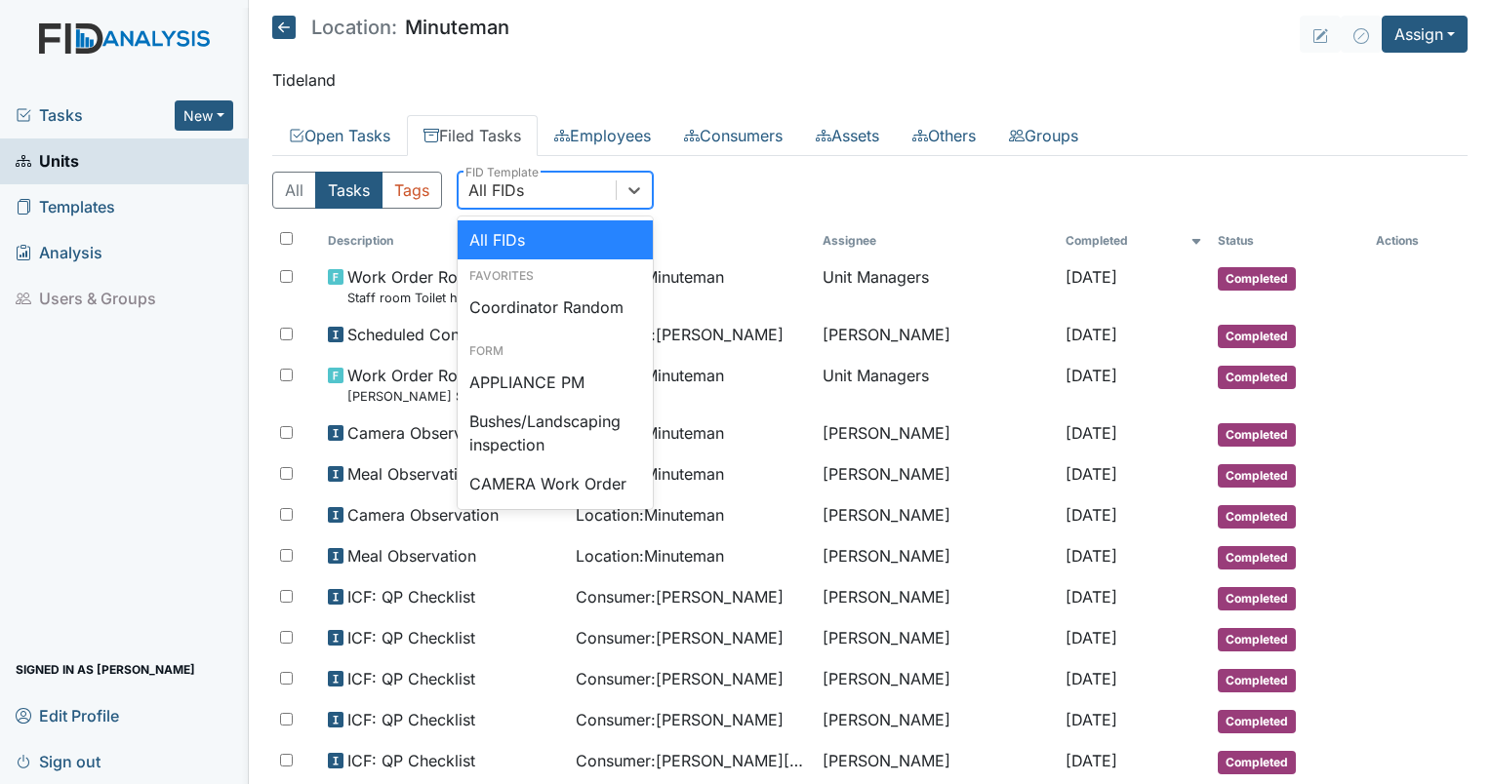
click at [522, 176] on div "All FIDs" at bounding box center [537, 190] width 157 height 35
type input "fire"
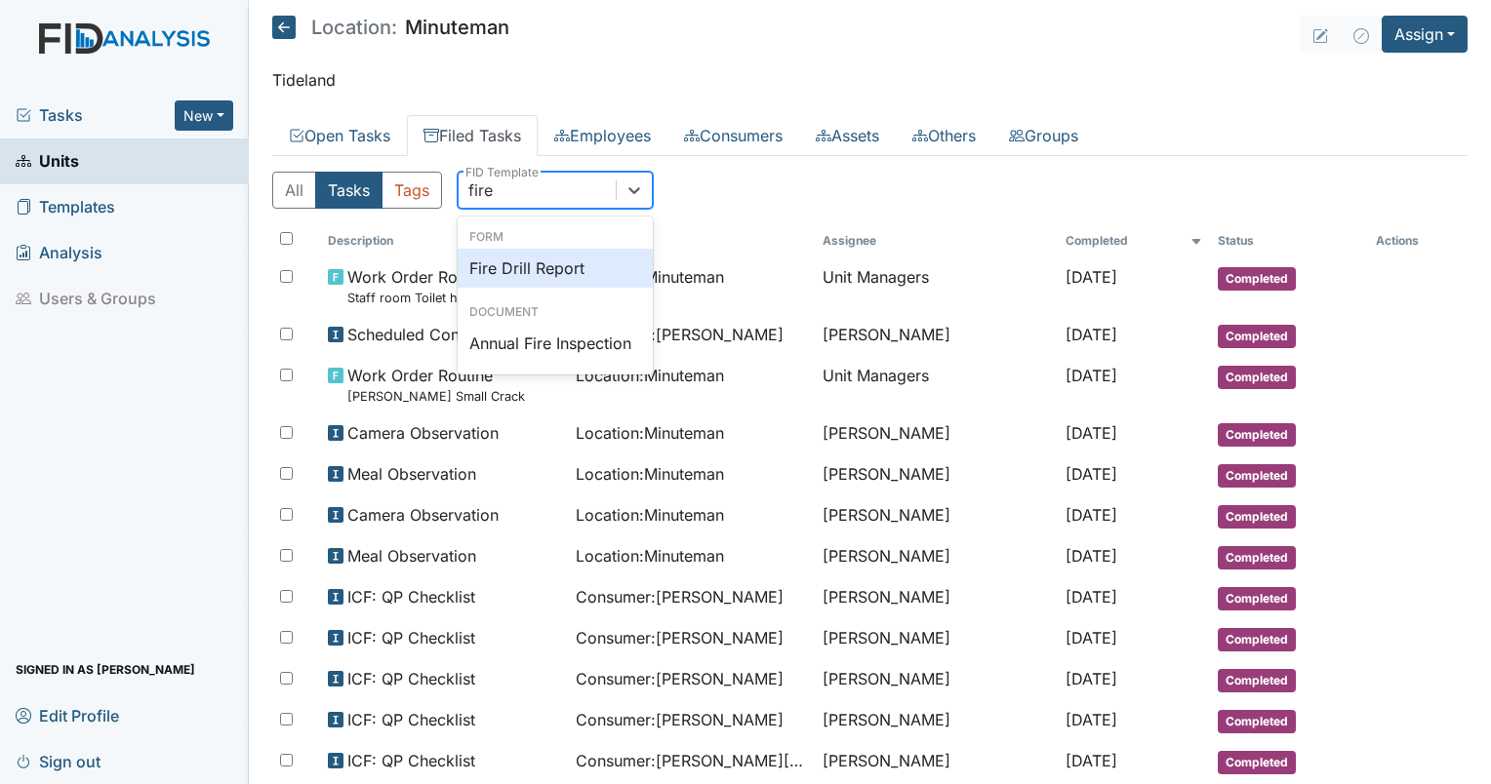
click at [558, 268] on div "Fire Drill Report" at bounding box center [555, 268] width 195 height 39
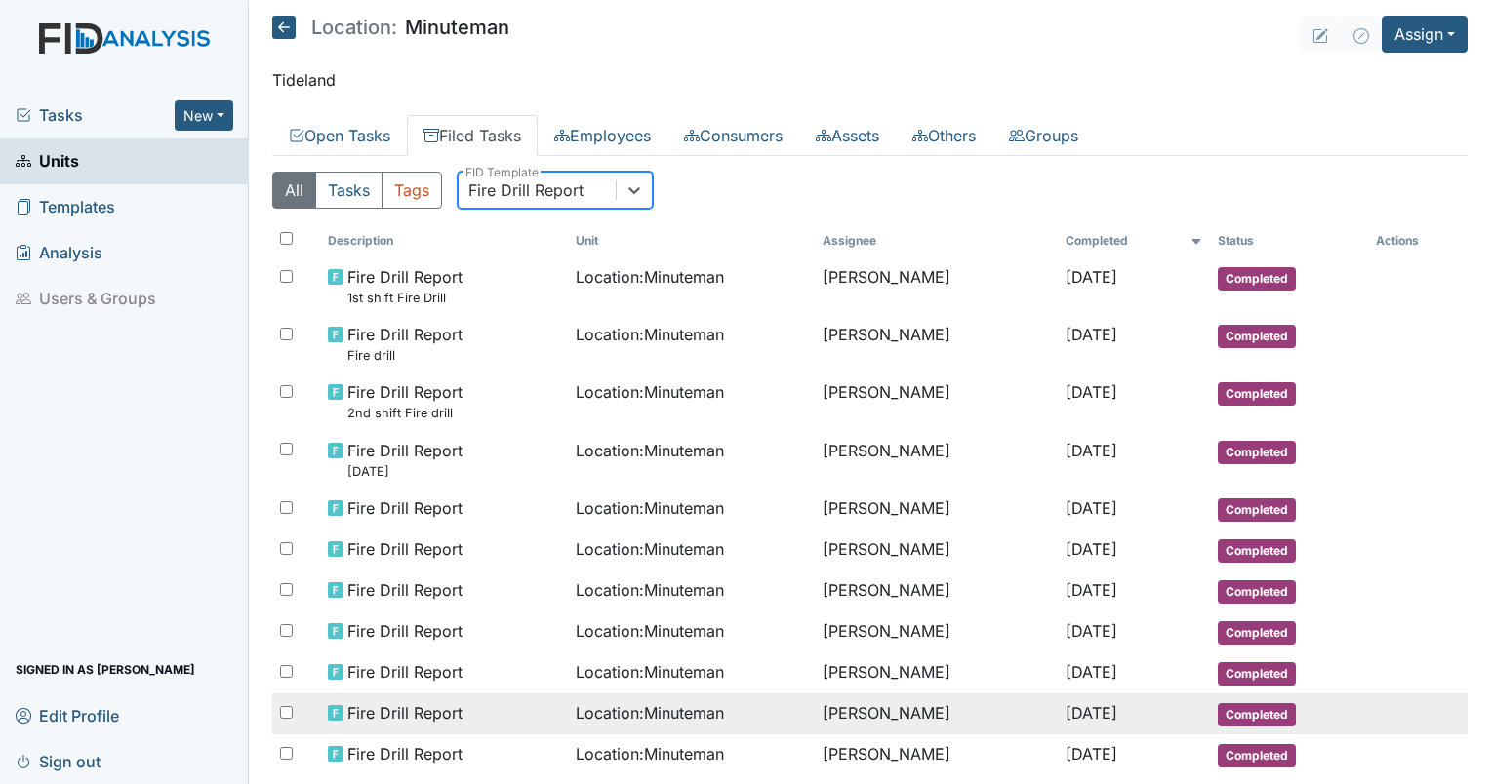
click at [444, 722] on td "Fire Drill Report" at bounding box center [444, 714] width 248 height 41
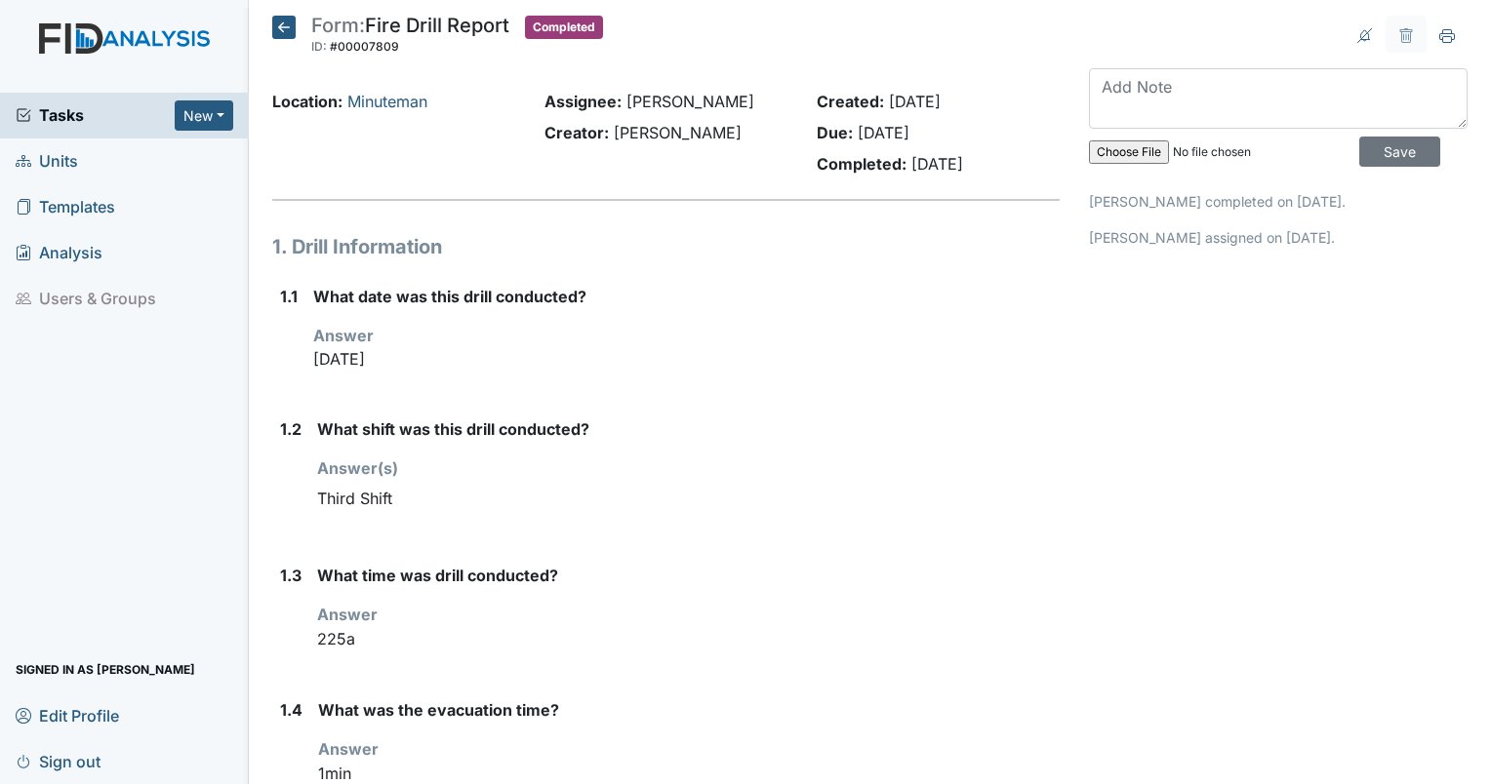
click at [285, 22] on icon at bounding box center [283, 27] width 23 height 23
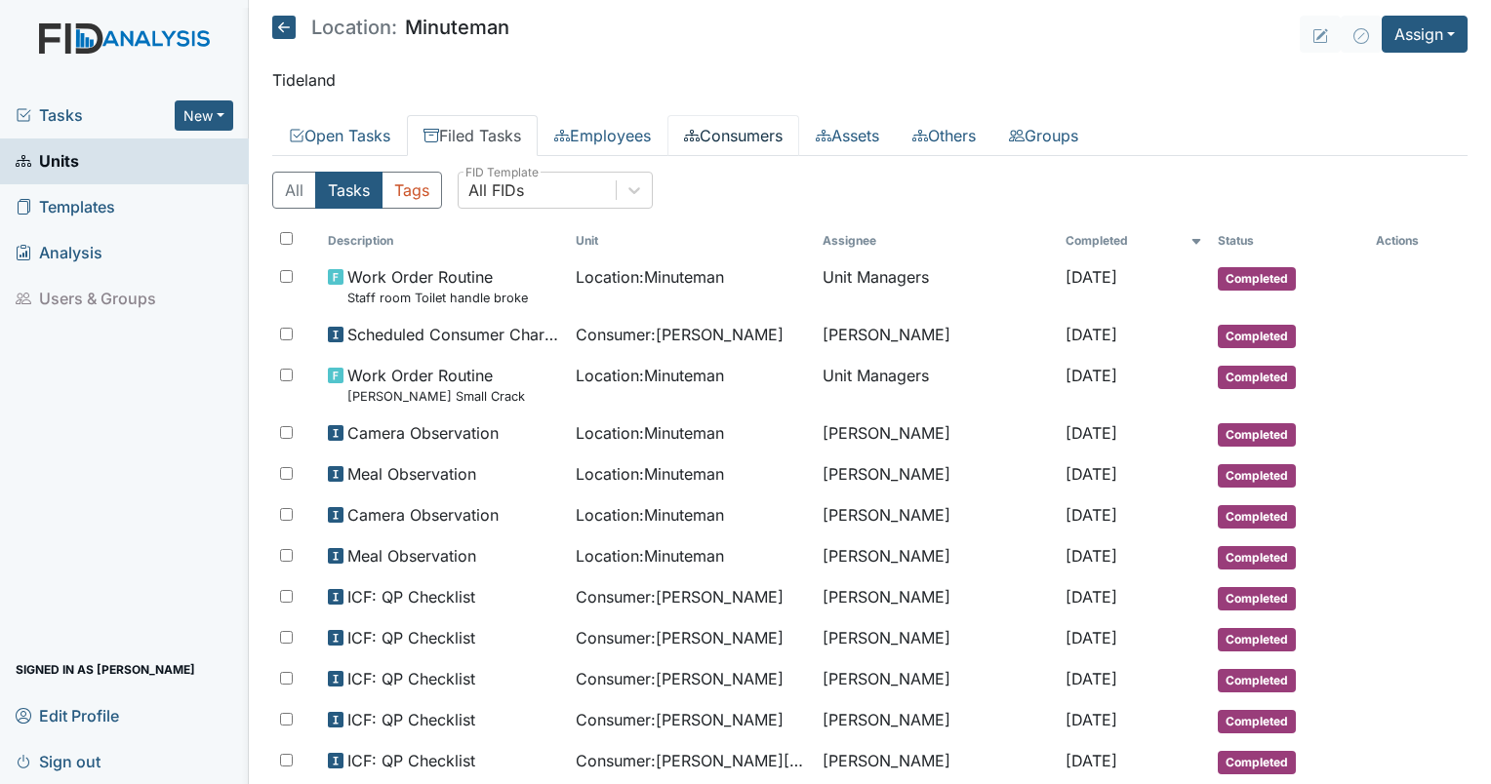
click at [700, 139] on icon at bounding box center [692, 136] width 16 height 16
